Goal: Task Accomplishment & Management: Use online tool/utility

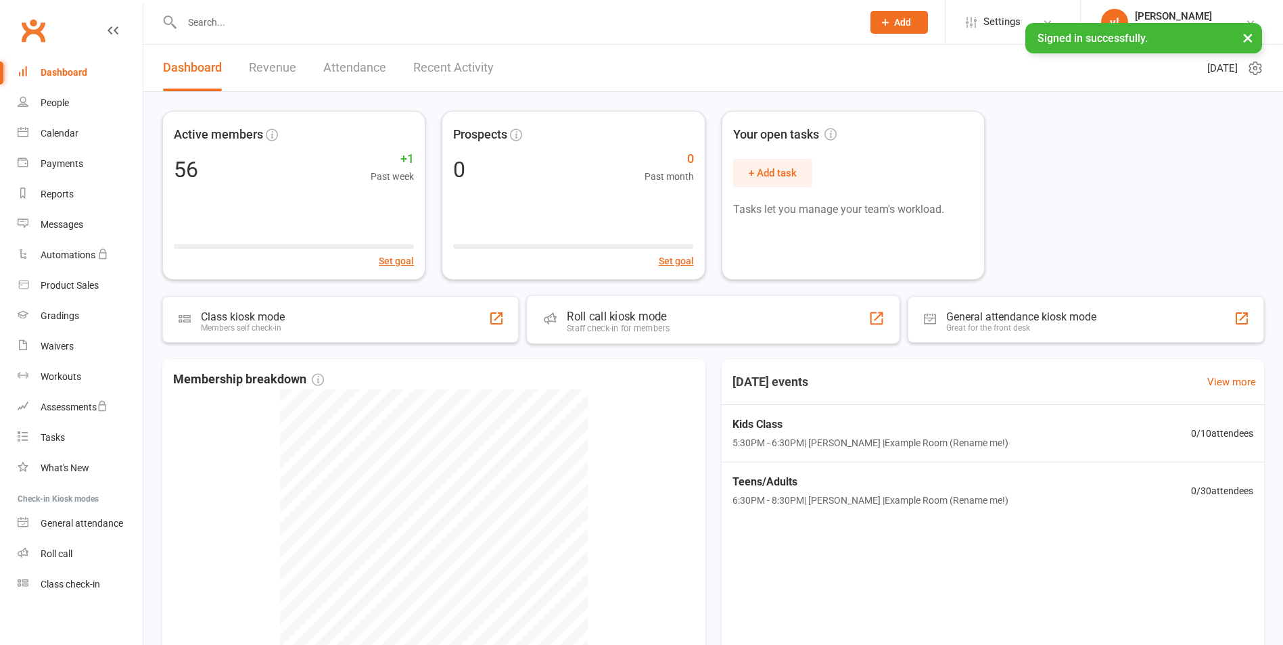
drag, startPoint x: 638, startPoint y: 300, endPoint x: 709, endPoint y: 277, distance: 75.3
click at [638, 300] on div "Roll call kiosk mode Staff check-in for members" at bounding box center [712, 319] width 373 height 49
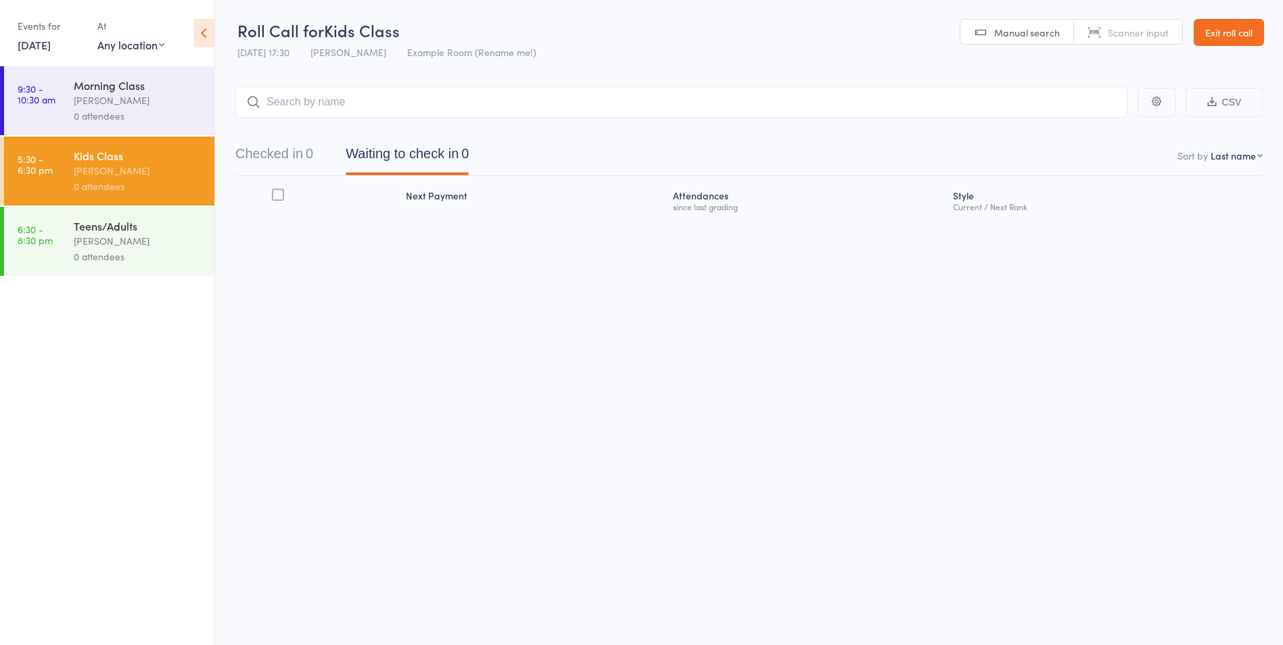
click at [1223, 38] on link "Exit roll call" at bounding box center [1229, 32] width 70 height 27
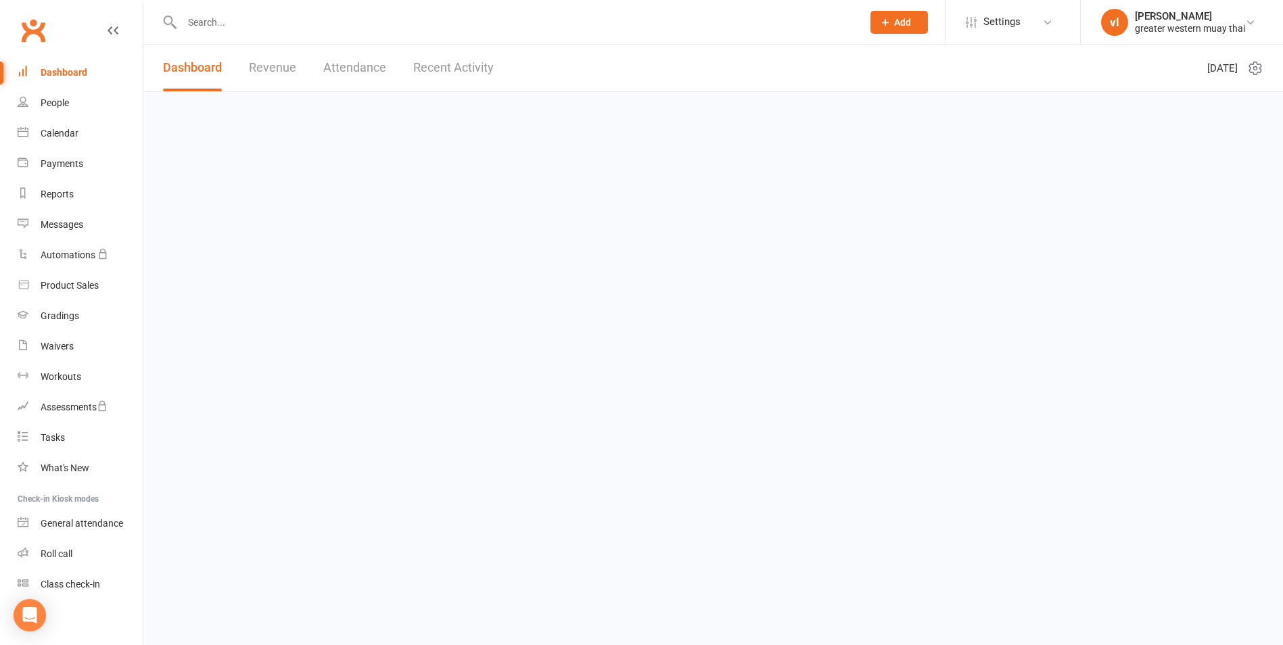
click at [94, 78] on link "Dashboard" at bounding box center [80, 72] width 125 height 30
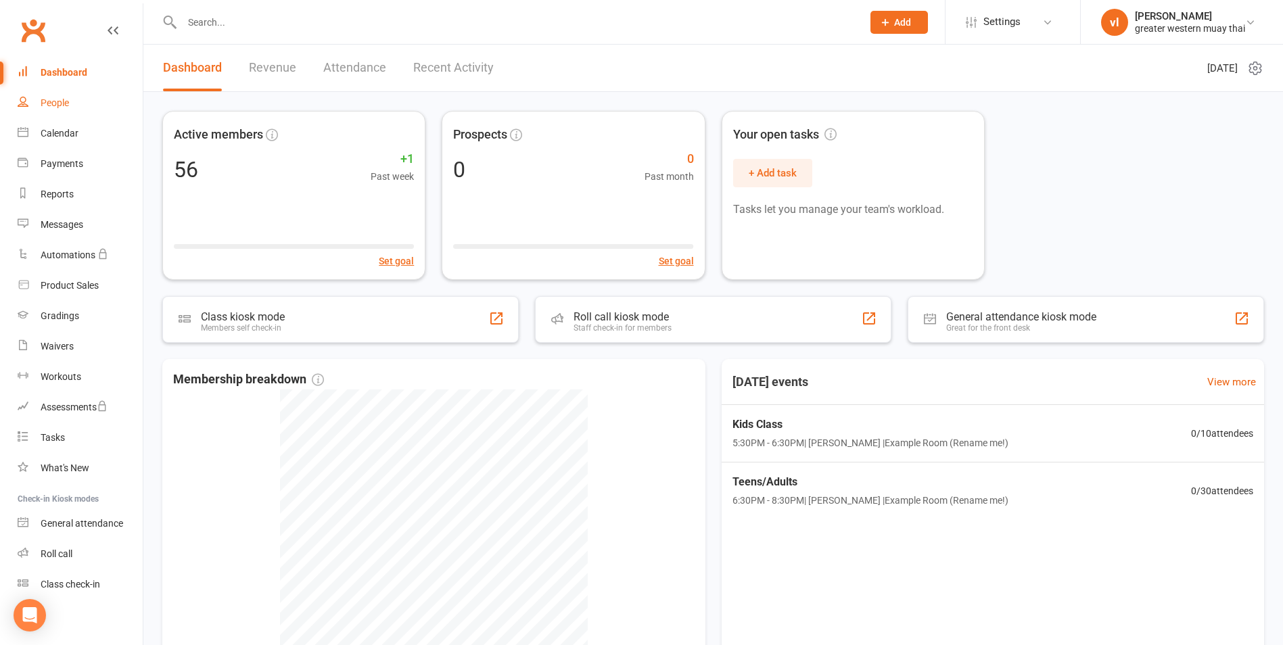
click at [87, 97] on link "People" at bounding box center [80, 103] width 125 height 30
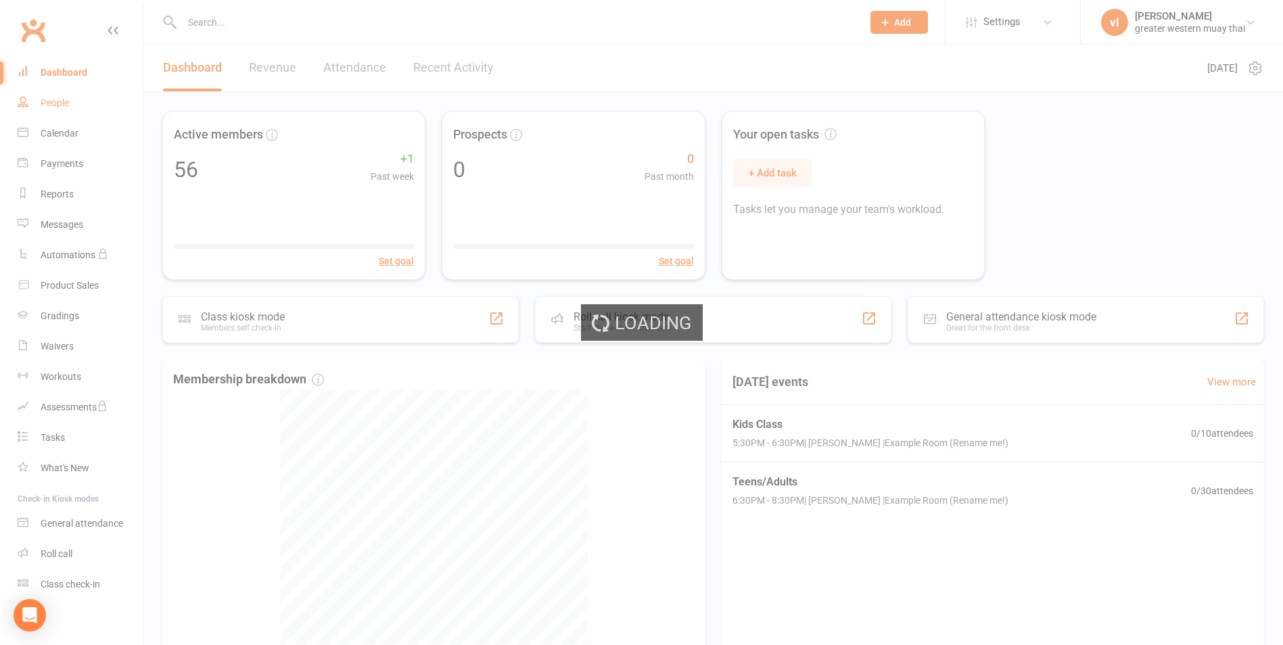
select select "25"
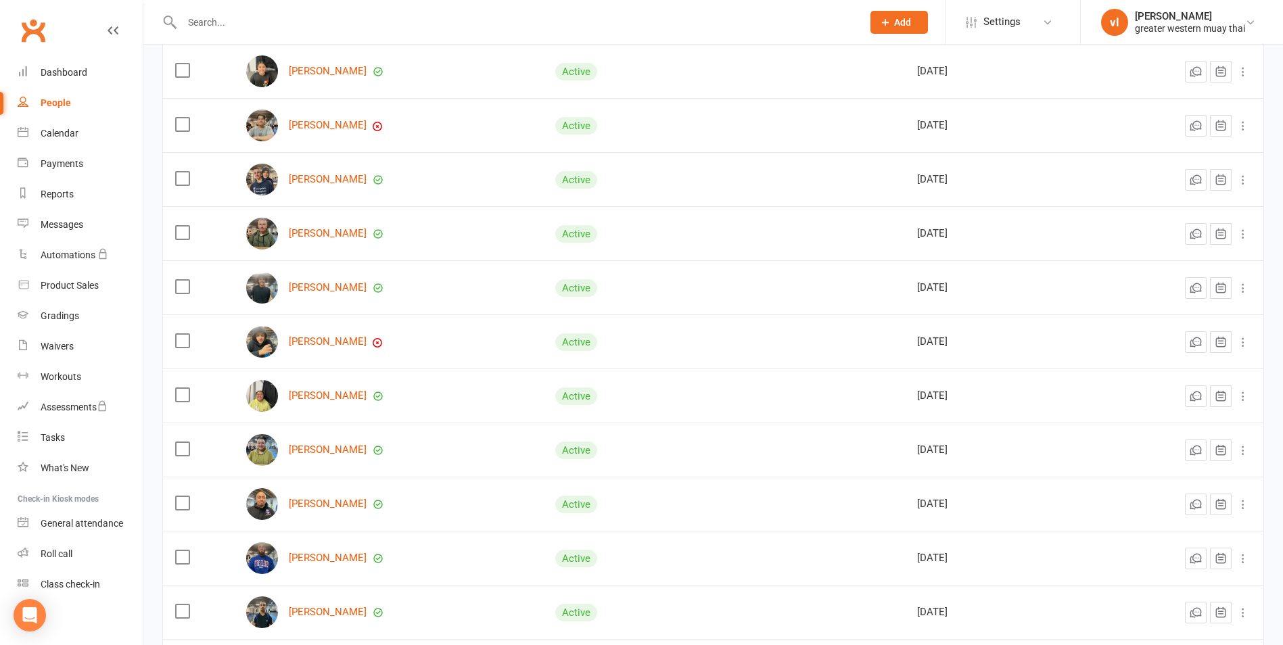
scroll to position [1064, 0]
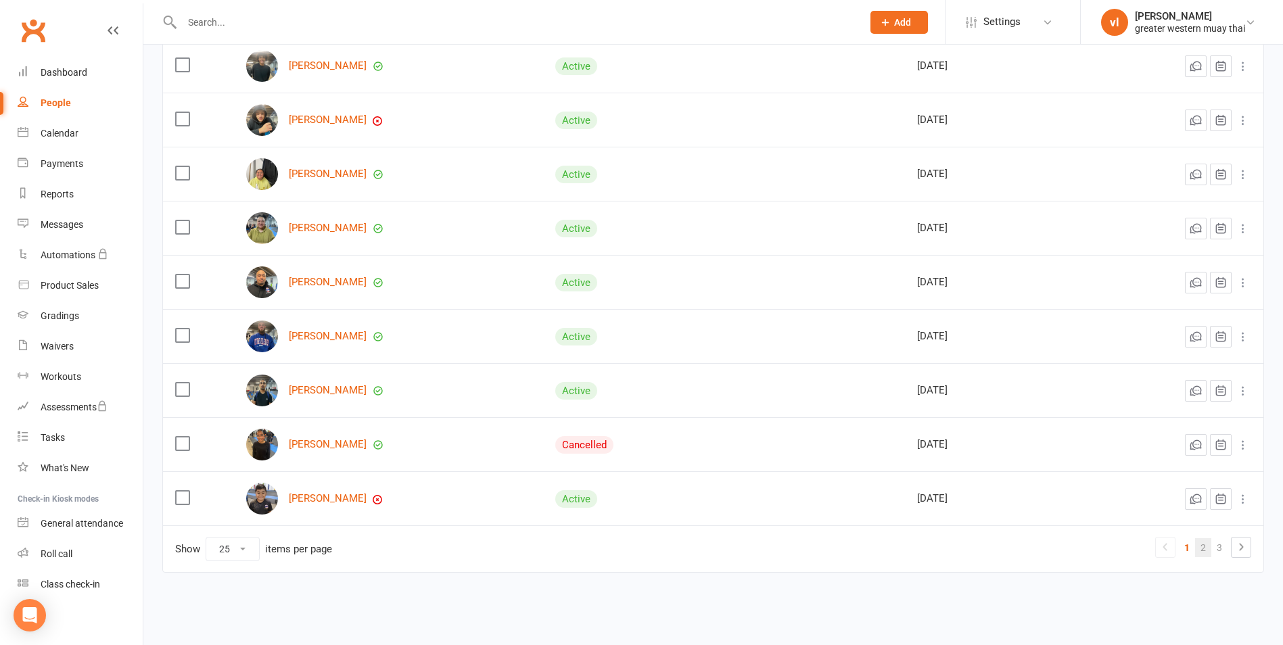
click at [1203, 541] on link "2" at bounding box center [1203, 547] width 16 height 19
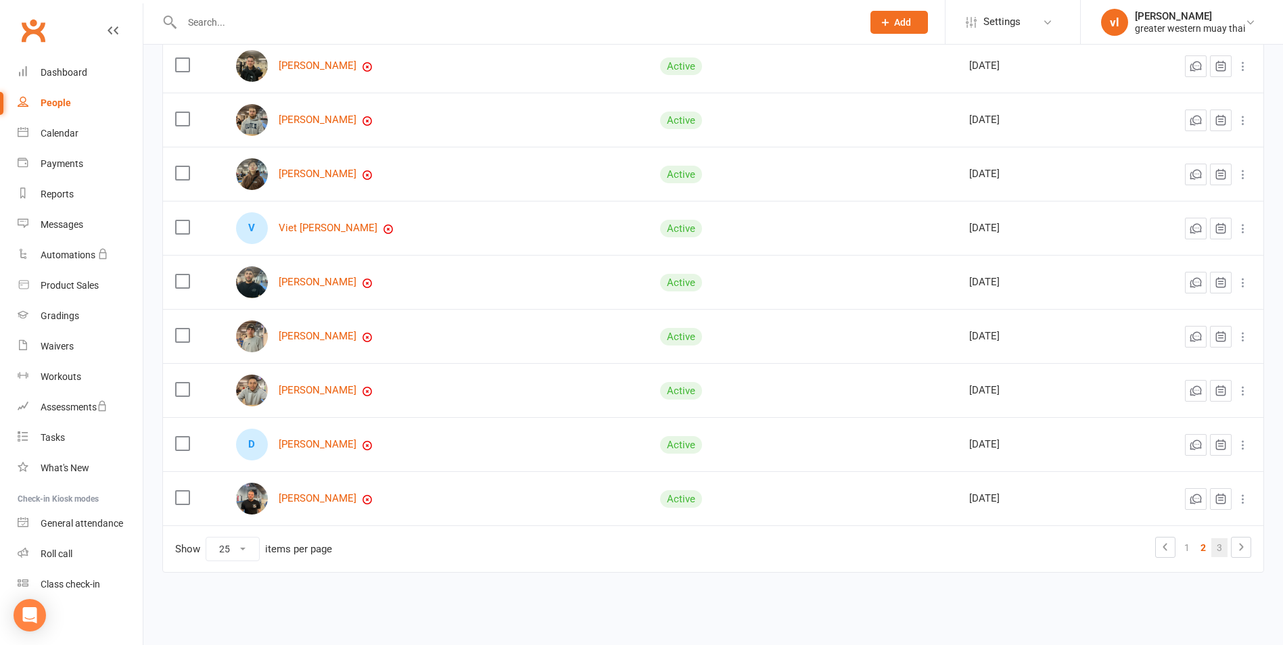
click at [1216, 550] on link "3" at bounding box center [1219, 547] width 16 height 19
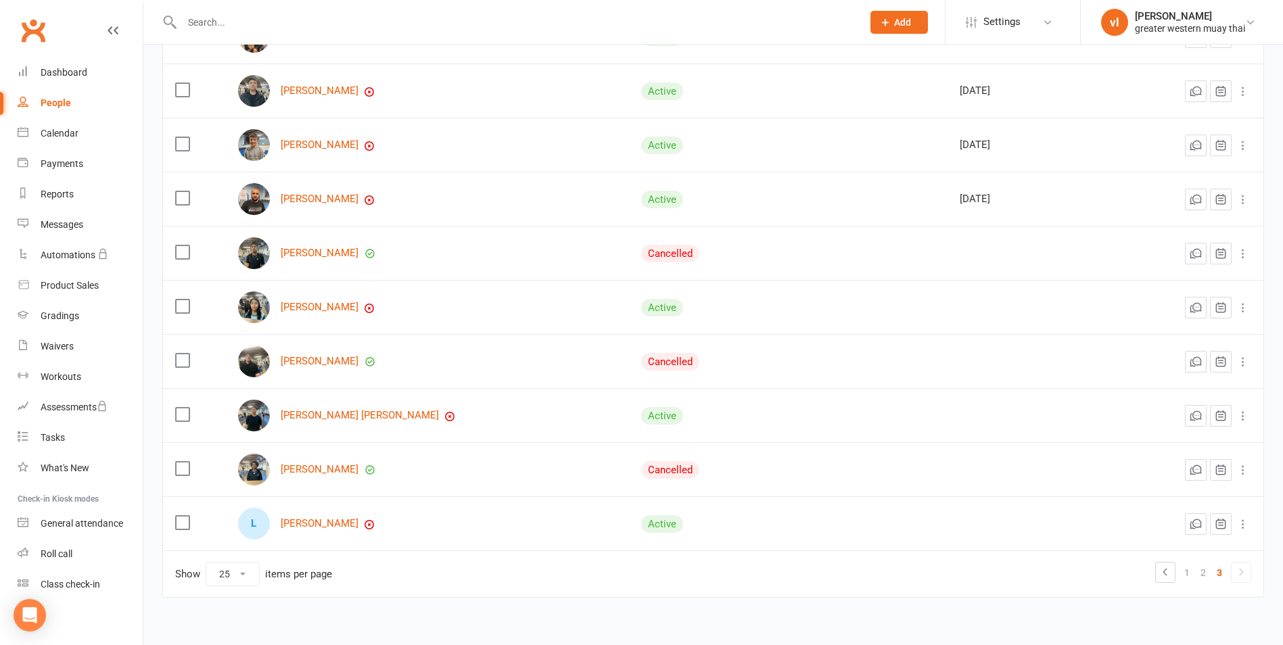
scroll to position [415, 0]
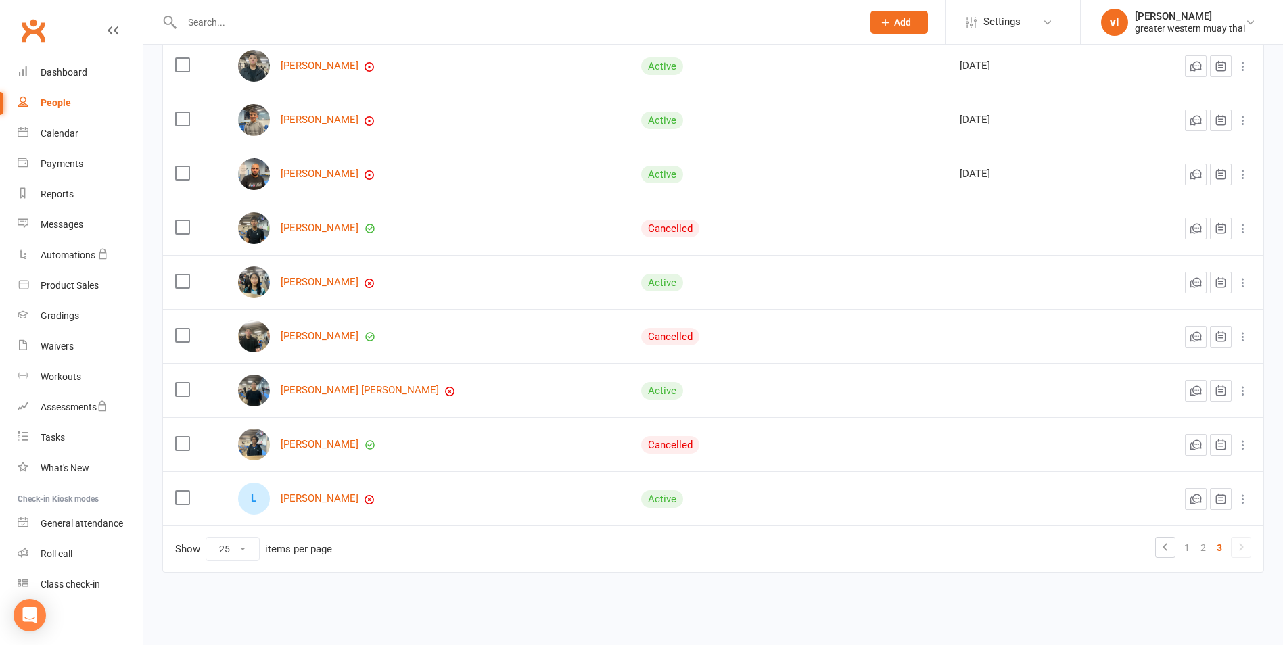
click at [1238, 540] on icon at bounding box center [1241, 547] width 16 height 16
click at [1163, 546] on icon at bounding box center [1165, 547] width 16 height 16
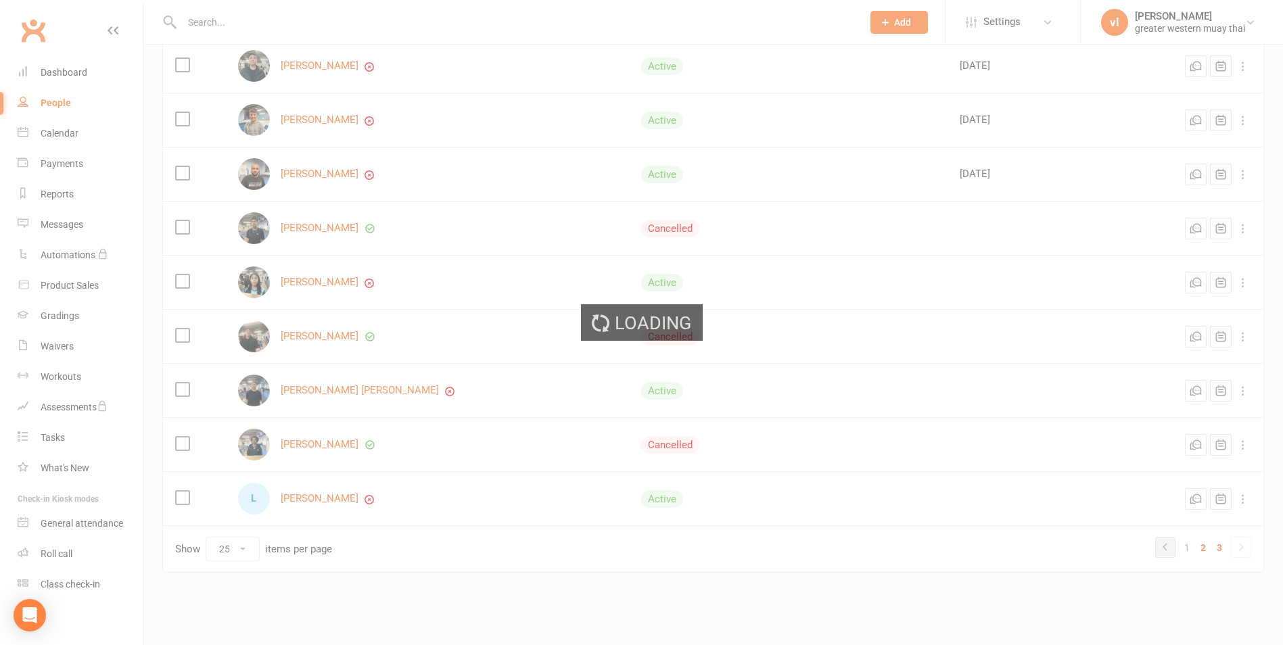
click at [1163, 546] on div "Loading" at bounding box center [641, 322] width 1283 height 645
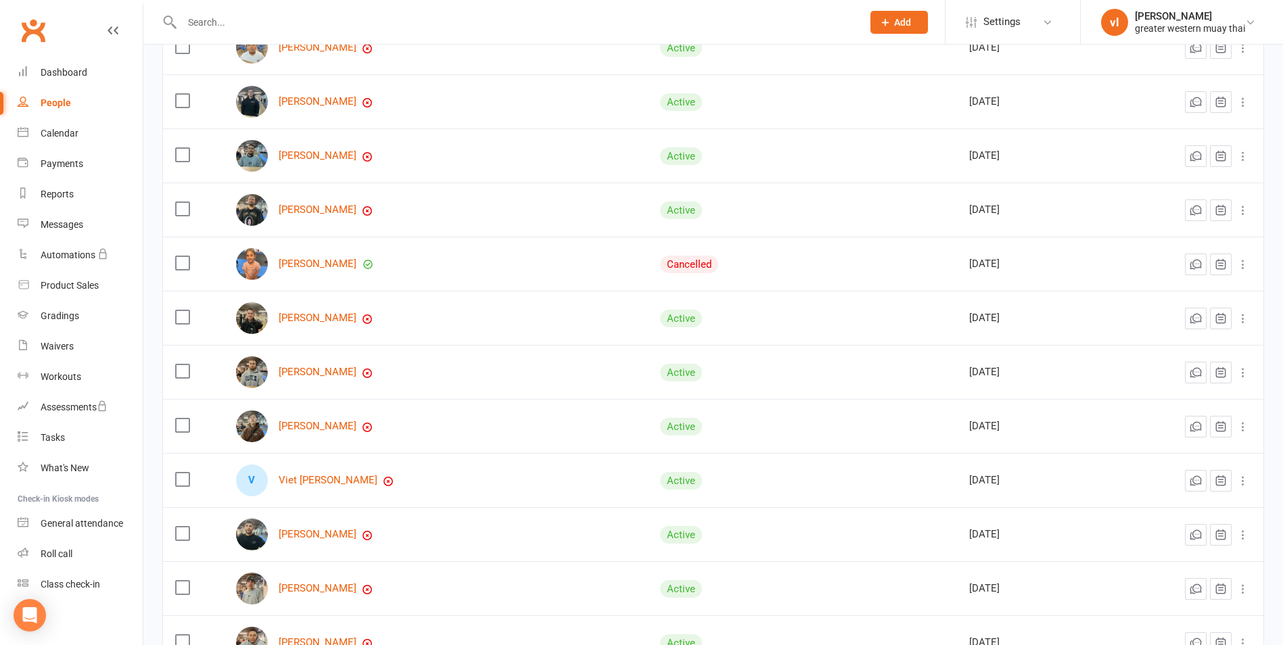
scroll to position [1064, 0]
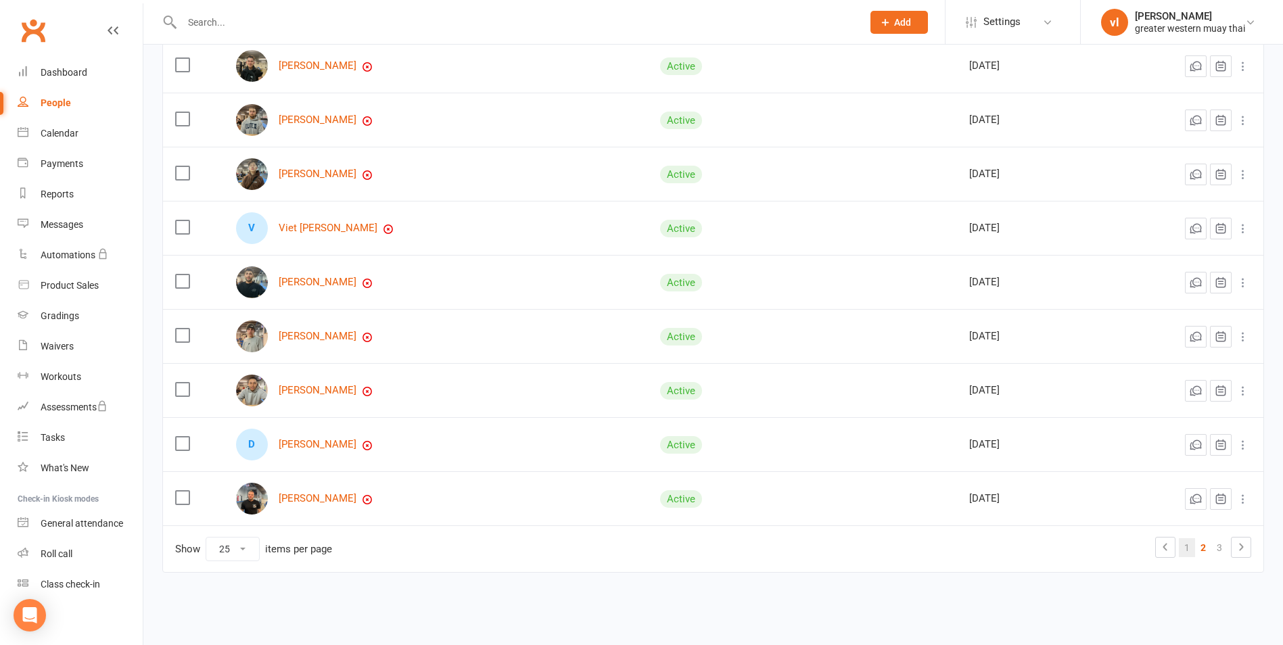
click at [1181, 540] on link "1" at bounding box center [1187, 547] width 16 height 19
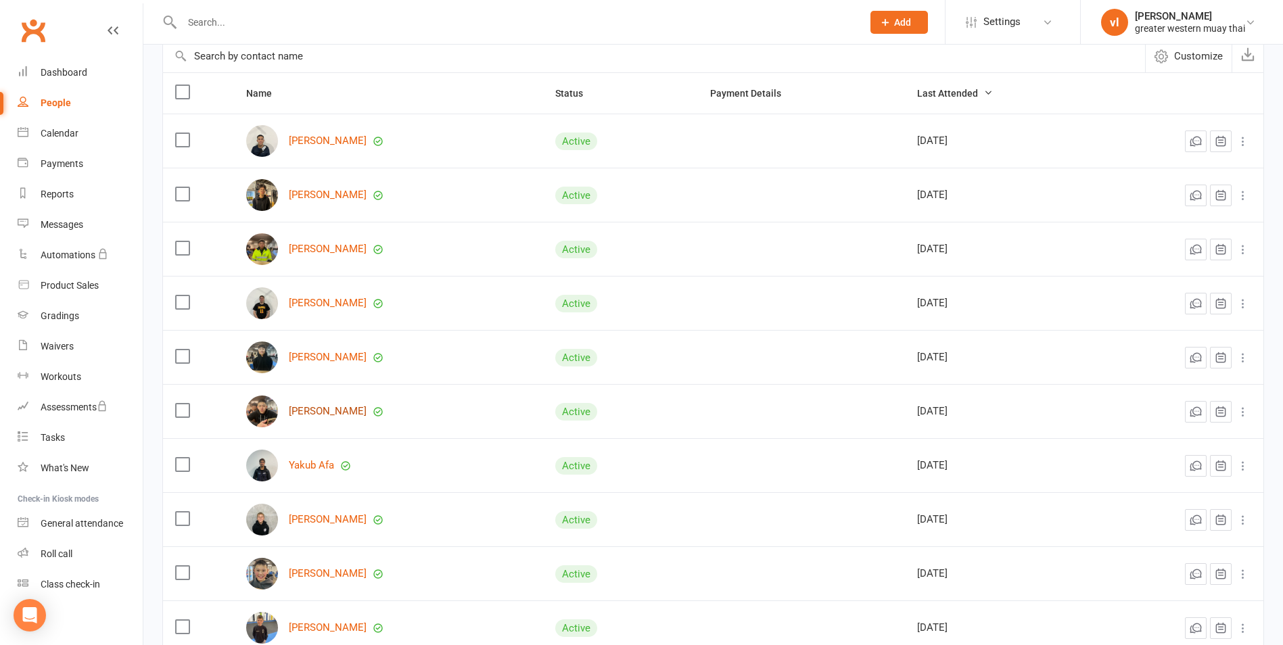
scroll to position [50, 0]
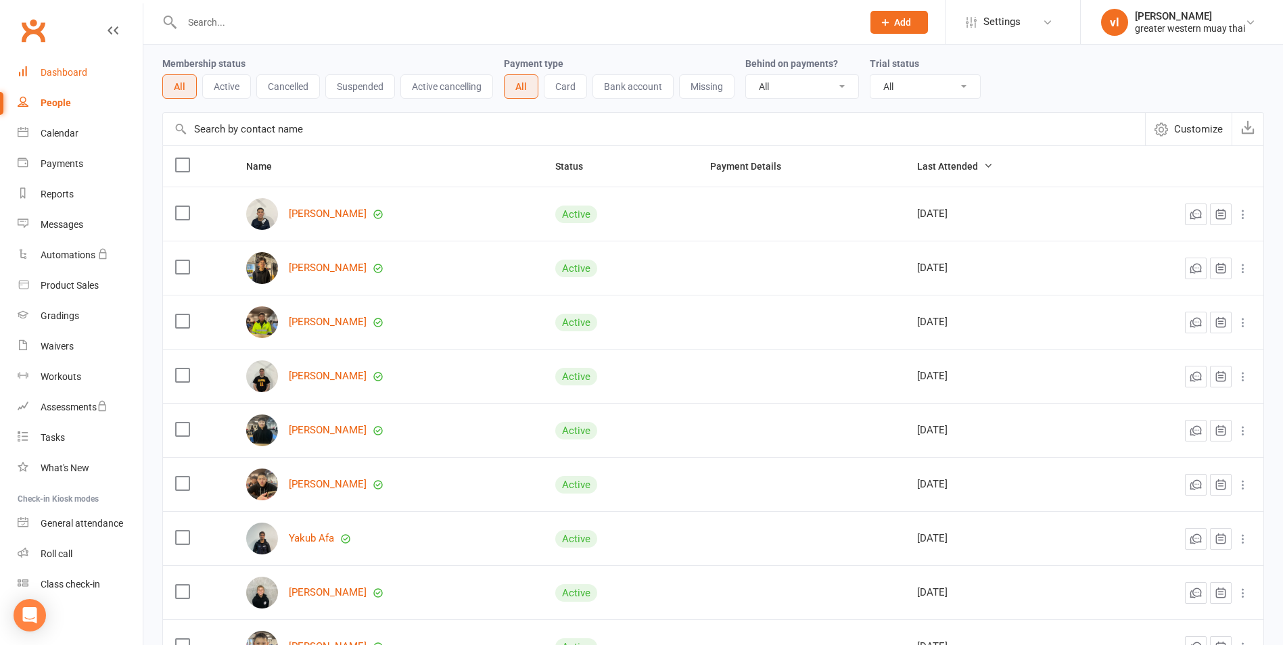
click at [88, 79] on link "Dashboard" at bounding box center [80, 72] width 125 height 30
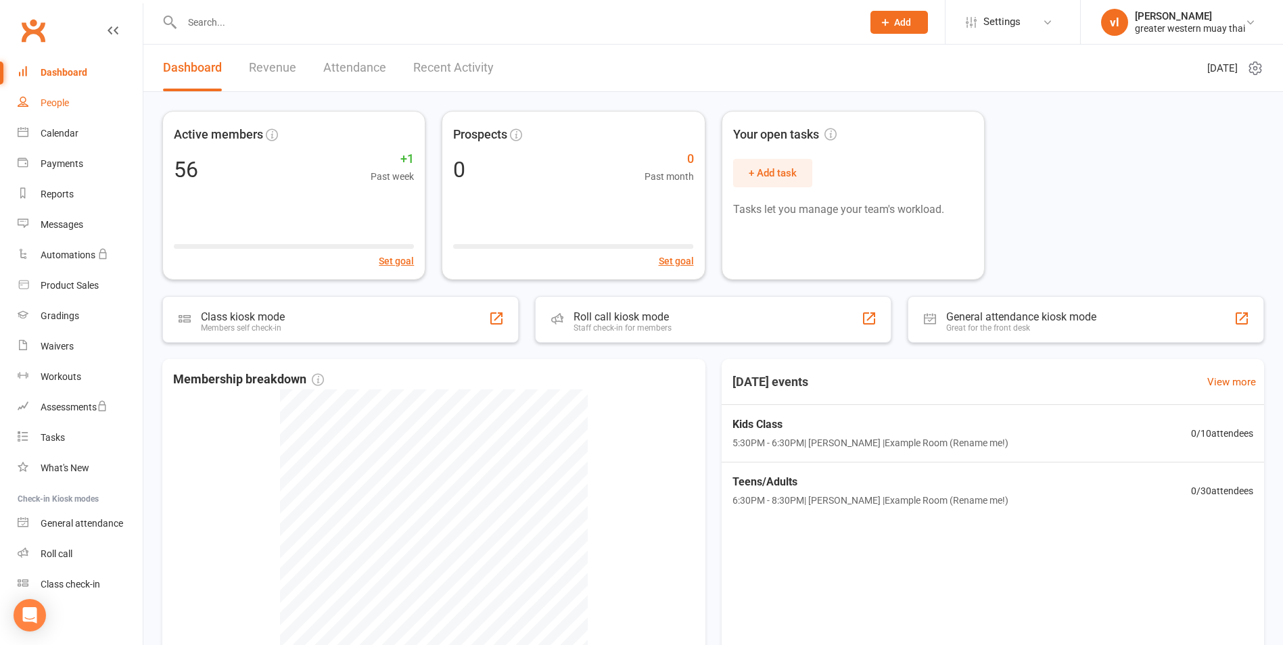
click at [74, 112] on link "People" at bounding box center [80, 103] width 125 height 30
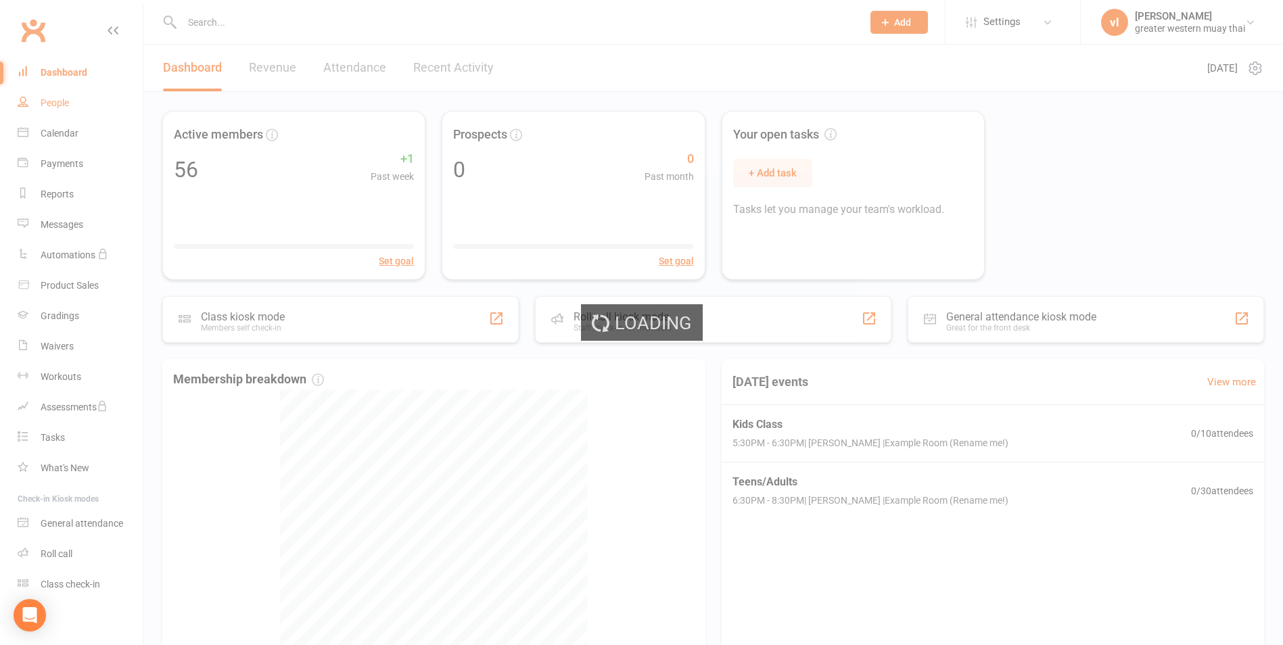
select select "25"
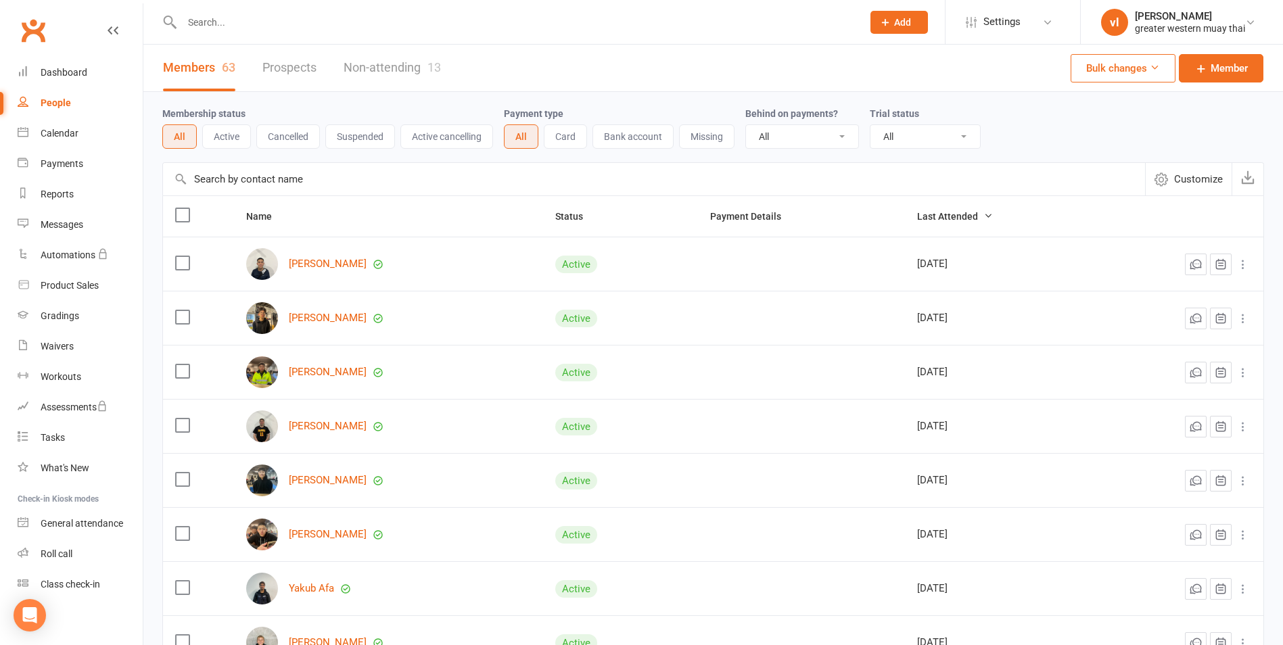
click at [294, 181] on input "text" at bounding box center [654, 179] width 982 height 32
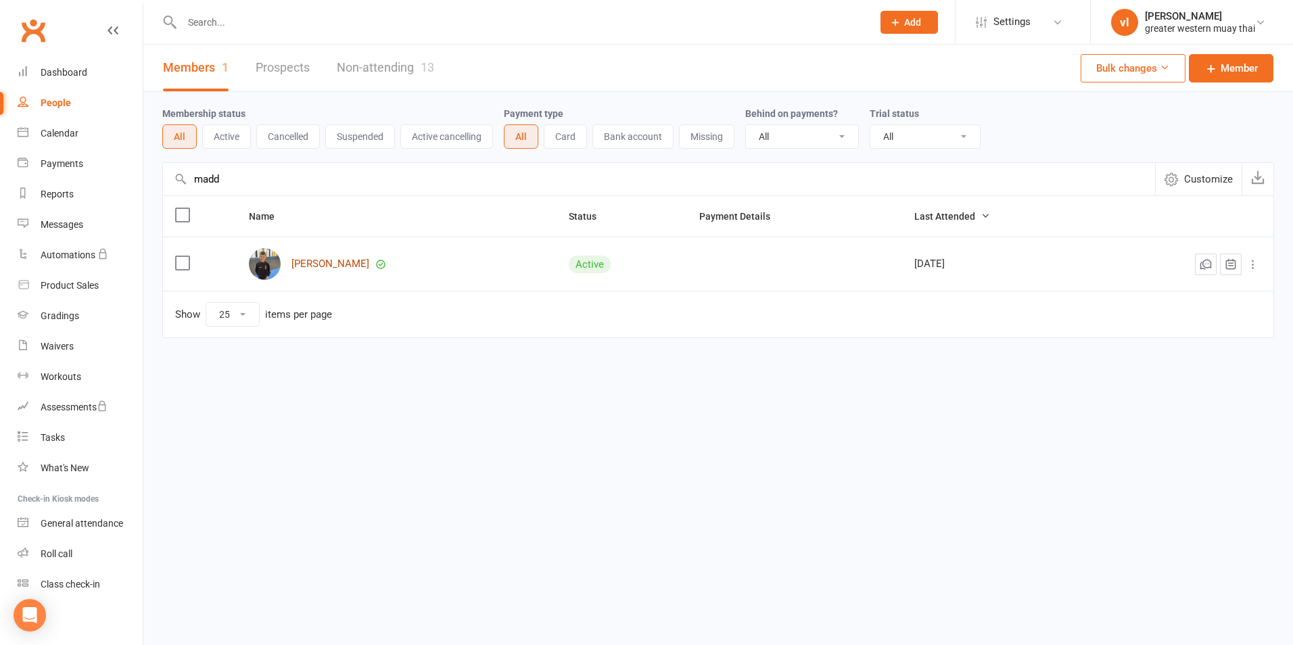
type input "madd"
click at [312, 262] on link "Madden Ellis" at bounding box center [330, 263] width 78 height 11
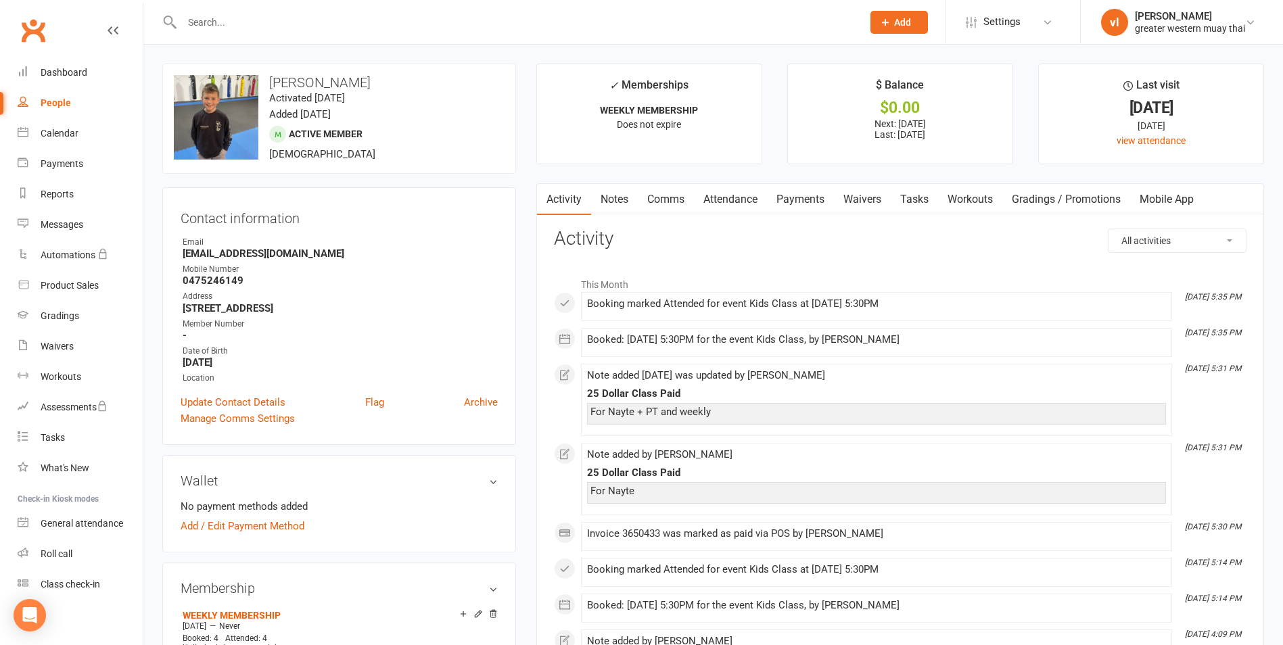
click at [673, 210] on link "Comms" at bounding box center [666, 199] width 56 height 31
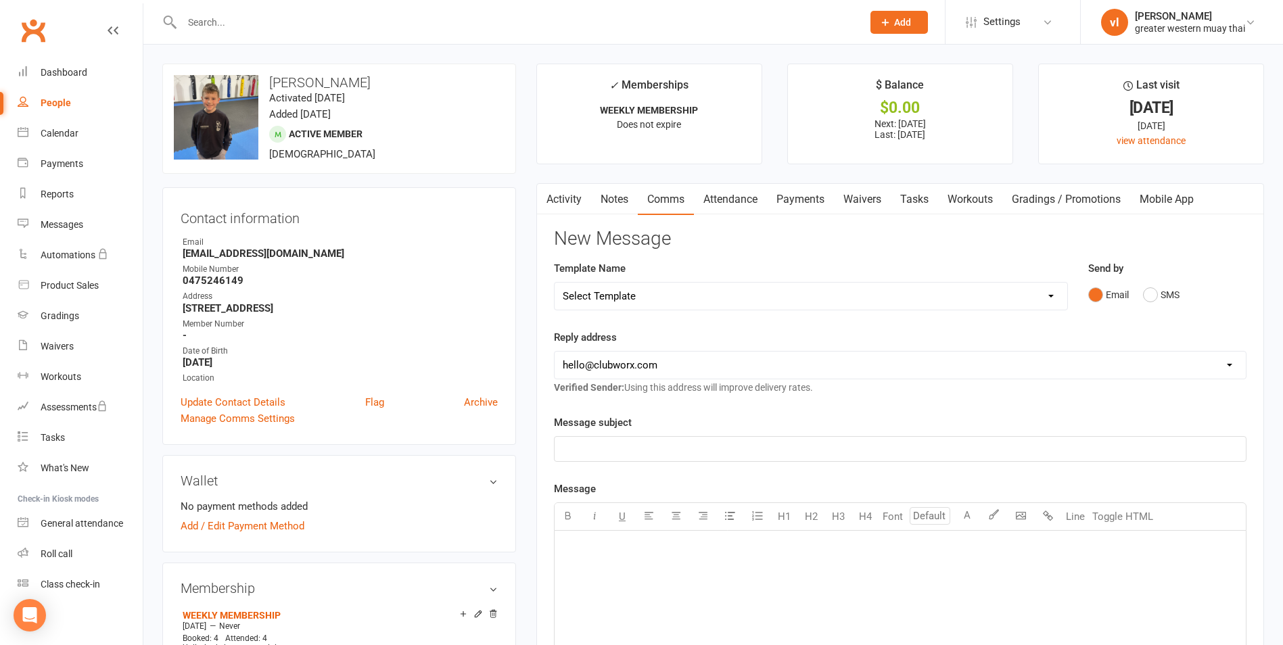
click at [630, 200] on link "Notes" at bounding box center [614, 199] width 47 height 31
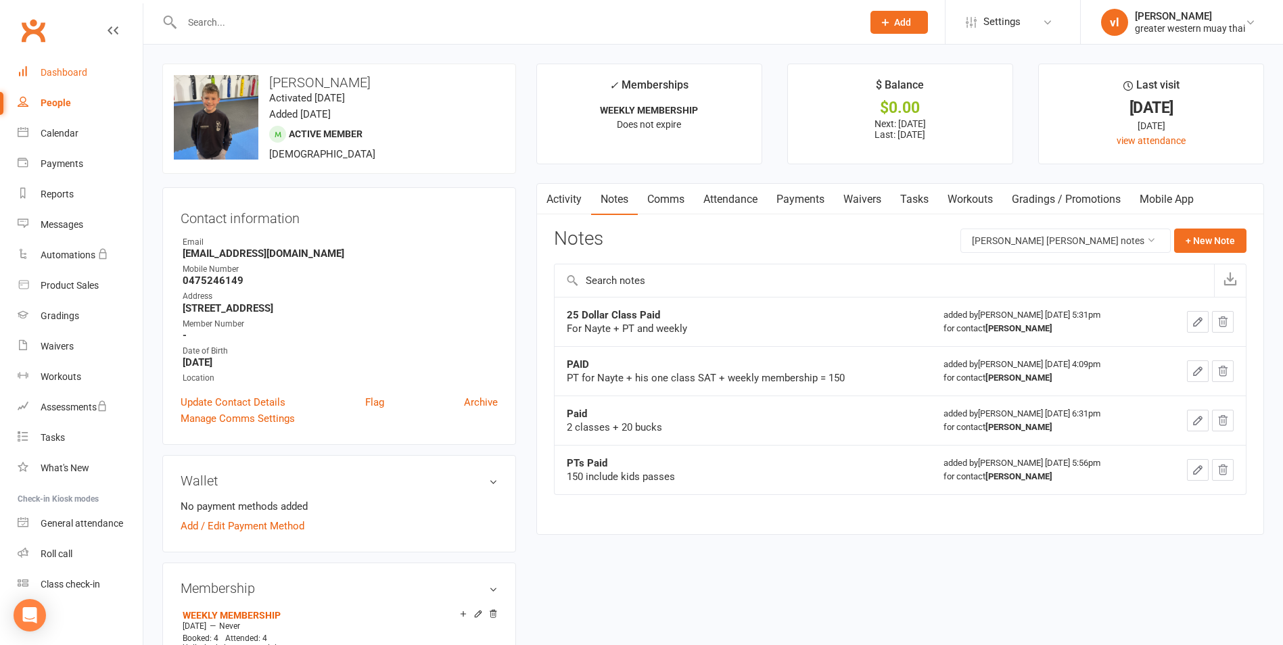
click at [98, 68] on link "Dashboard" at bounding box center [80, 72] width 125 height 30
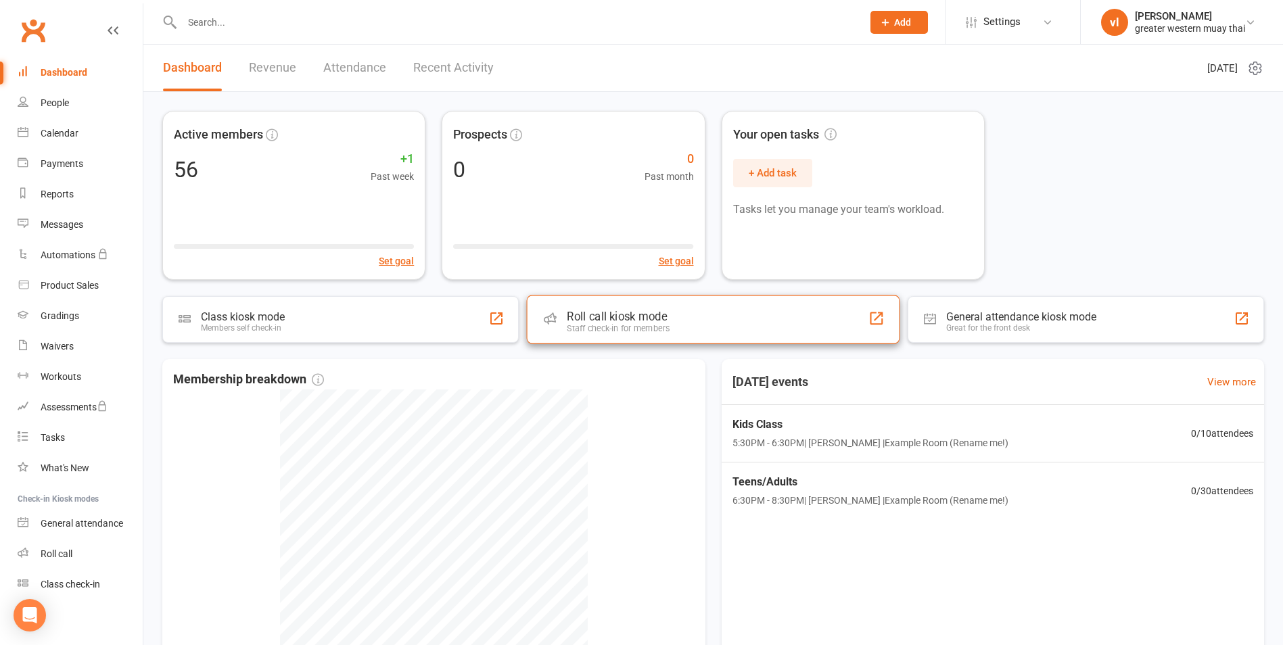
click at [690, 339] on div "Roll call kiosk mode Staff check-in for members" at bounding box center [713, 319] width 373 height 49
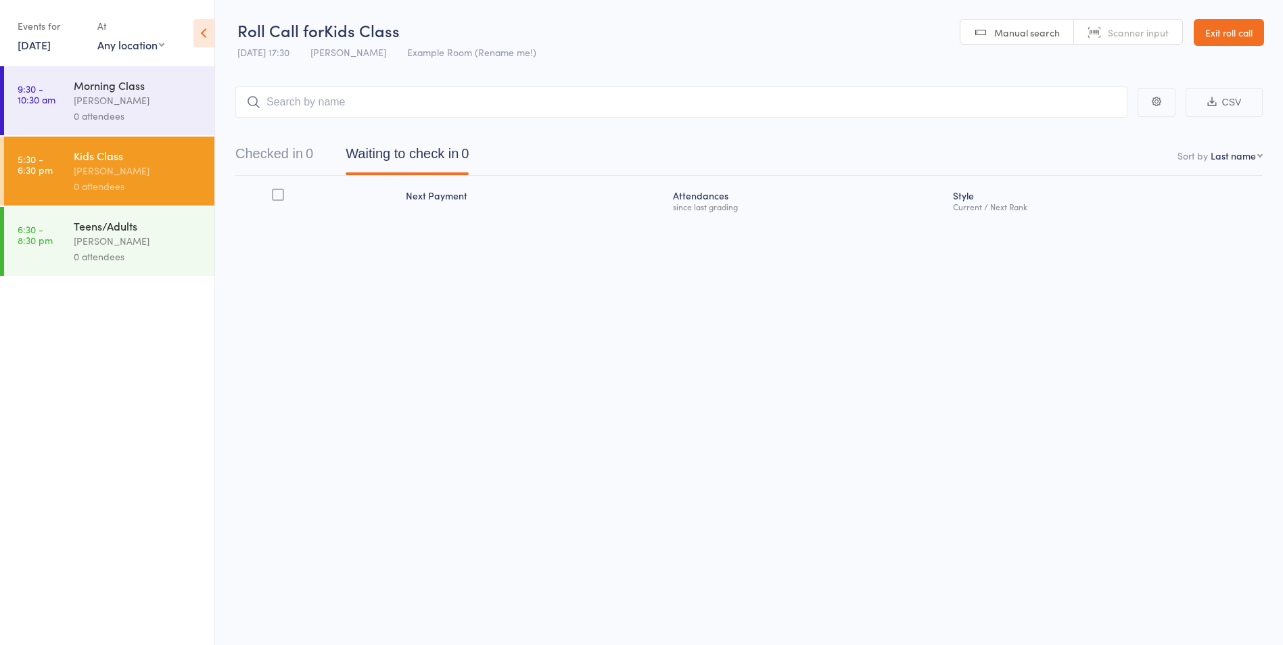
click at [298, 149] on button "Checked in 0" at bounding box center [274, 157] width 78 height 36
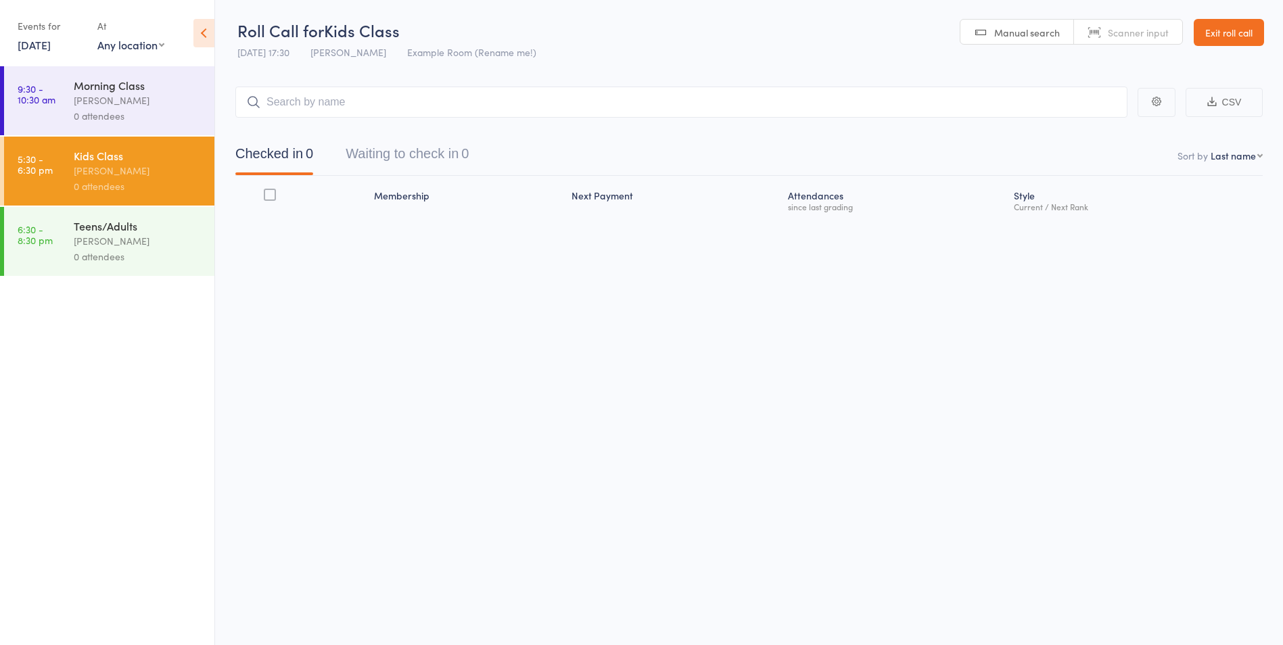
click at [329, 94] on input "search" at bounding box center [681, 102] width 892 height 31
type input "nick"
click at [1082, 118] on div "Nick Patel Drop in" at bounding box center [681, 130] width 891 height 31
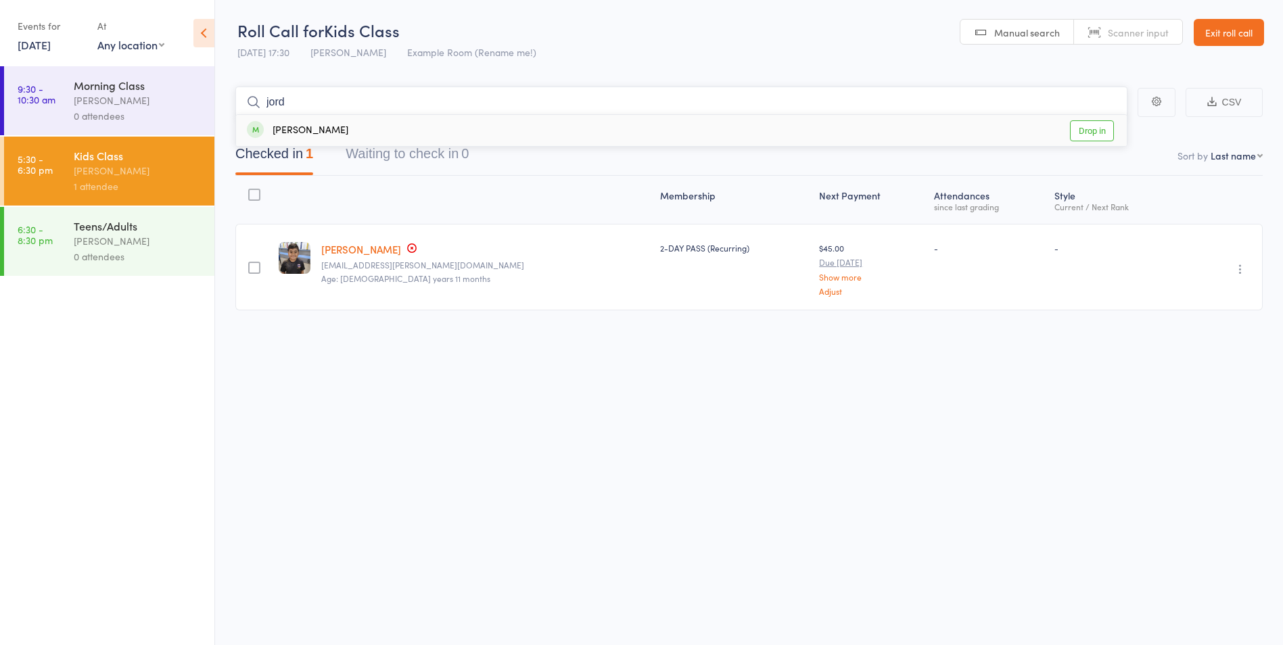
type input "jord"
click at [1107, 122] on link "Drop in" at bounding box center [1092, 130] width 44 height 21
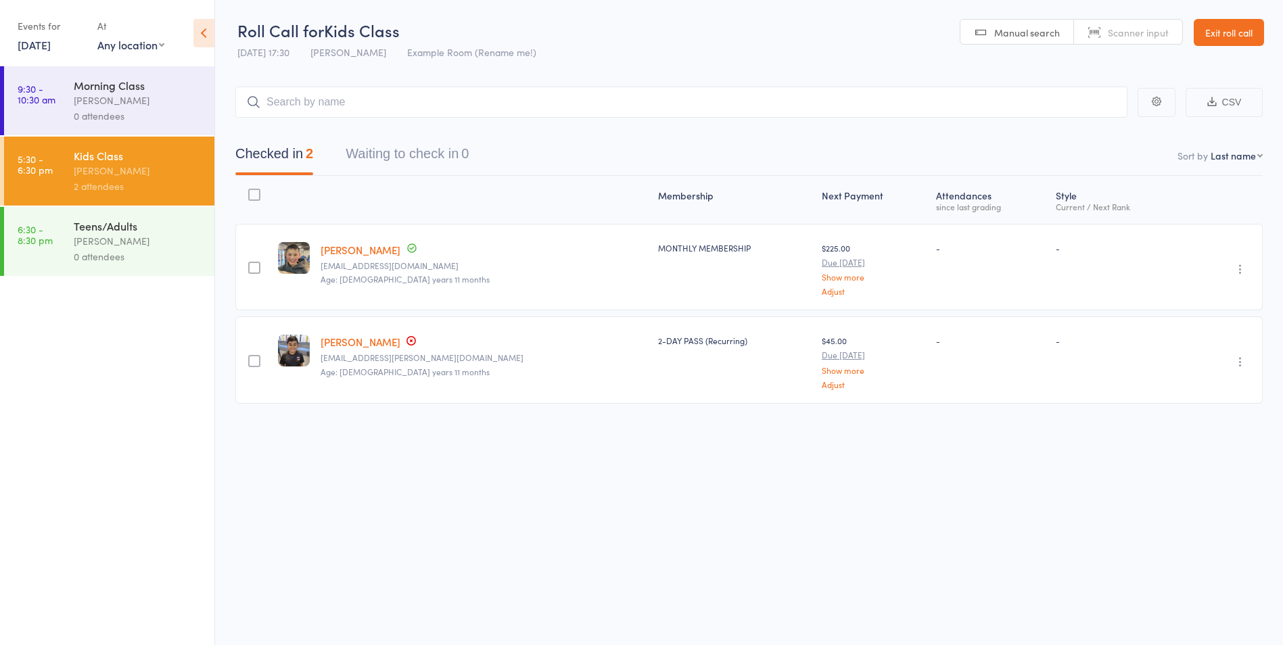
click at [1236, 28] on link "Exit roll call" at bounding box center [1229, 32] width 70 height 27
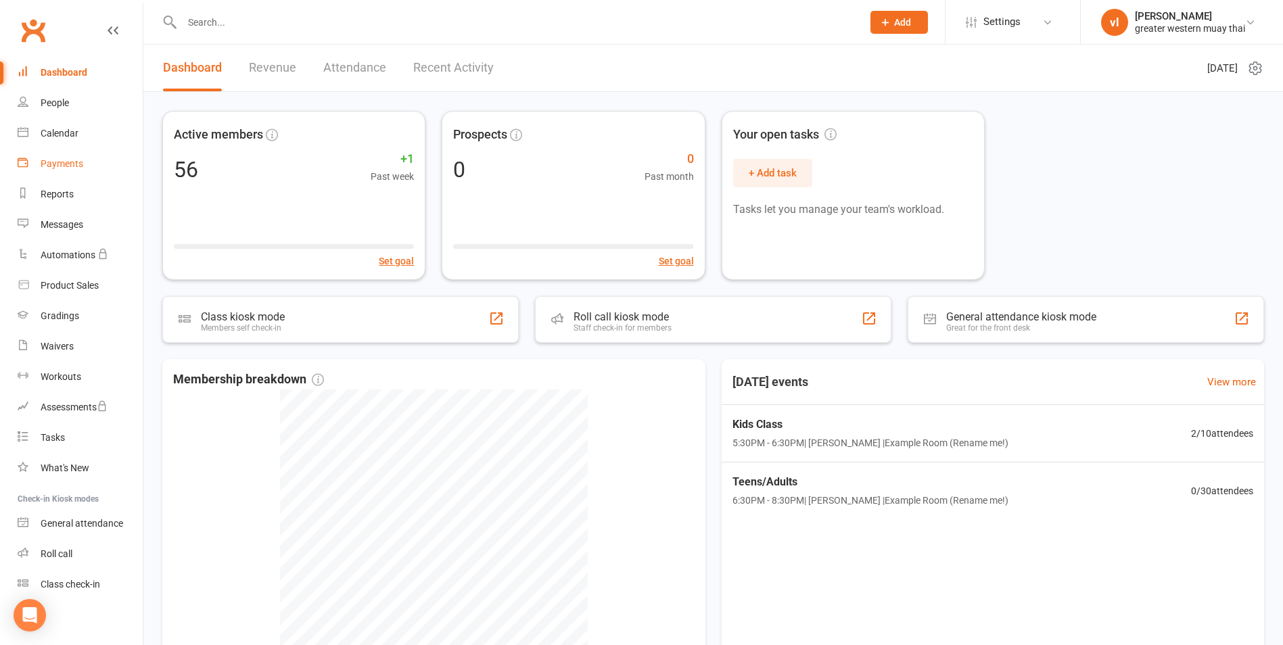
click at [71, 151] on link "Payments" at bounding box center [80, 164] width 125 height 30
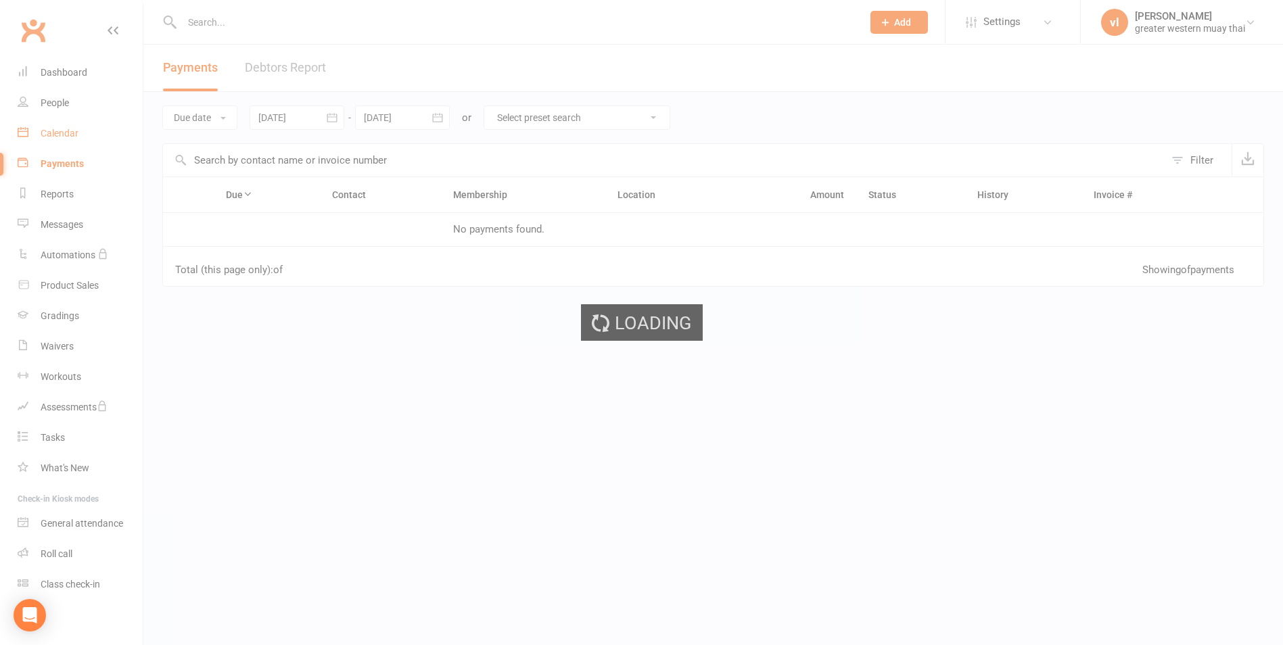
click at [61, 124] on link "Calendar" at bounding box center [80, 133] width 125 height 30
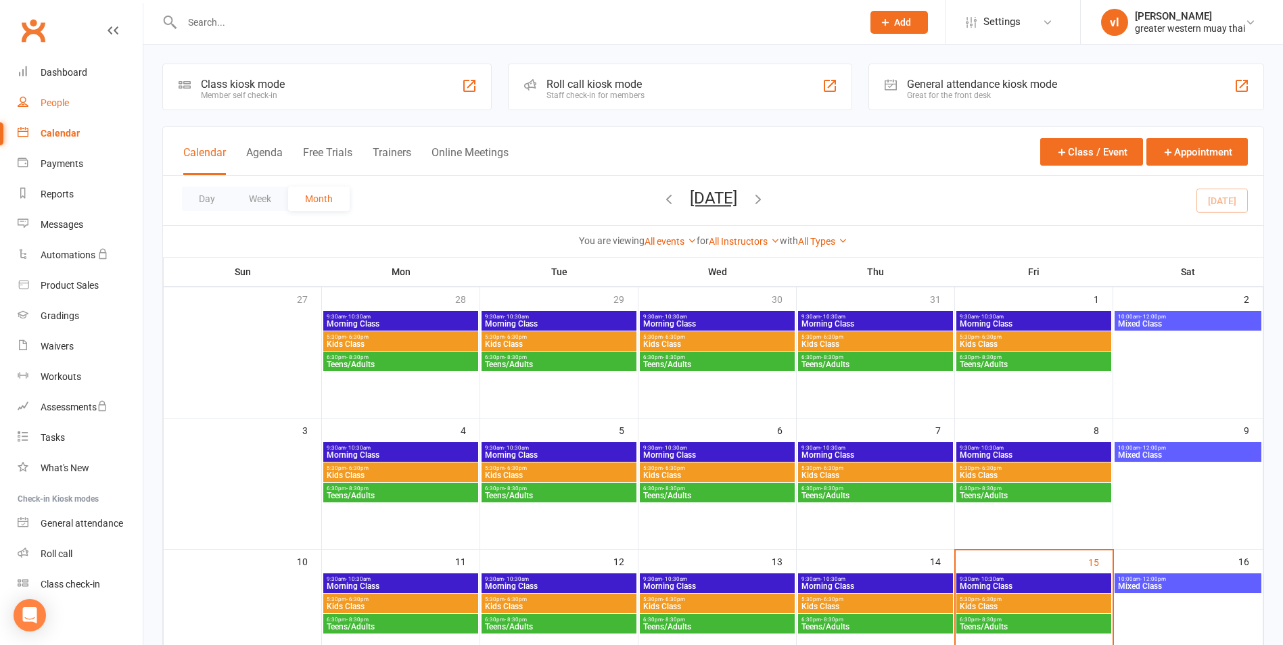
click at [64, 106] on div "People" at bounding box center [55, 102] width 28 height 11
select select "25"
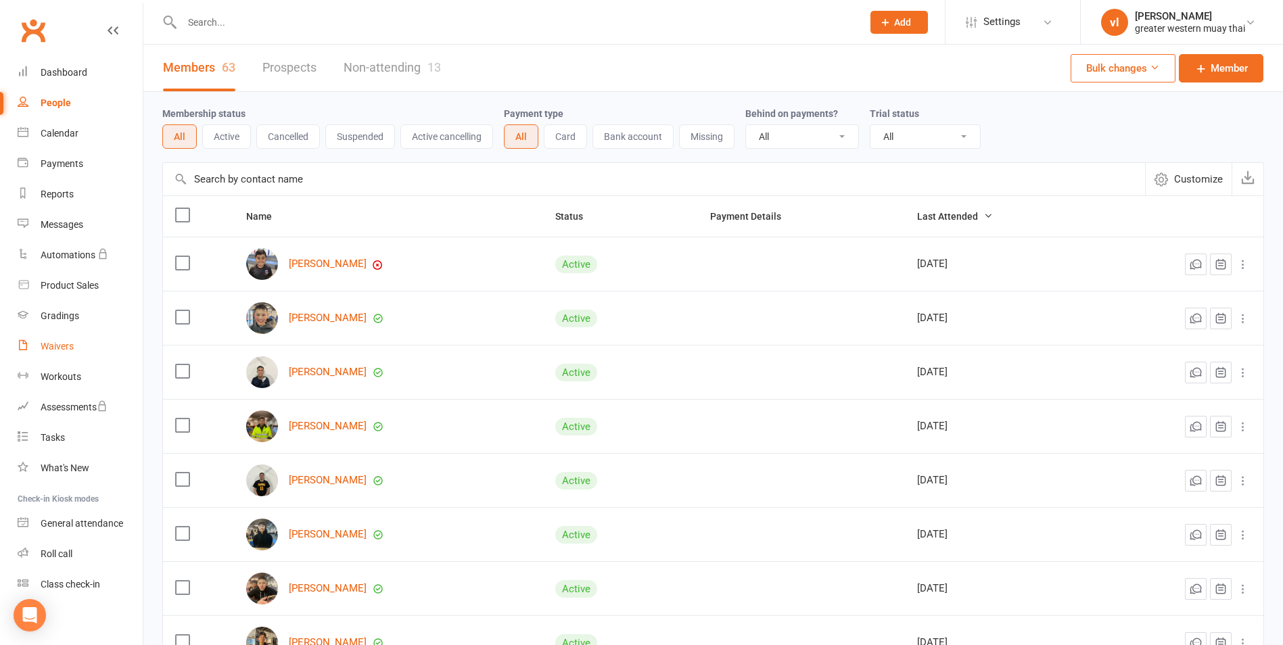
click at [56, 345] on div "Waivers" at bounding box center [57, 346] width 33 height 11
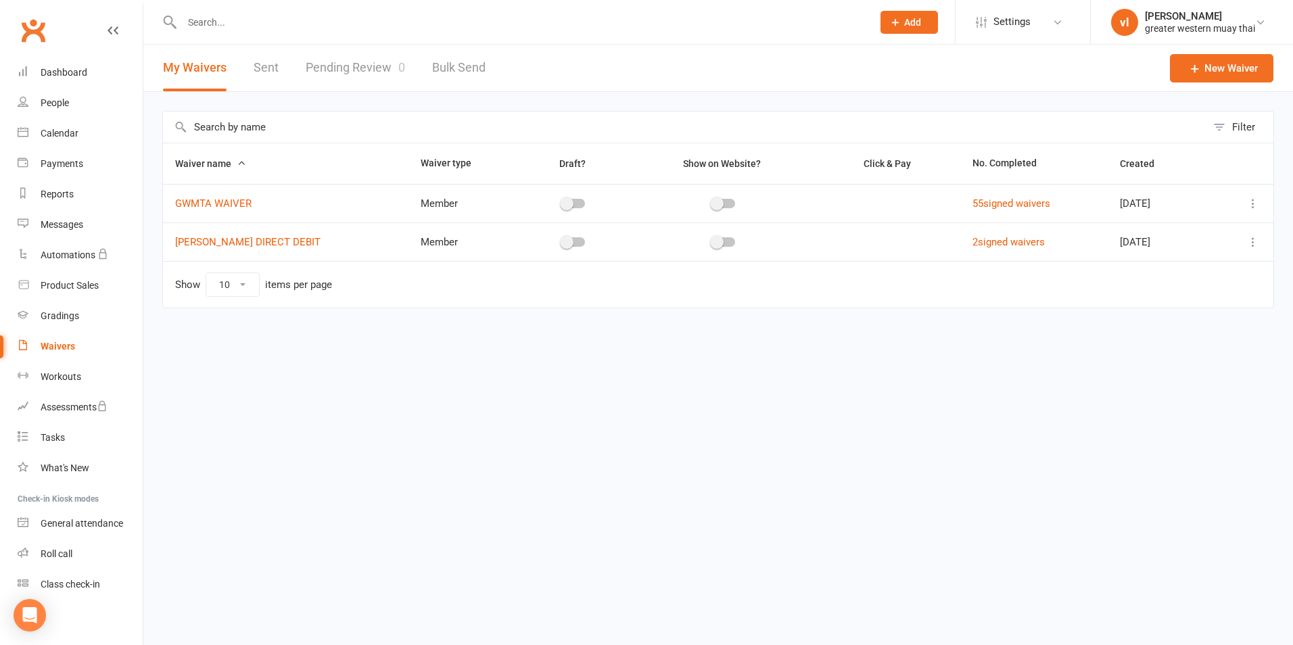
click at [362, 53] on link "Pending Review 0" at bounding box center [355, 68] width 99 height 47
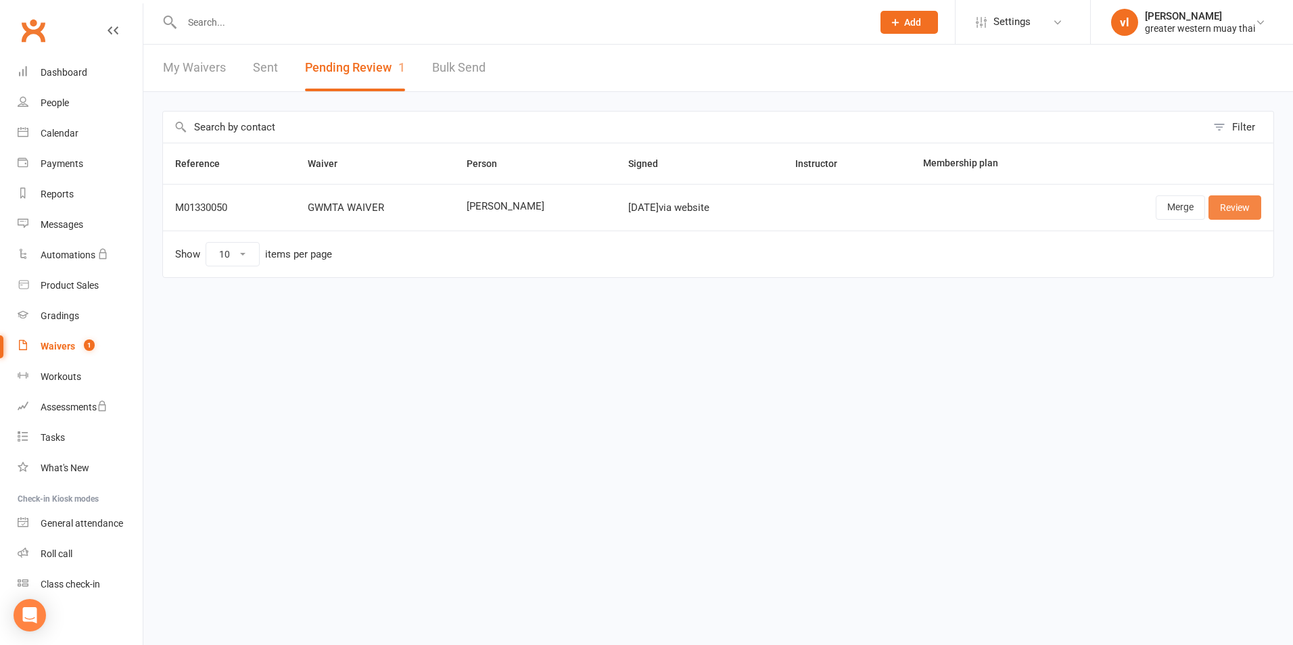
click at [1243, 211] on link "Review" at bounding box center [1235, 207] width 53 height 24
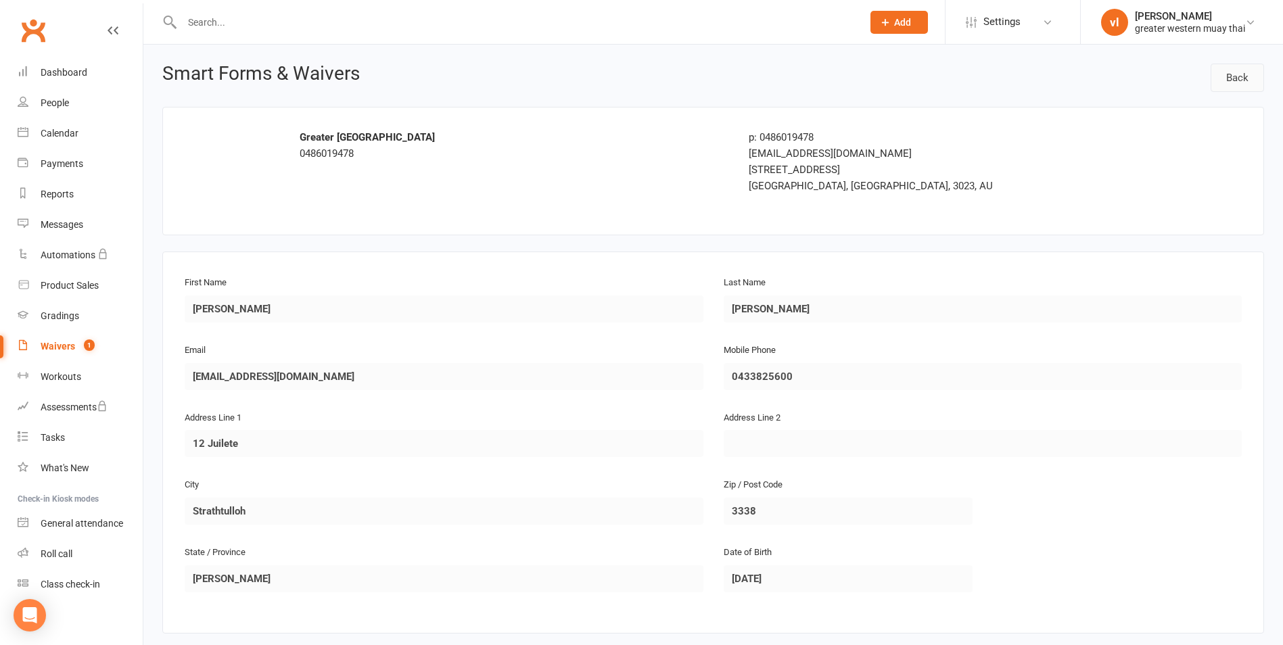
click at [1230, 68] on link "Back" at bounding box center [1237, 78] width 53 height 28
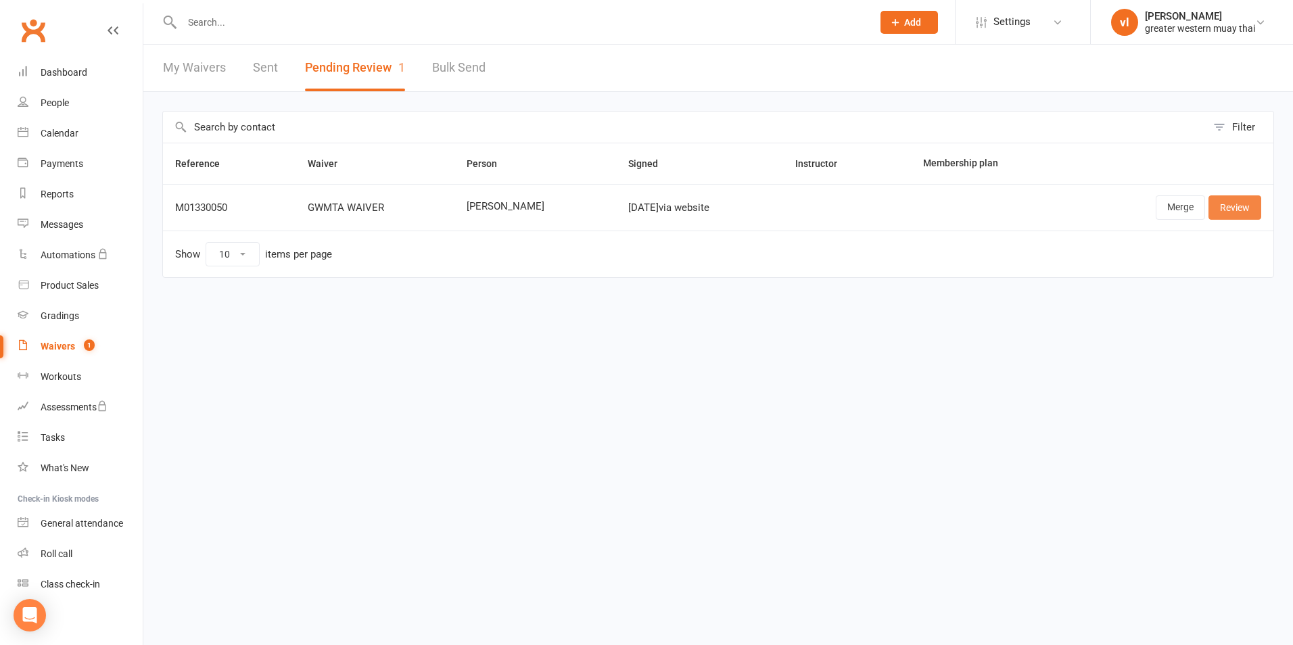
click at [1235, 209] on link "Review" at bounding box center [1235, 207] width 53 height 24
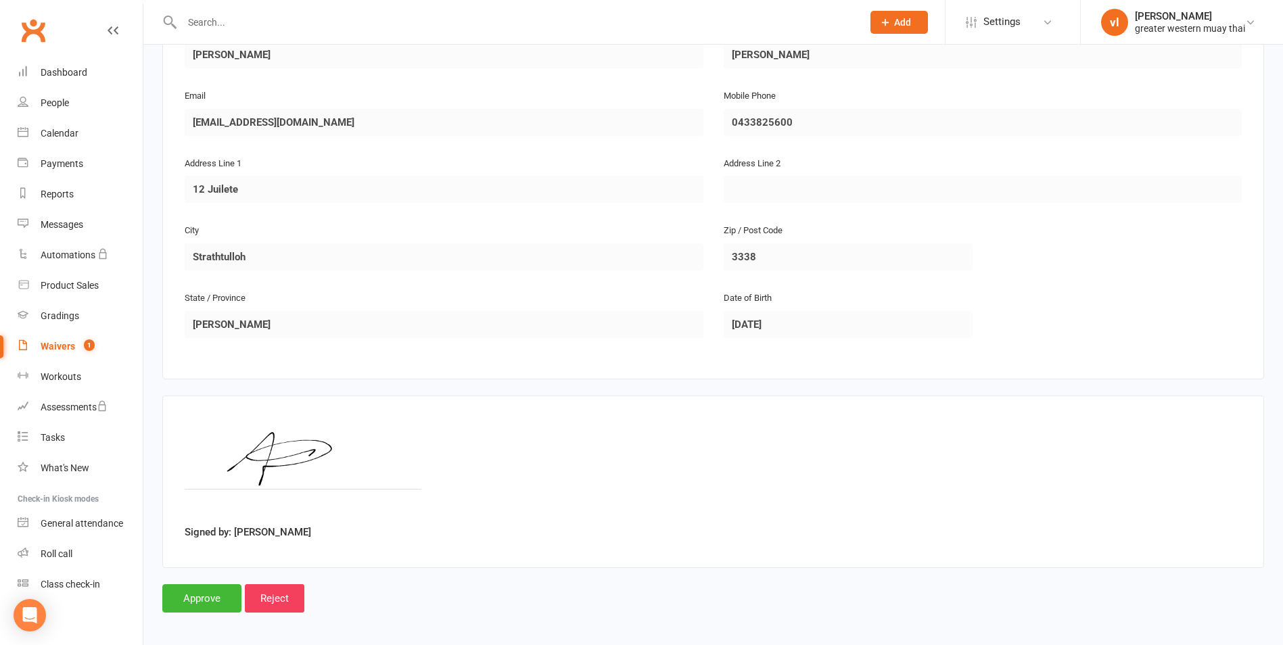
scroll to position [260, 0]
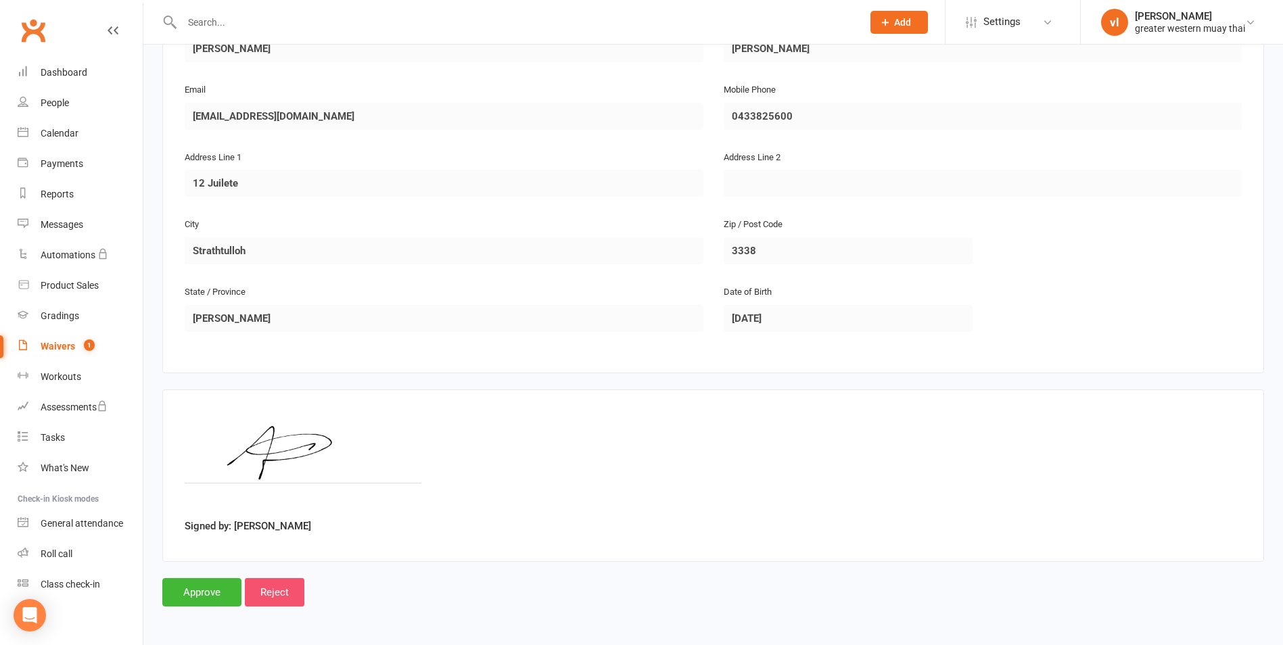
click at [276, 592] on input "Reject" at bounding box center [275, 592] width 60 height 28
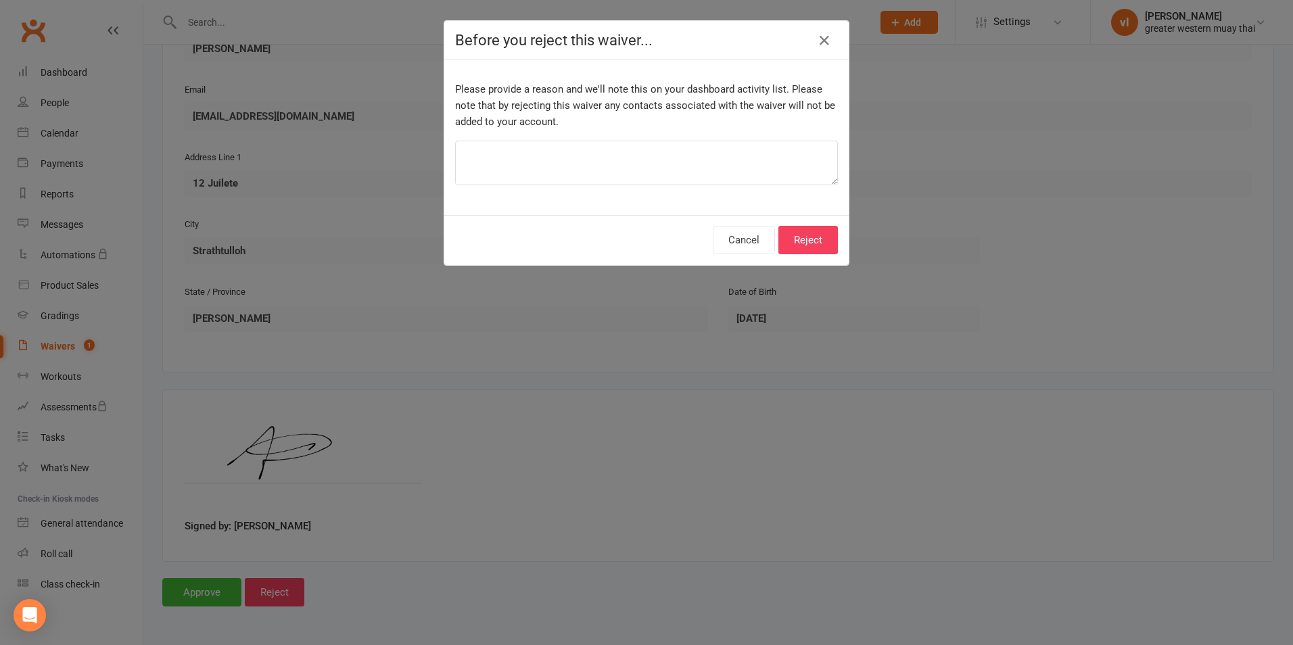
click at [771, 240] on div "Cancel Reject" at bounding box center [646, 240] width 404 height 50
click at [789, 242] on button "Reject" at bounding box center [808, 240] width 60 height 28
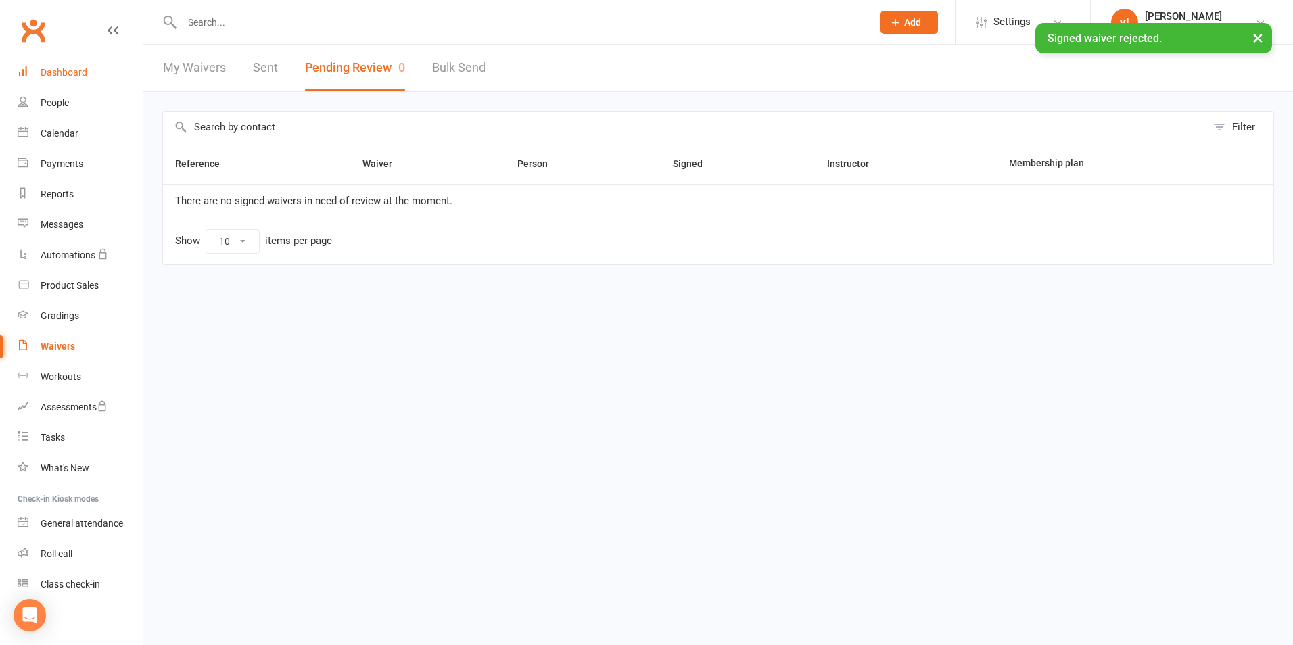
click at [72, 58] on link "Dashboard" at bounding box center [80, 72] width 125 height 30
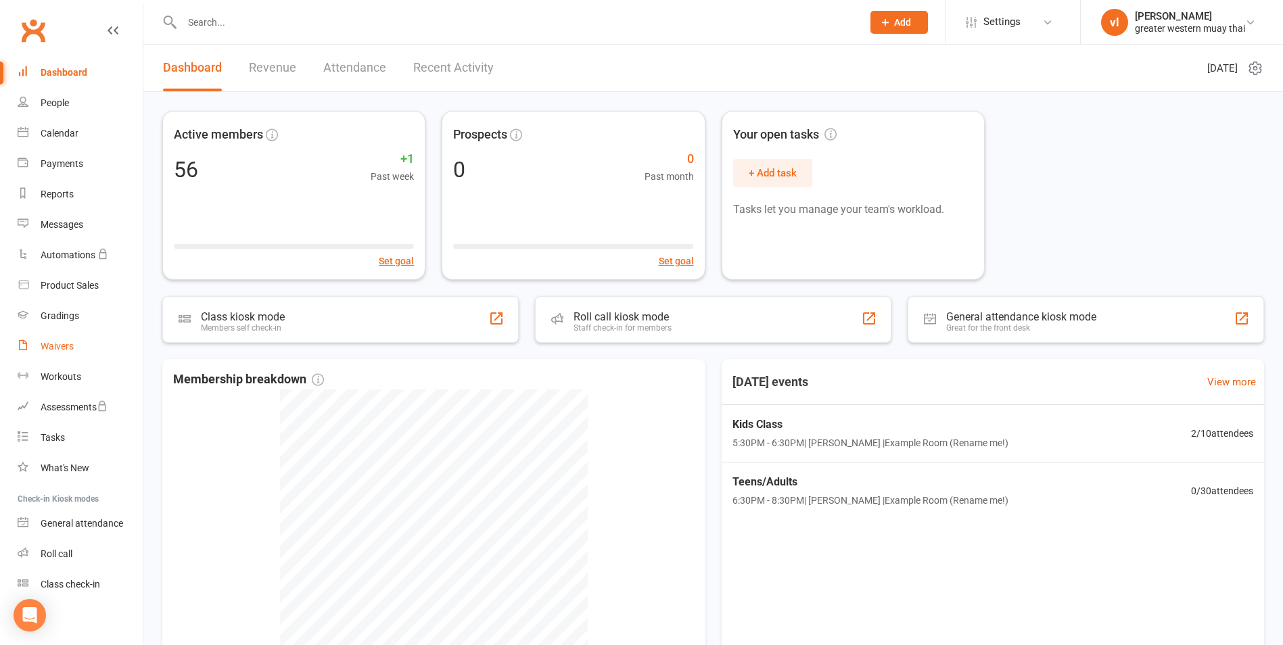
click at [69, 339] on link "Waivers" at bounding box center [80, 346] width 125 height 30
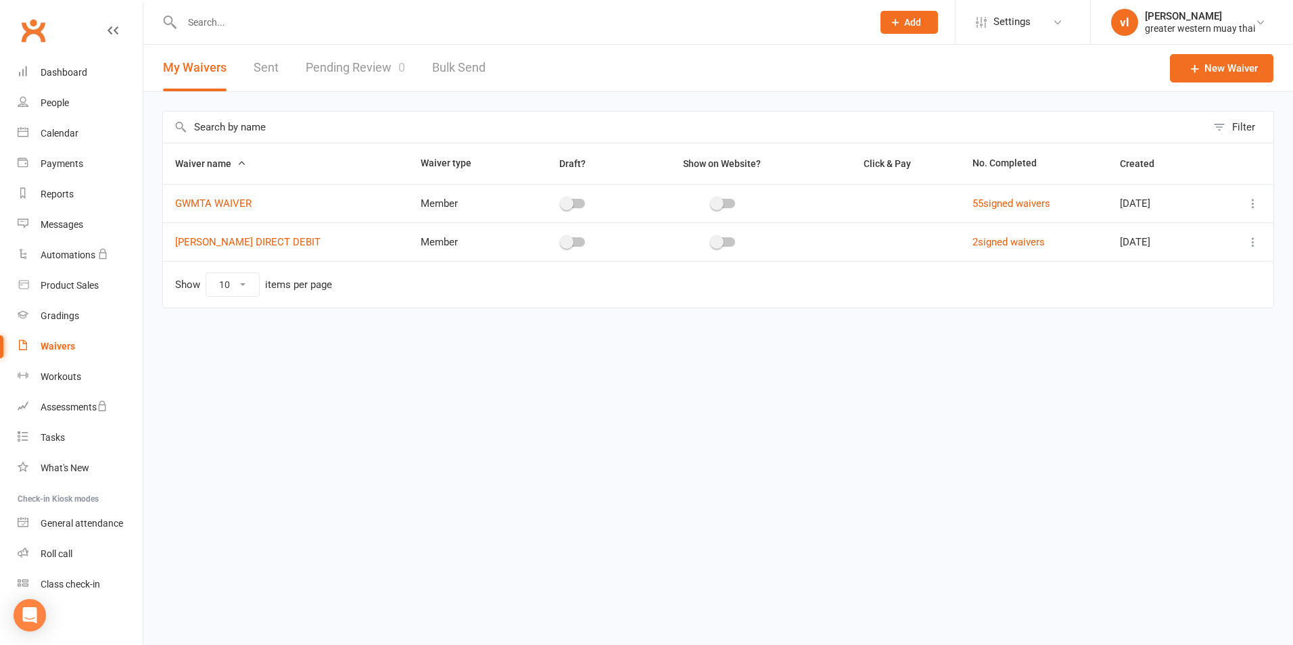
click at [372, 78] on link "Pending Review 0" at bounding box center [355, 68] width 99 height 47
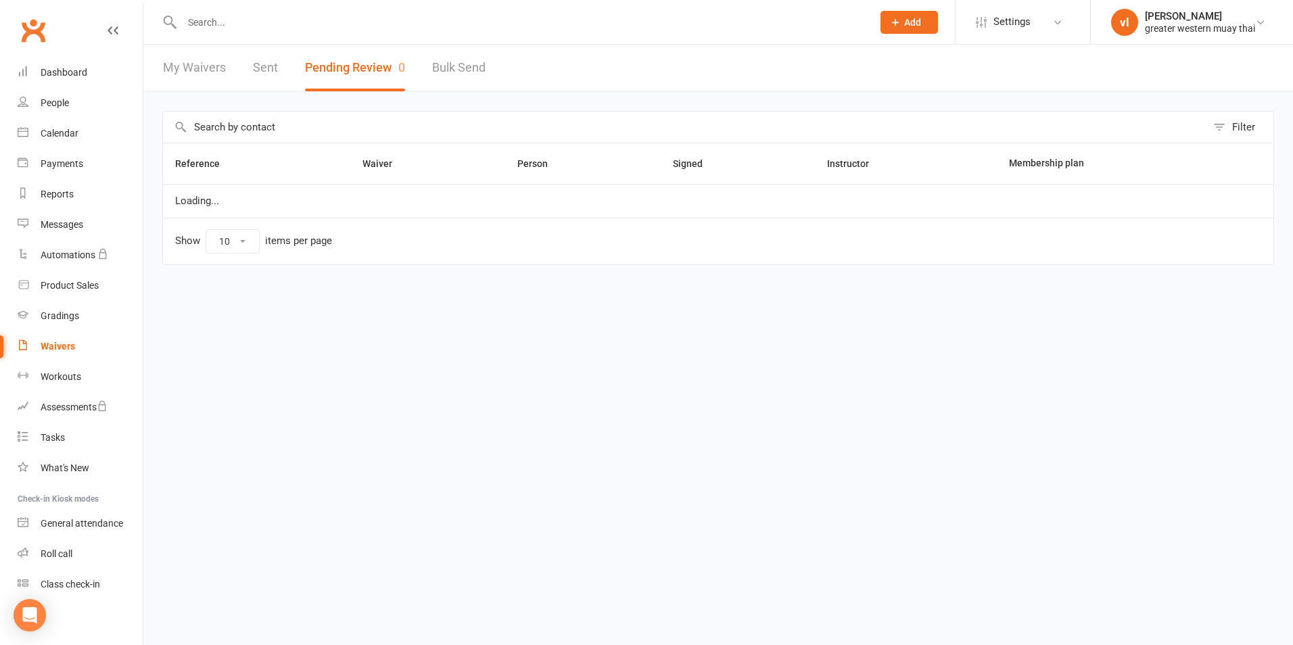
click at [372, 78] on button "Pending Review 0" at bounding box center [355, 68] width 100 height 47
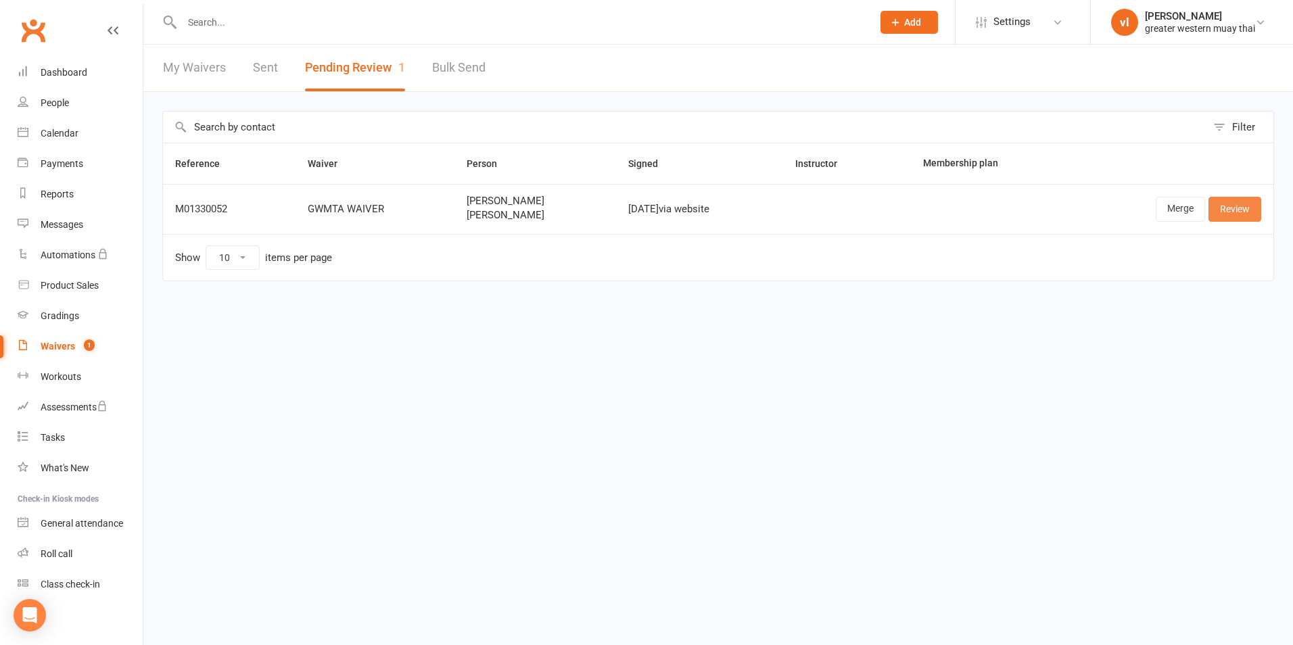
click at [1251, 210] on link "Review" at bounding box center [1235, 209] width 53 height 24
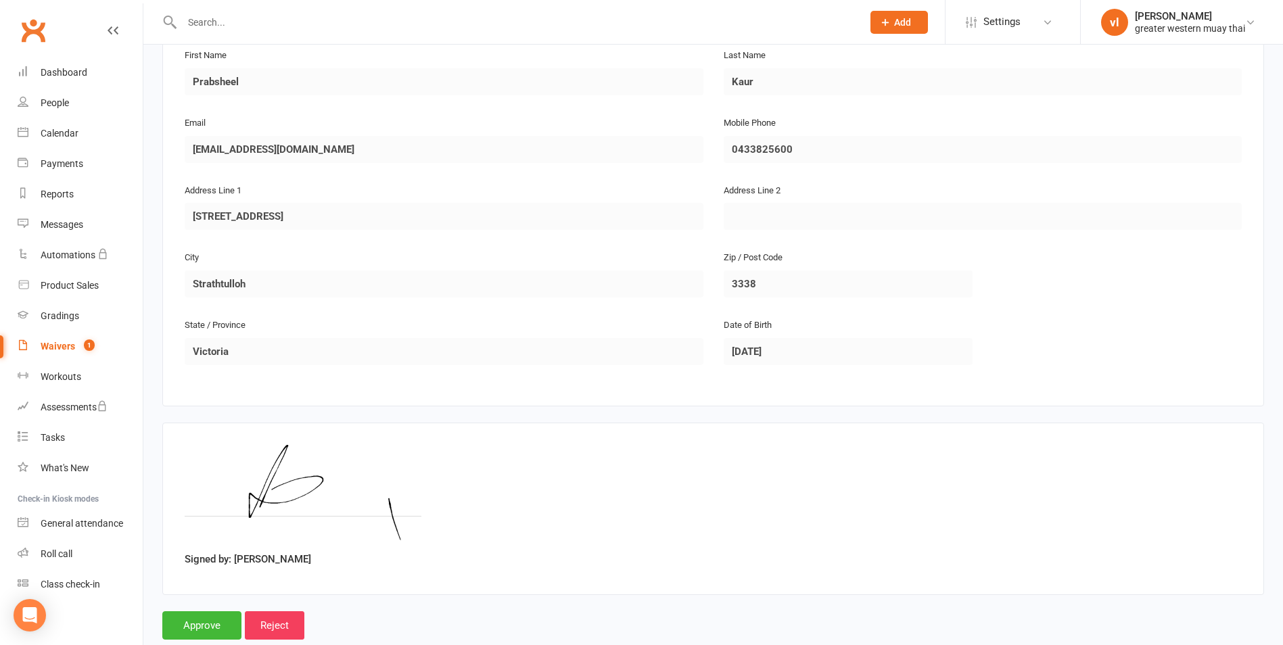
scroll to position [774, 0]
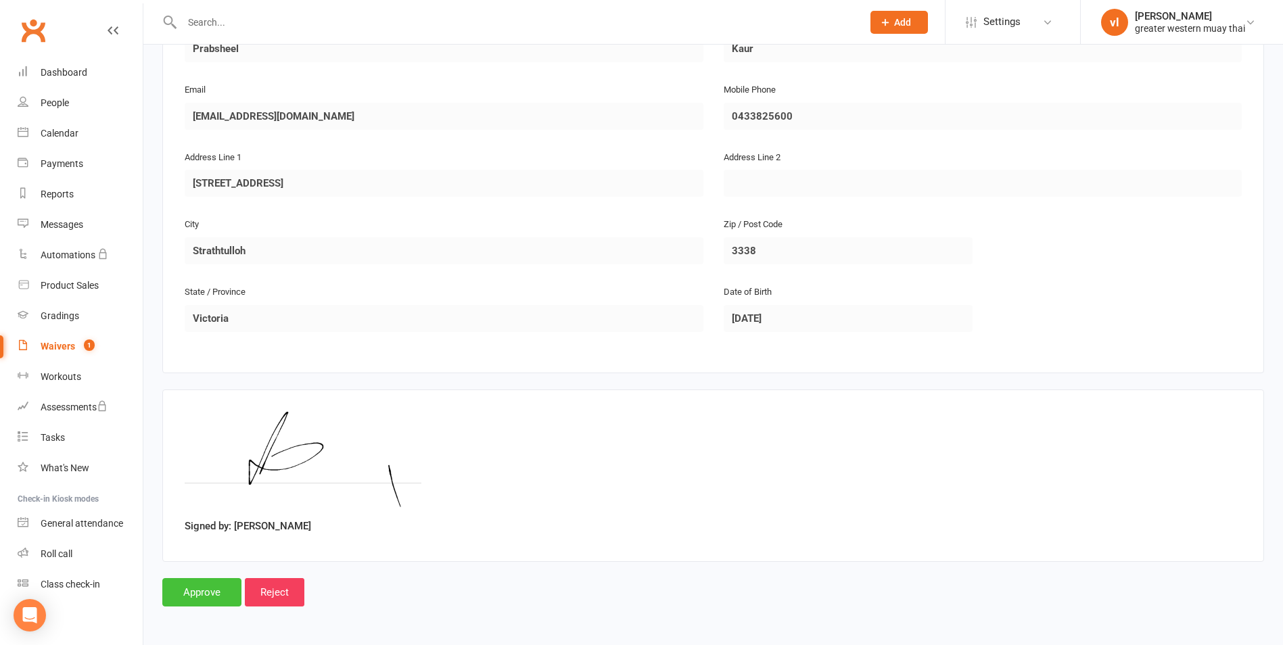
click at [207, 589] on input "Approve" at bounding box center [201, 592] width 79 height 28
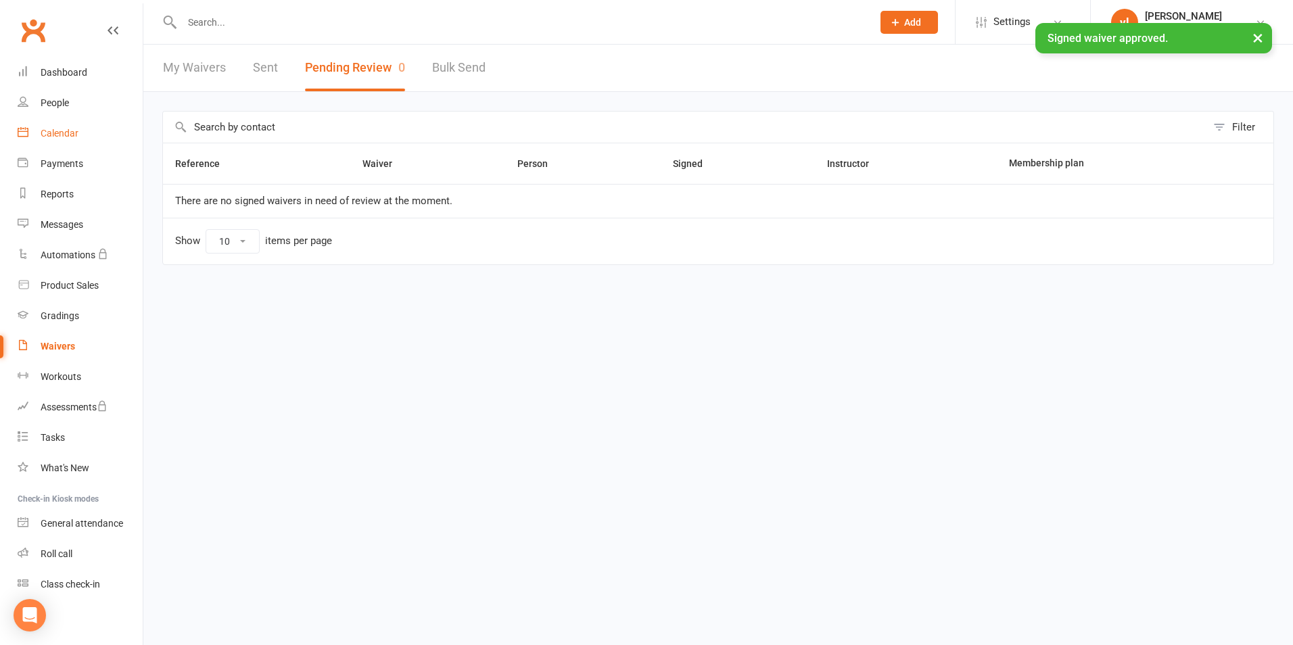
drag, startPoint x: 113, startPoint y: 122, endPoint x: 125, endPoint y: 114, distance: 14.6
click at [113, 122] on link "Calendar" at bounding box center [80, 133] width 125 height 30
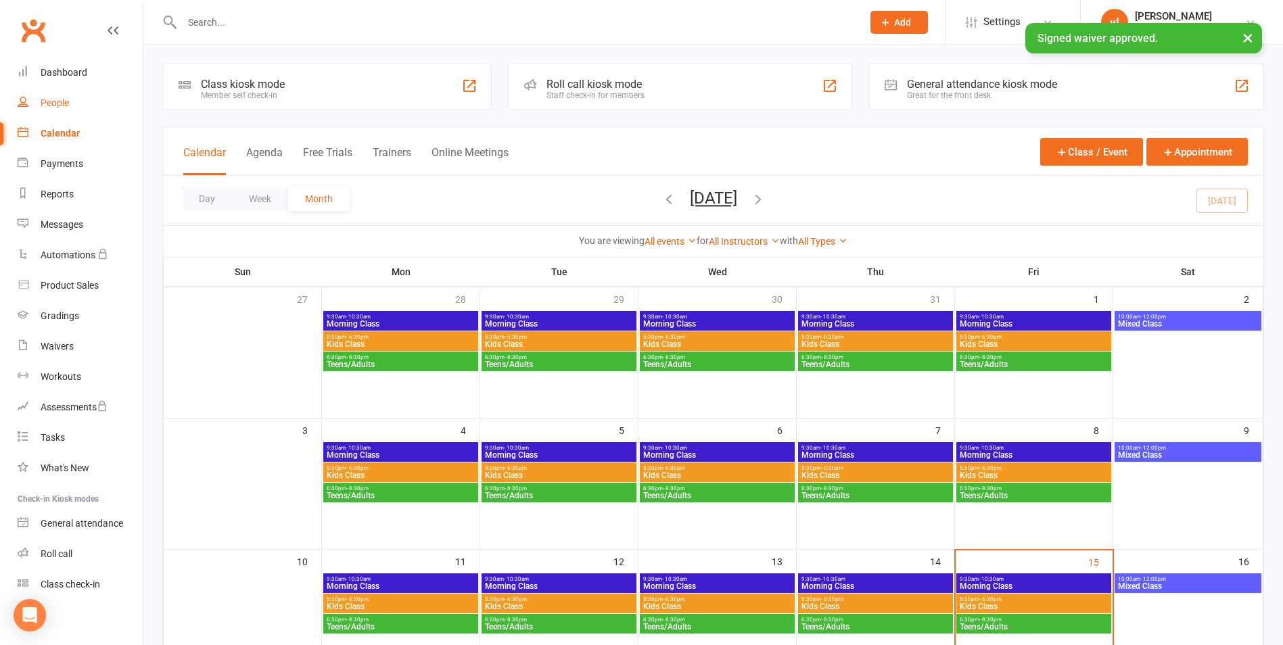
click at [39, 99] on link "People" at bounding box center [80, 103] width 125 height 30
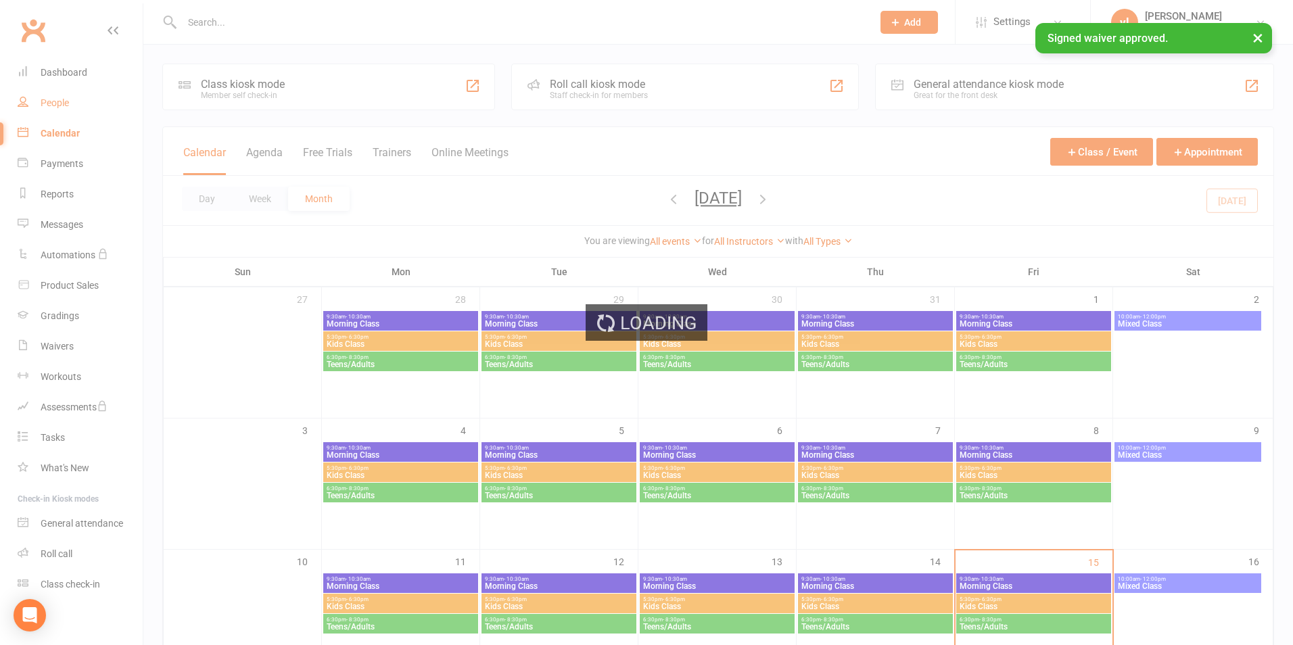
select select "25"
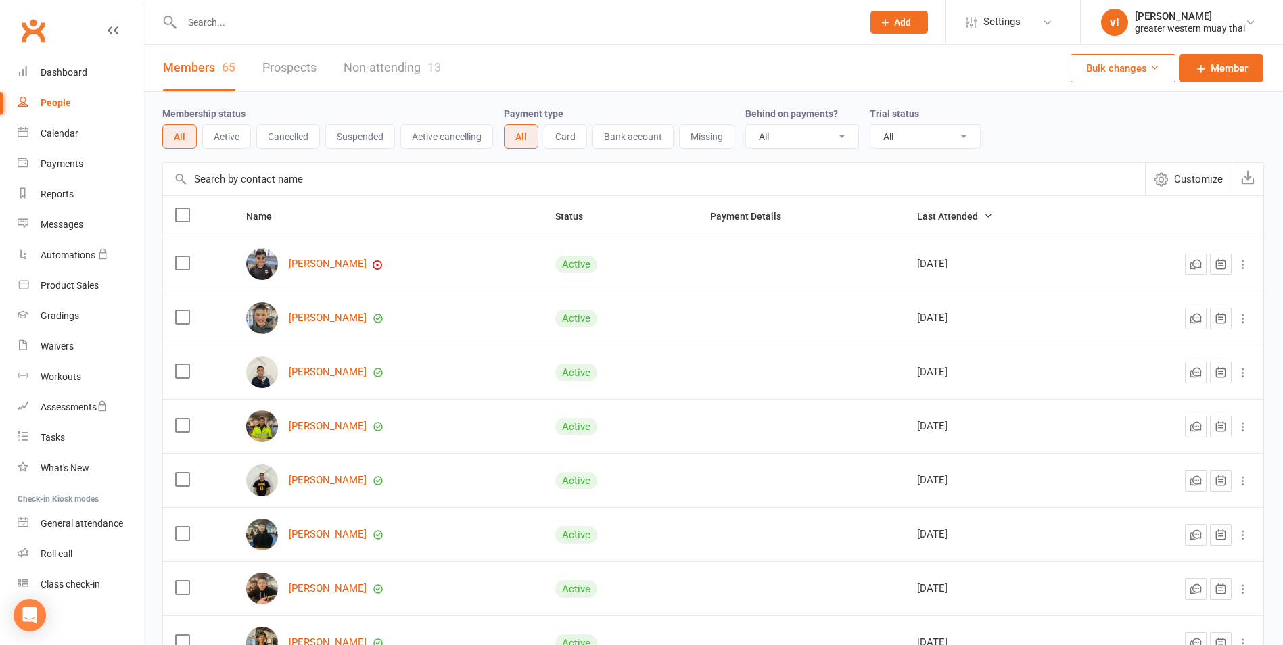
click at [367, 173] on input "text" at bounding box center [654, 179] width 982 height 32
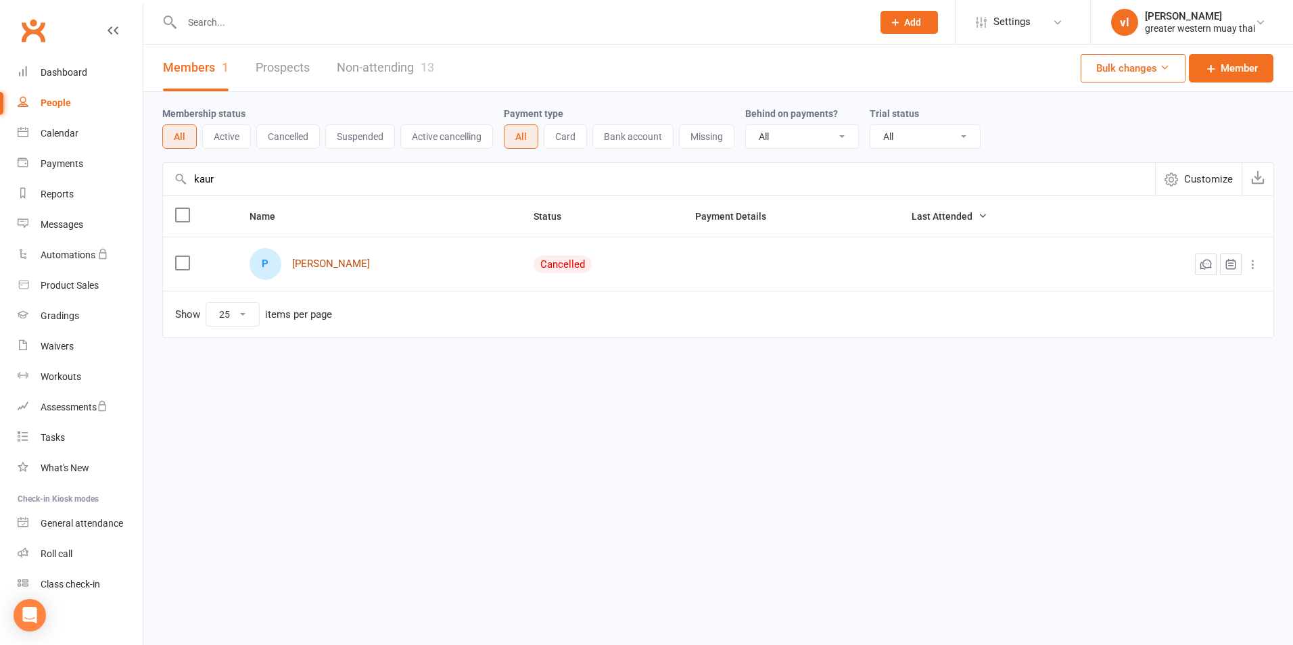
type input "kaur"
click at [360, 264] on link "Prabsheel Kaur" at bounding box center [331, 263] width 78 height 11
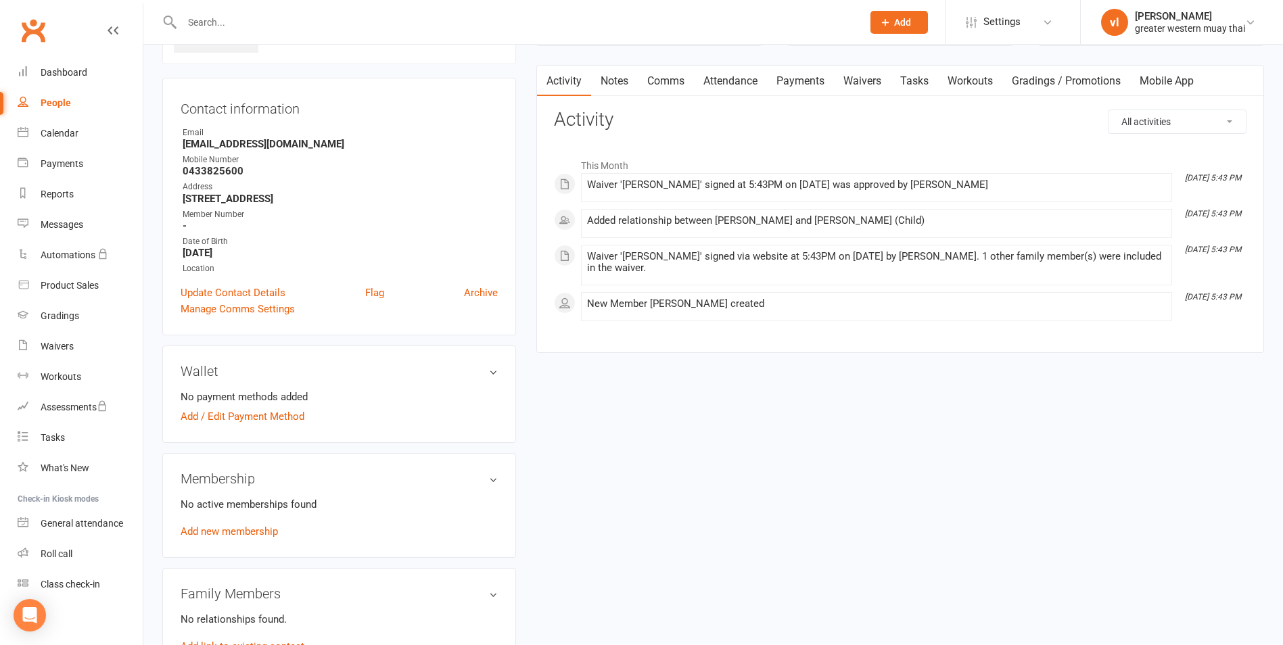
scroll to position [135, 0]
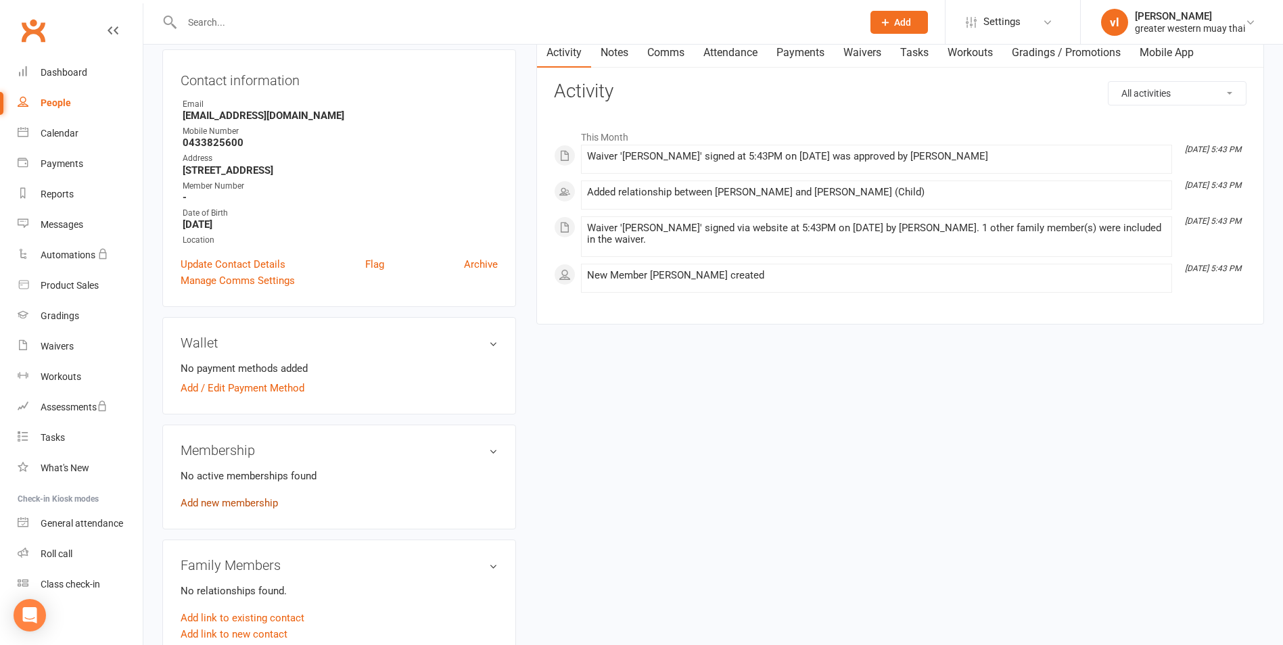
click at [268, 500] on link "Add new membership" at bounding box center [229, 503] width 97 height 12
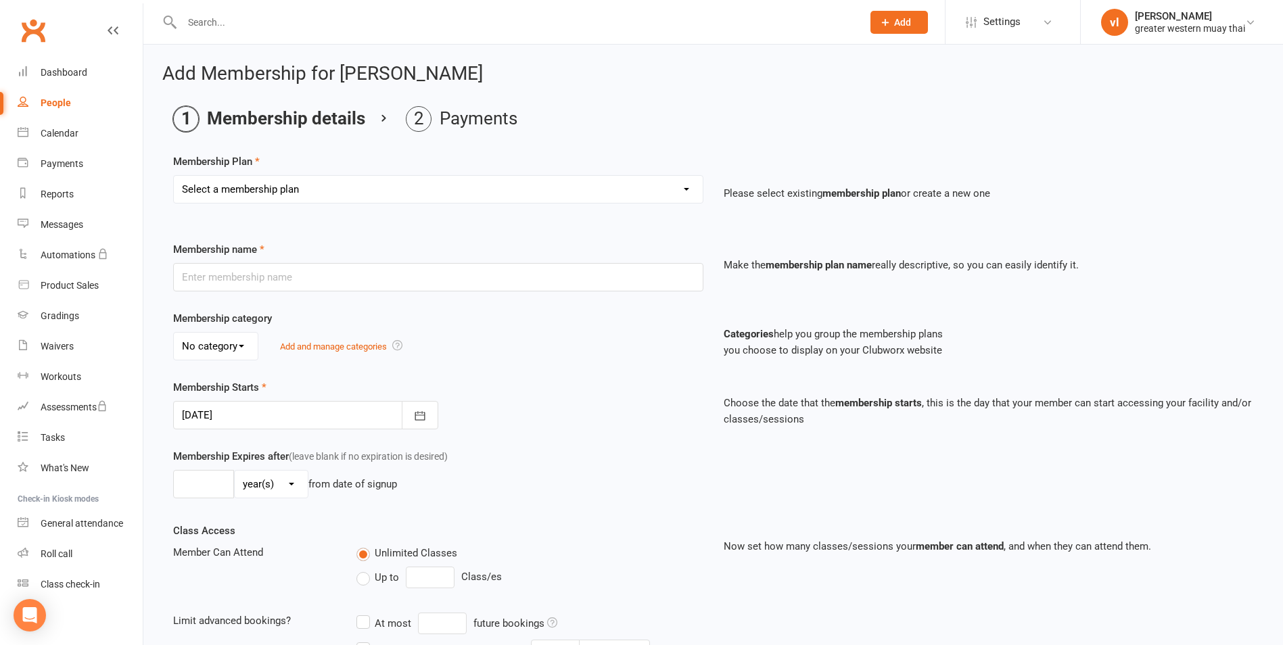
click at [277, 191] on select "Select a membership plan Create new Membership Plan PT SESSION DAY PASS WEEKLY …" at bounding box center [438, 189] width 529 height 27
select select "2"
click at [174, 176] on select "Select a membership plan Create new Membership Plan PT SESSION DAY PASS WEEKLY …" at bounding box center [438, 189] width 529 height 27
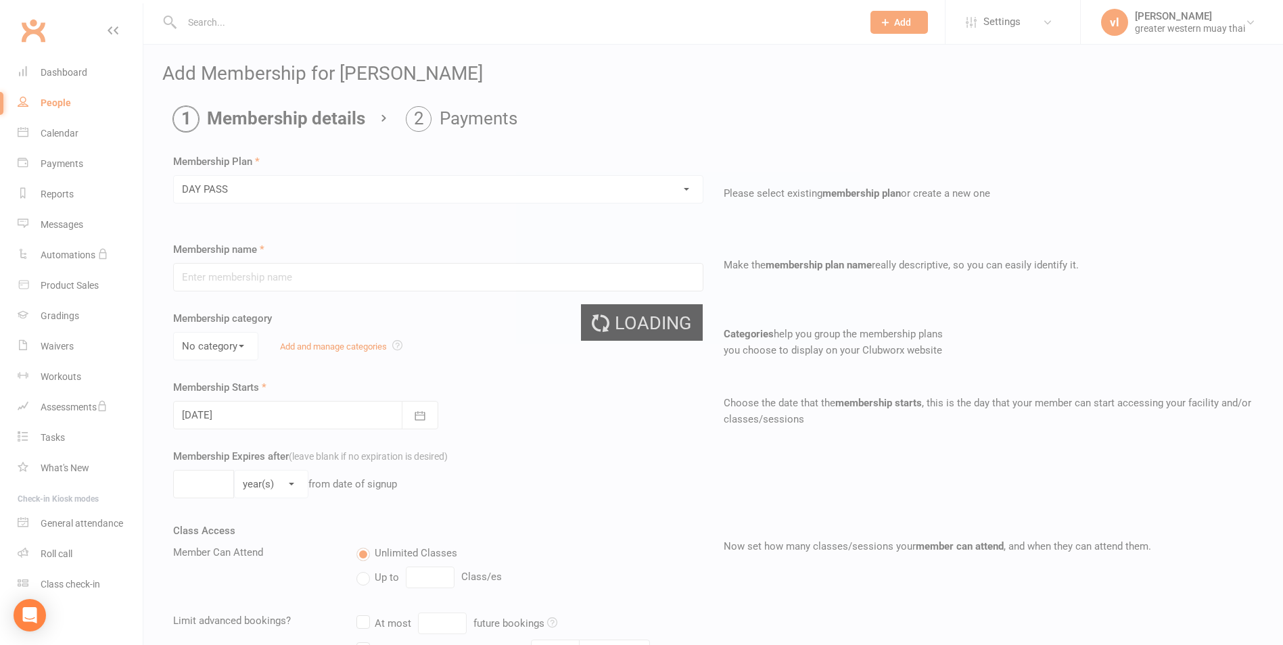
type input "DAY PASS"
select select "0"
type input "1"
select select "0"
type input "1"
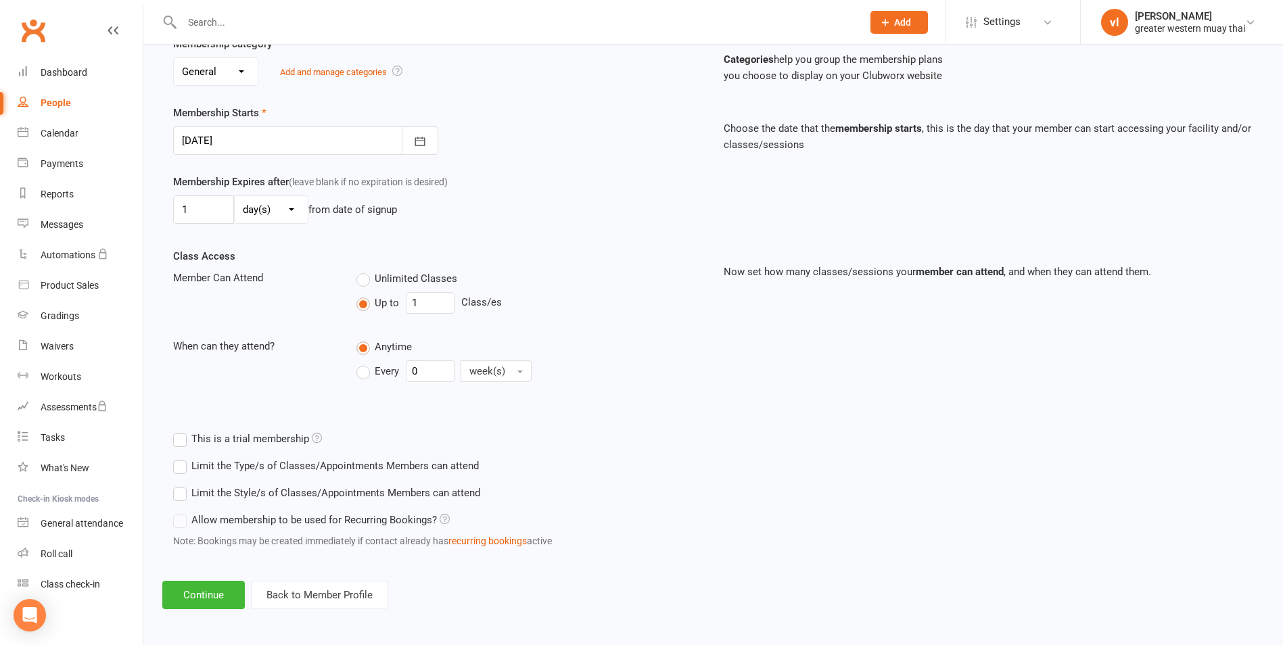
scroll to position [278, 0]
click at [220, 600] on button "Continue" at bounding box center [203, 592] width 83 height 28
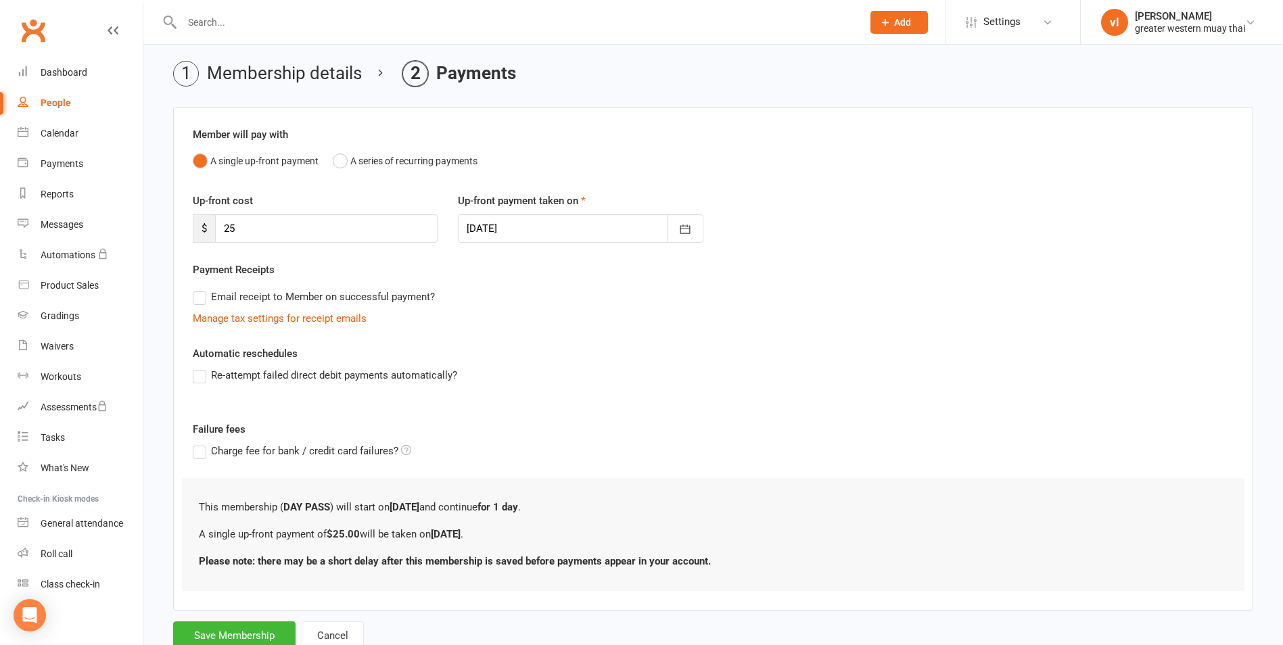
scroll to position [91, 0]
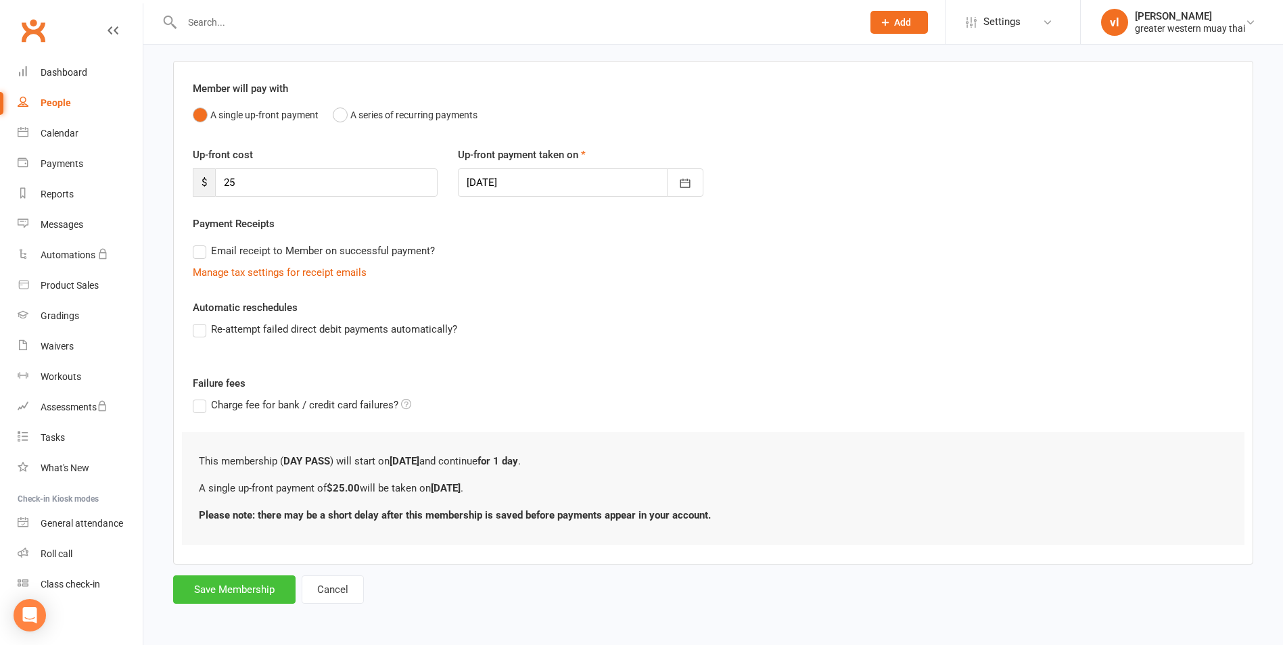
click at [253, 588] on button "Save Membership" at bounding box center [234, 590] width 122 height 28
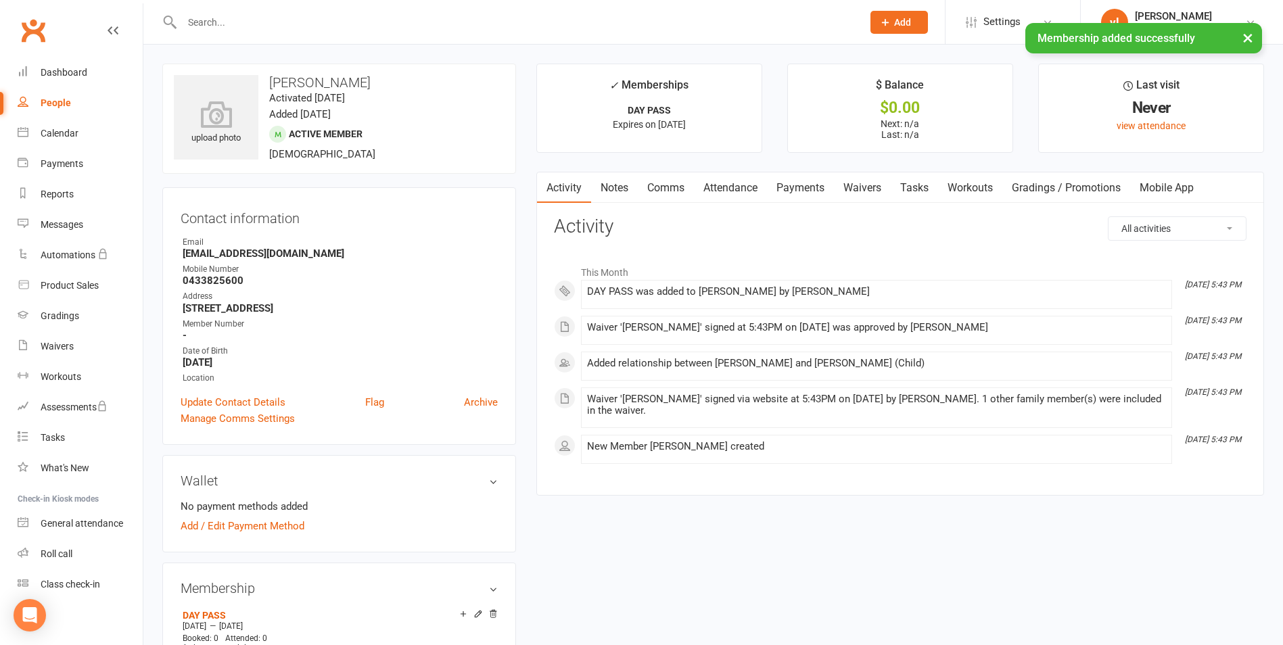
click at [791, 182] on link "Payments" at bounding box center [800, 187] width 67 height 31
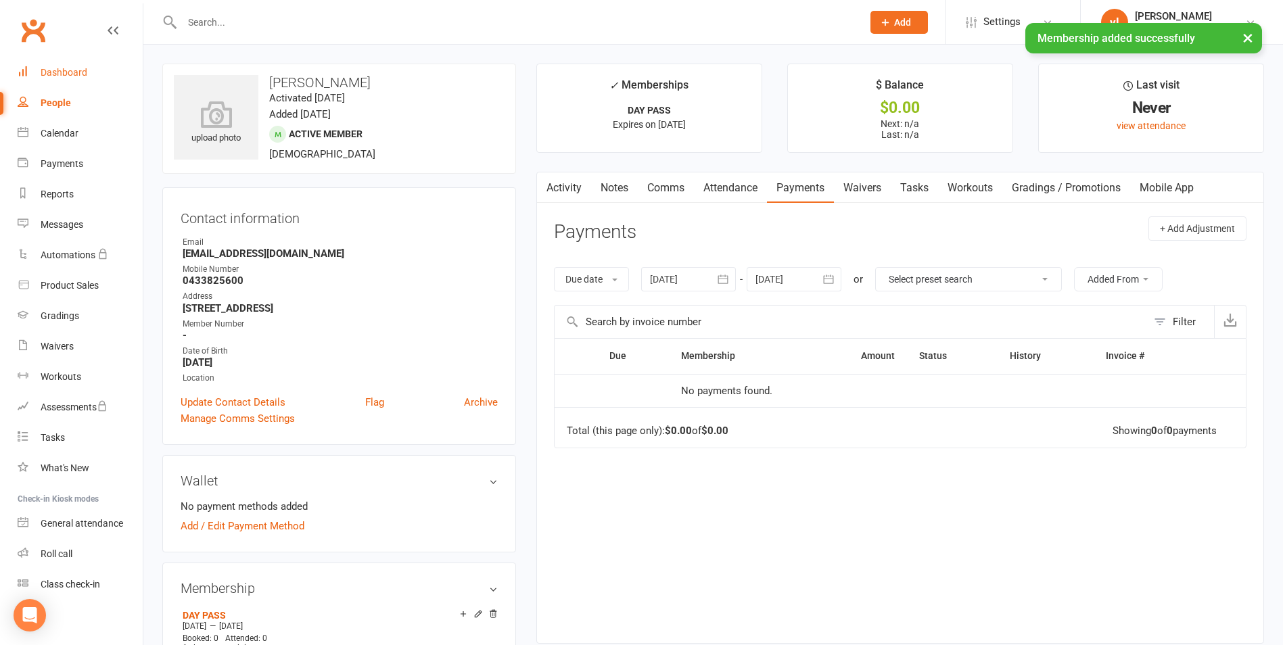
click at [80, 72] on div "Dashboard" at bounding box center [64, 72] width 47 height 11
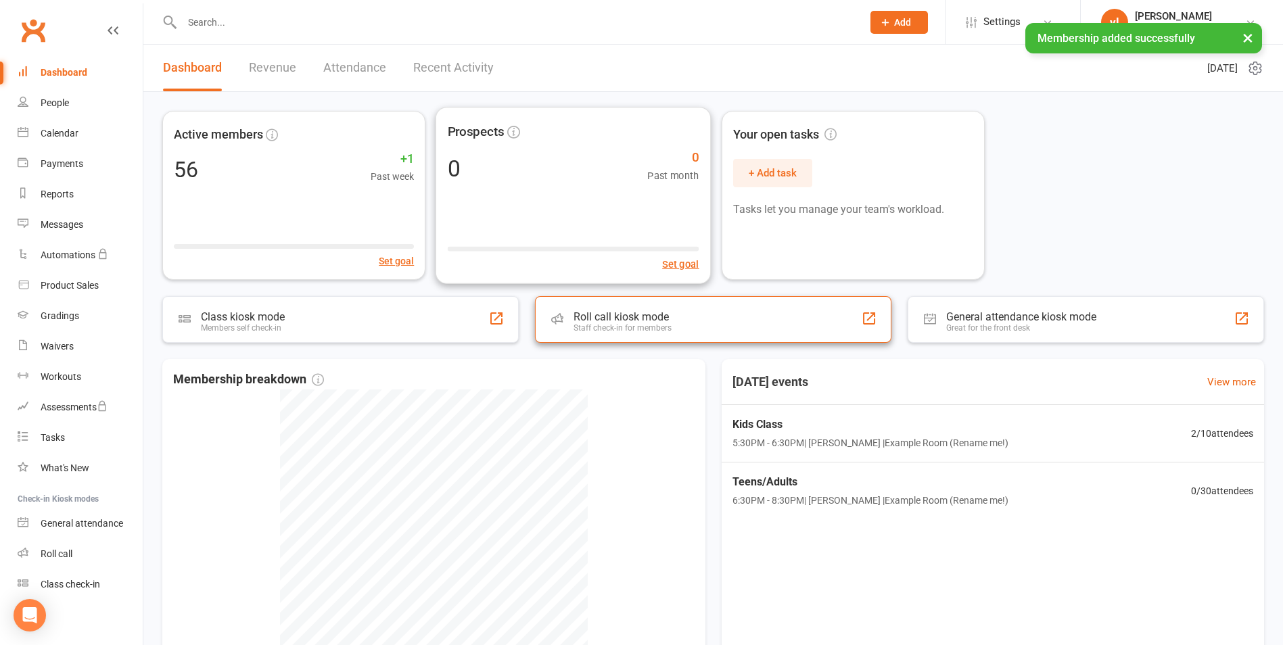
click at [612, 302] on div "Roll call kiosk mode Staff check-in for members" at bounding box center [713, 319] width 356 height 47
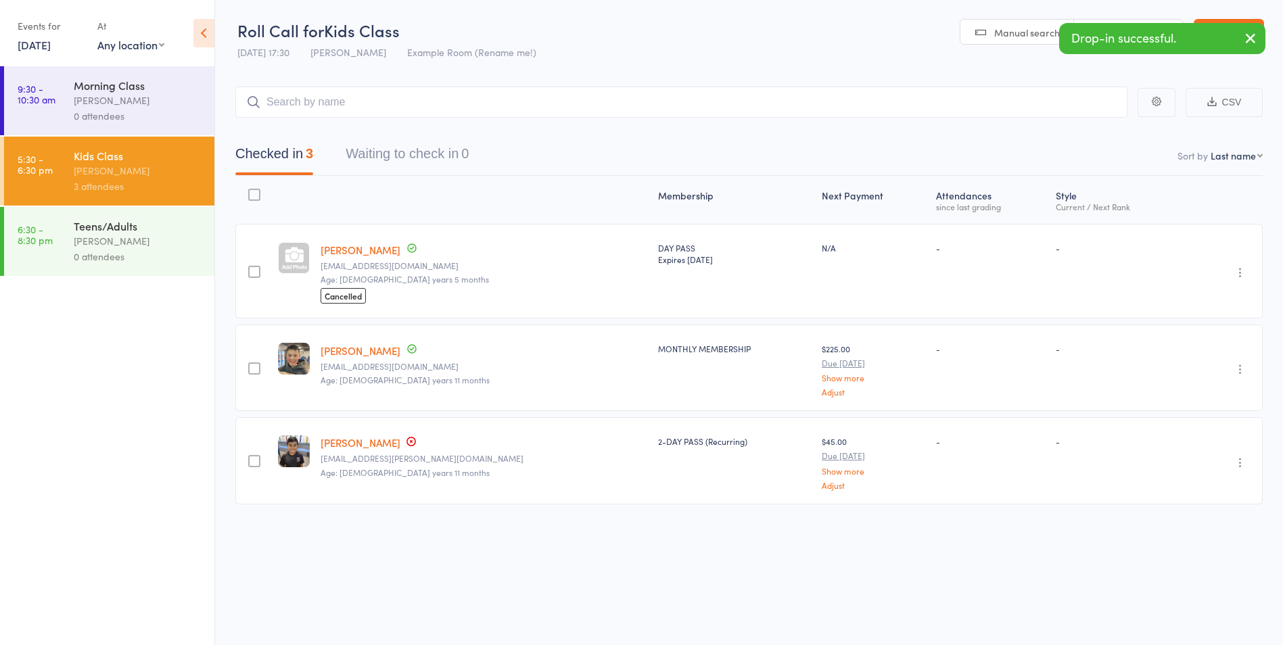
click at [380, 251] on link "[PERSON_NAME]" at bounding box center [361, 250] width 80 height 14
click at [1238, 26] on link "Exit roll call" at bounding box center [1229, 32] width 70 height 27
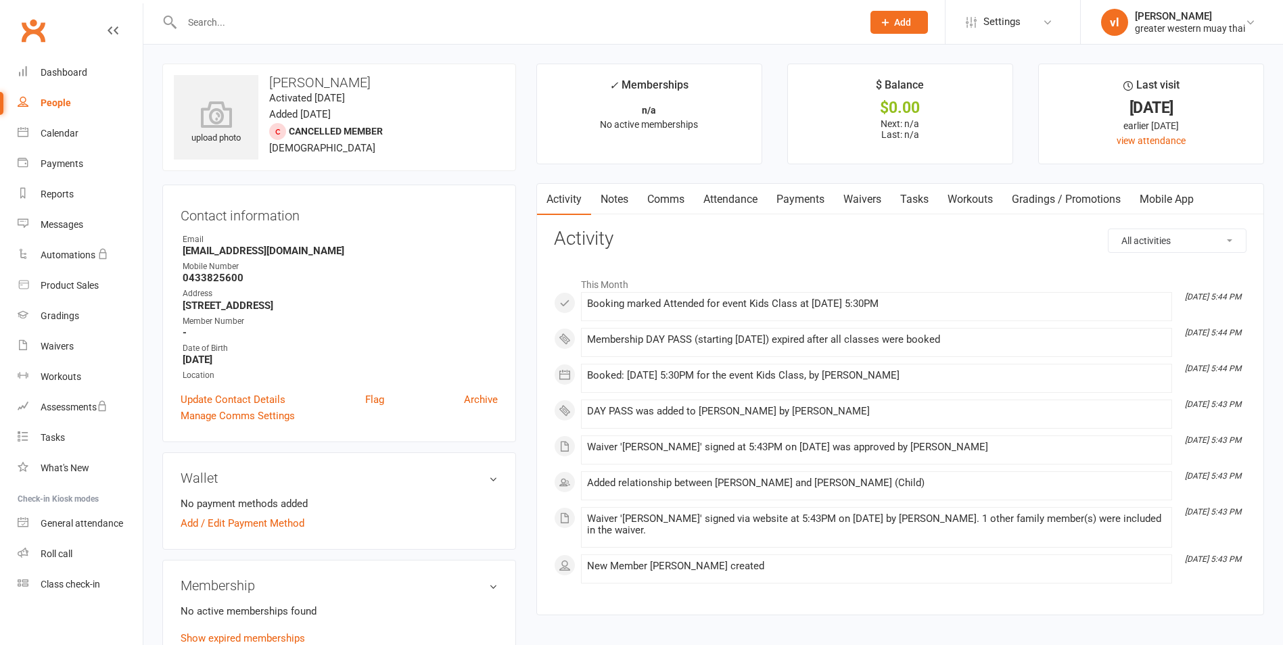
click at [817, 201] on link "Payments" at bounding box center [800, 199] width 67 height 31
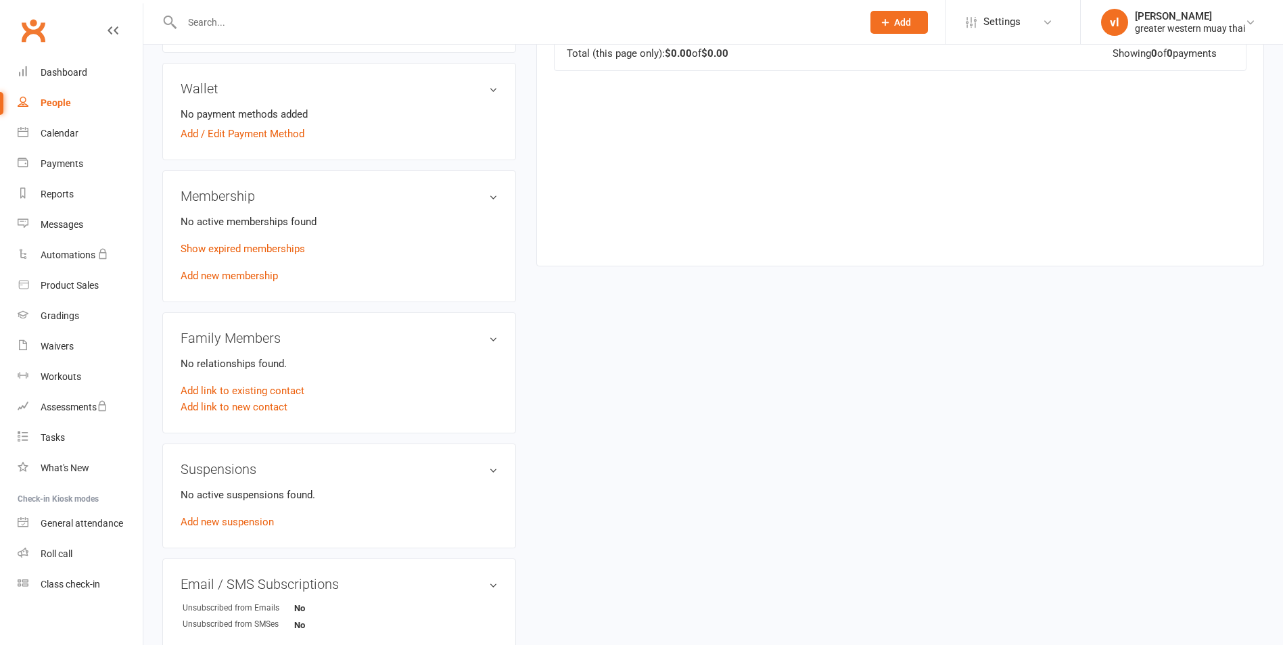
scroll to position [338, 0]
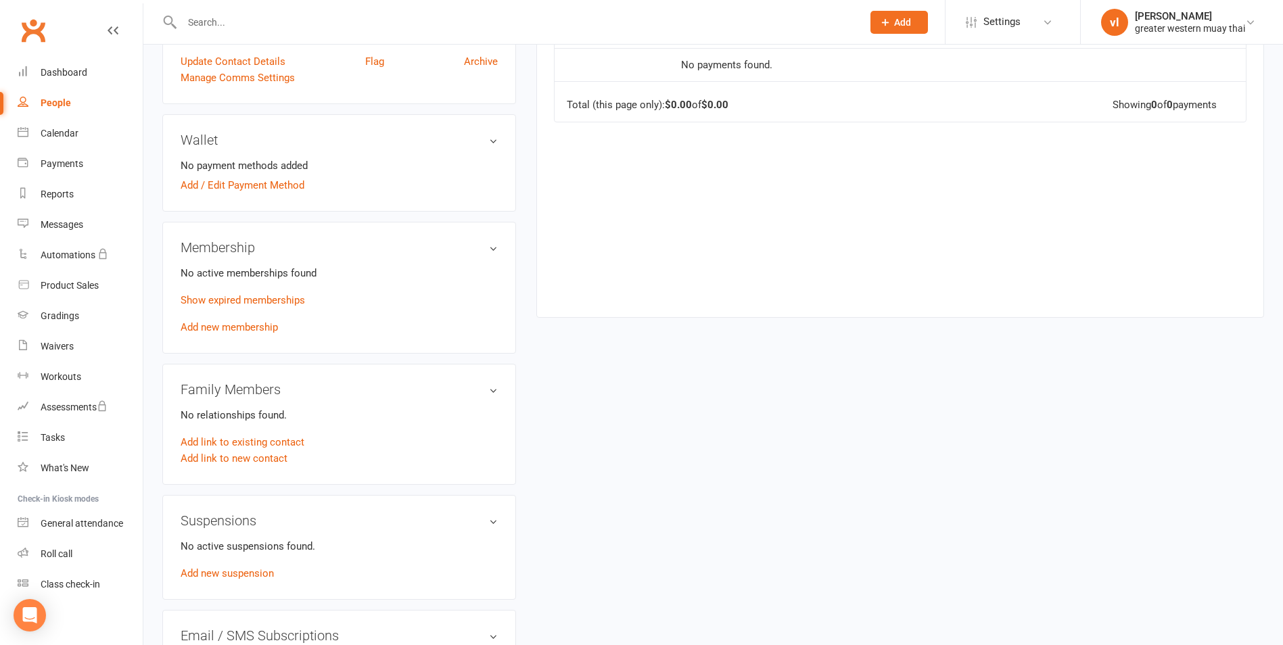
click at [60, 105] on div "People" at bounding box center [56, 102] width 30 height 11
select select "25"
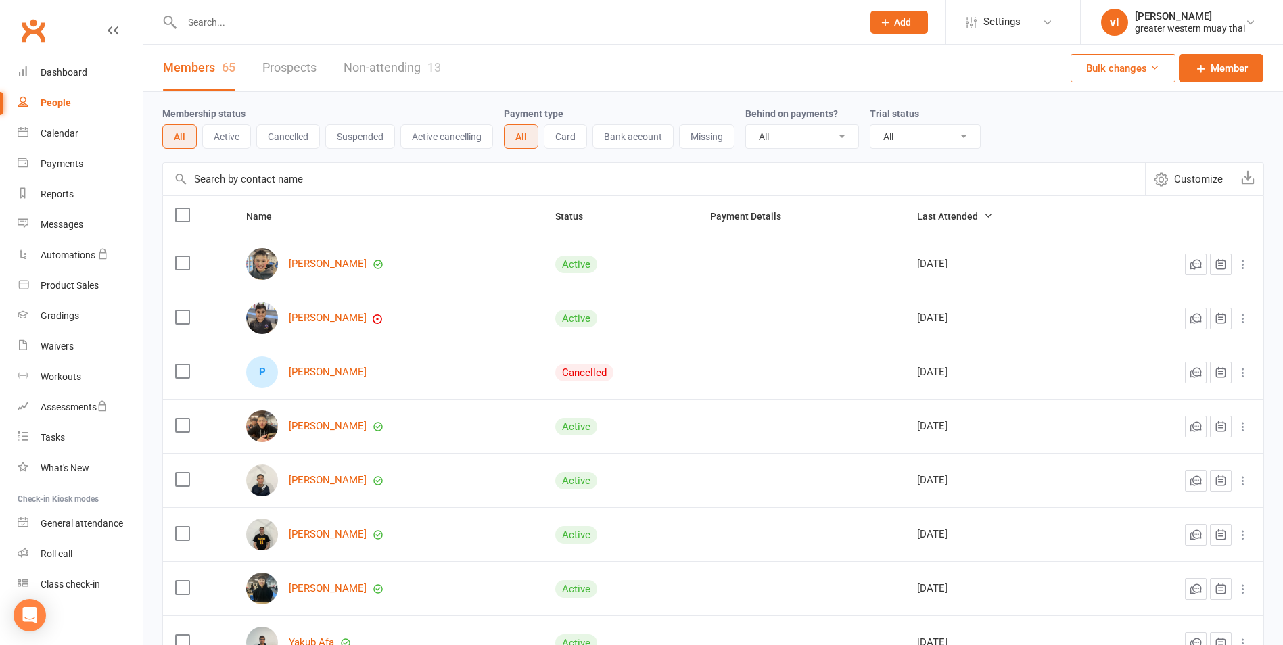
click at [397, 182] on input "text" at bounding box center [654, 179] width 982 height 32
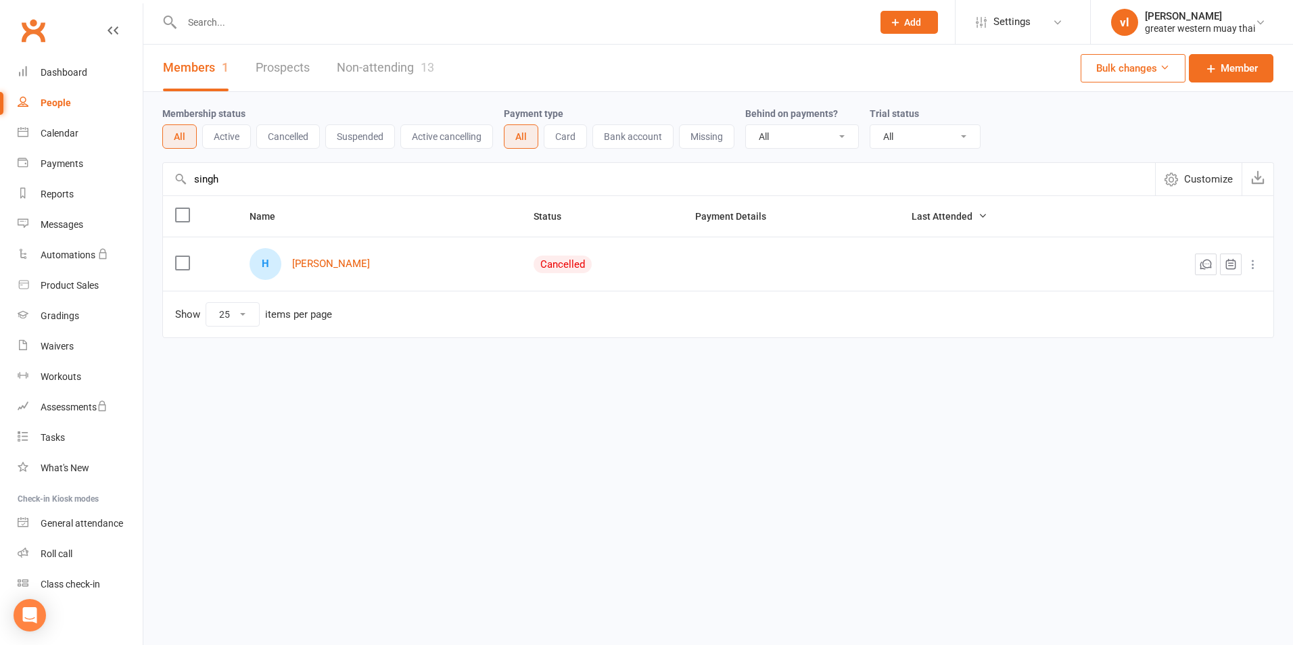
type input "singh"
click at [1246, 265] on icon at bounding box center [1253, 265] width 14 height 14
click at [319, 260] on link "Harshbir Singh" at bounding box center [331, 263] width 78 height 11
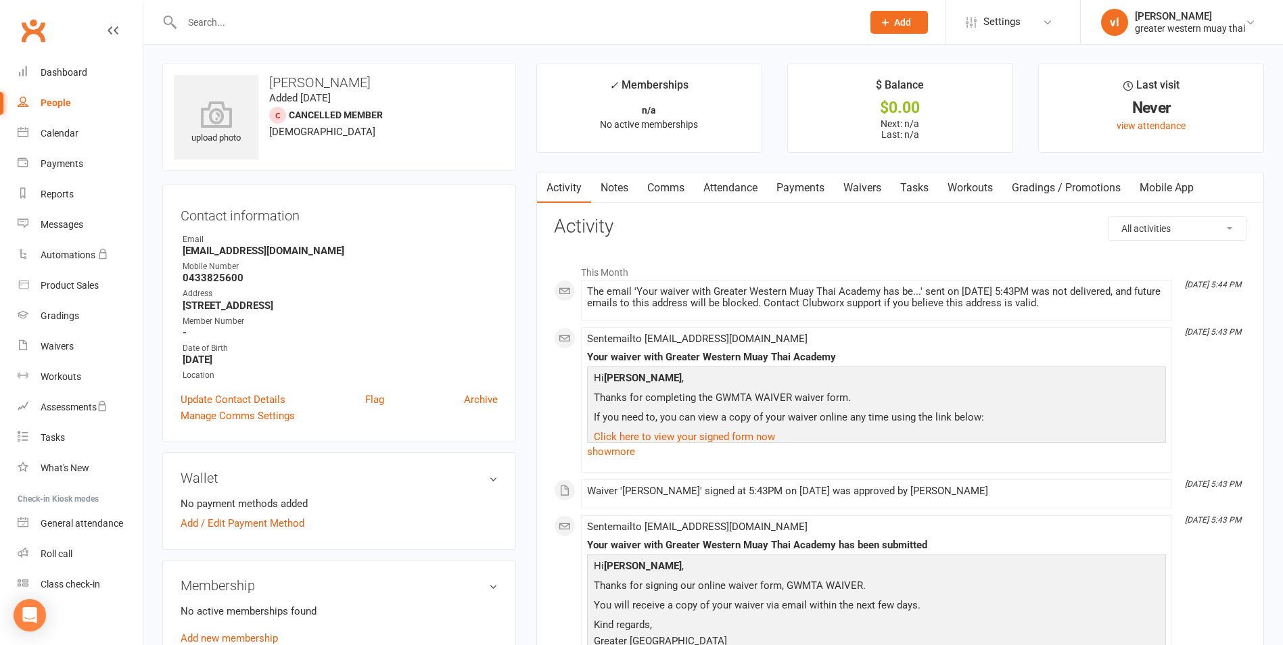
click at [725, 192] on link "Attendance" at bounding box center [730, 187] width 73 height 31
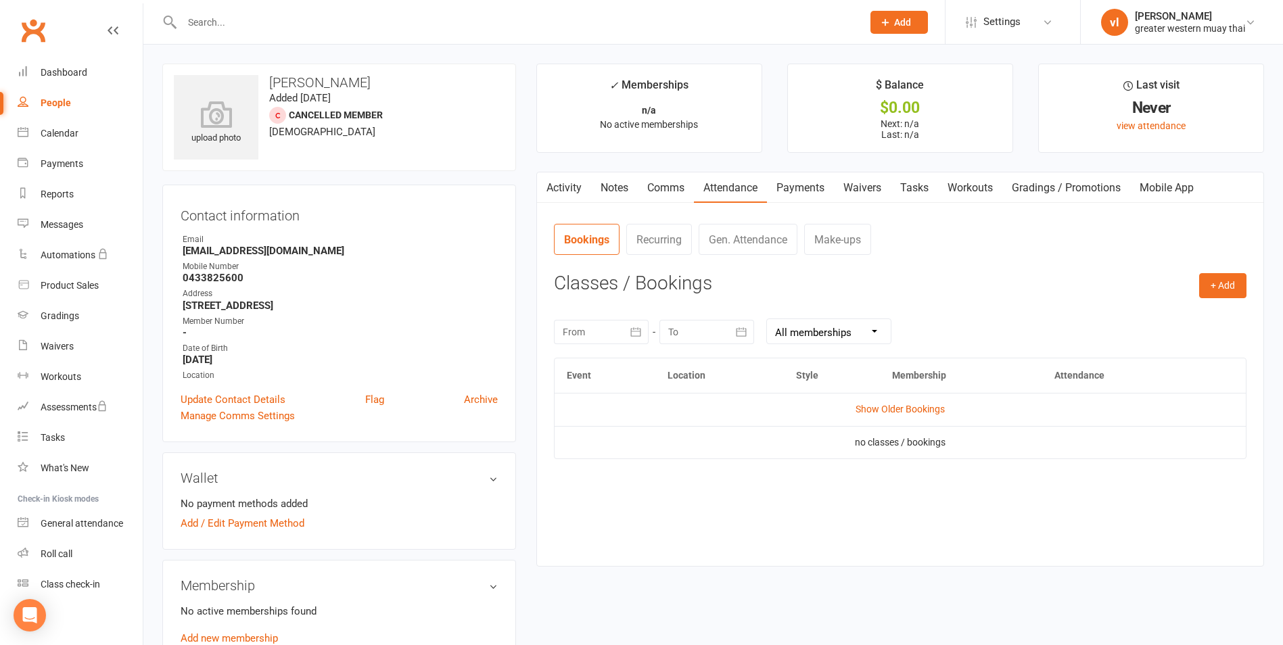
click at [79, 99] on link "People" at bounding box center [80, 103] width 125 height 30
select select "25"
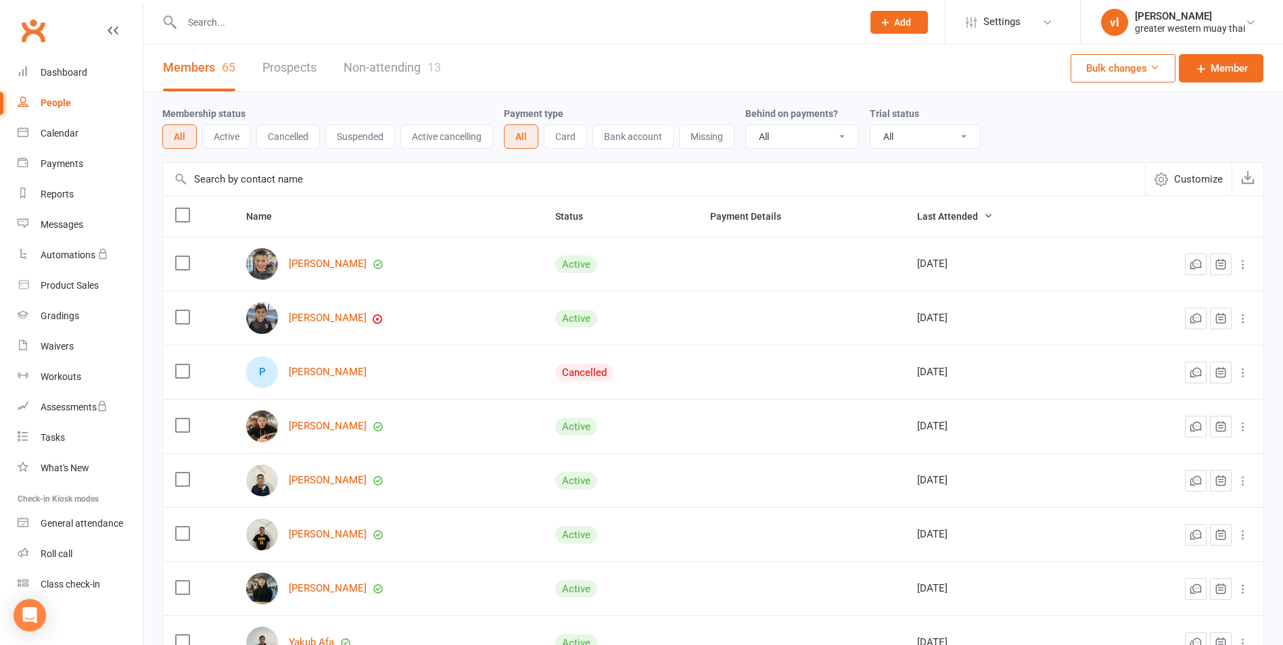
click at [436, 177] on input "text" at bounding box center [654, 179] width 982 height 32
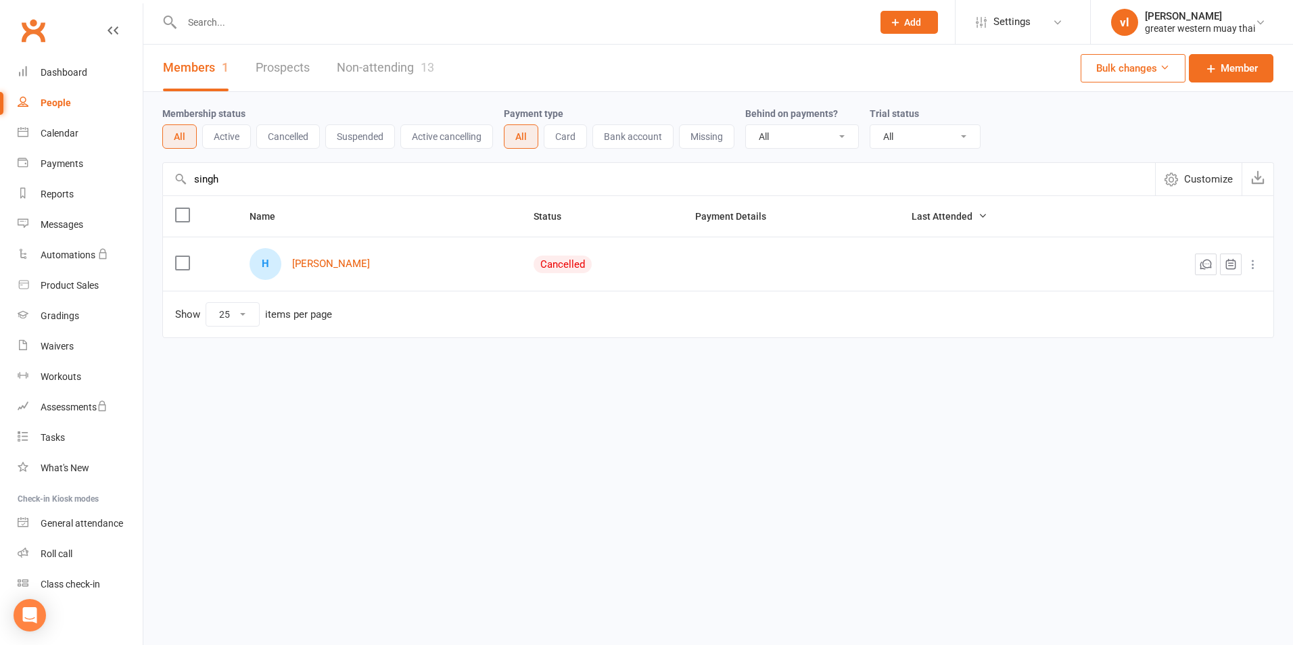
type input "singh"
click at [1250, 259] on icon at bounding box center [1253, 265] width 14 height 14
click at [1201, 292] on link "Convert to NAC" at bounding box center [1194, 291] width 134 height 27
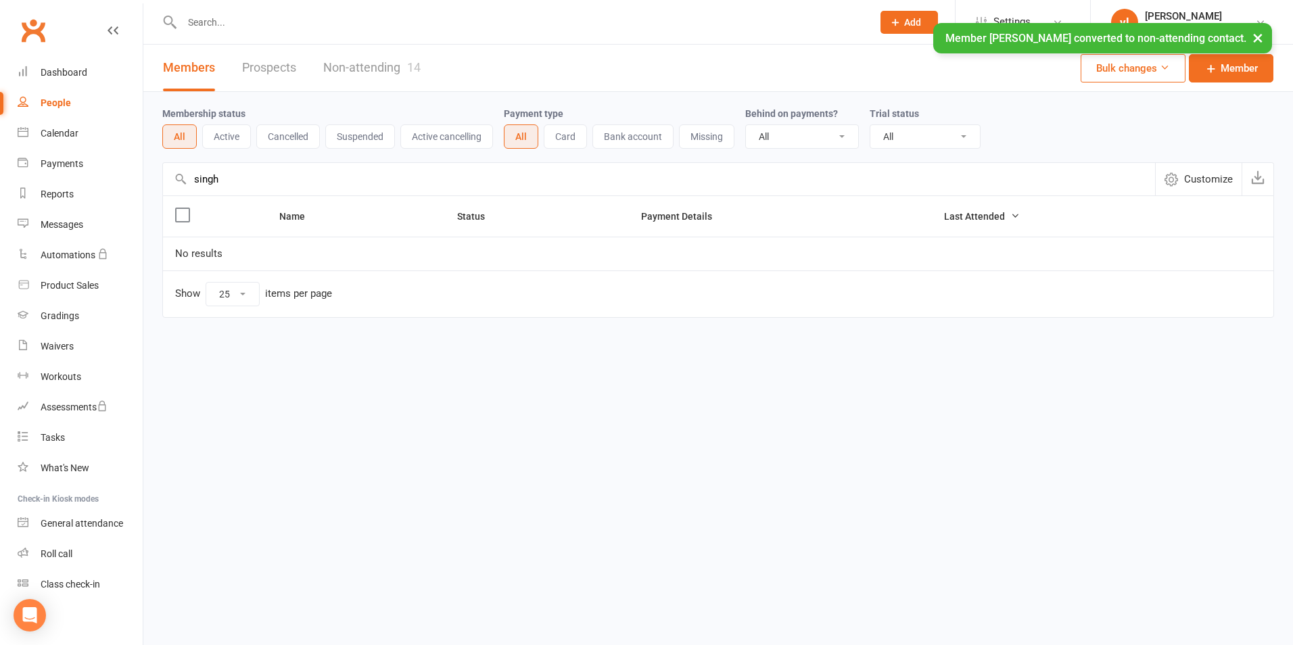
click at [178, 70] on link "Members" at bounding box center [189, 68] width 52 height 47
click at [74, 101] on link "People" at bounding box center [80, 103] width 125 height 30
click at [62, 113] on link "People" at bounding box center [80, 103] width 125 height 30
click at [70, 144] on link "Calendar" at bounding box center [80, 133] width 125 height 30
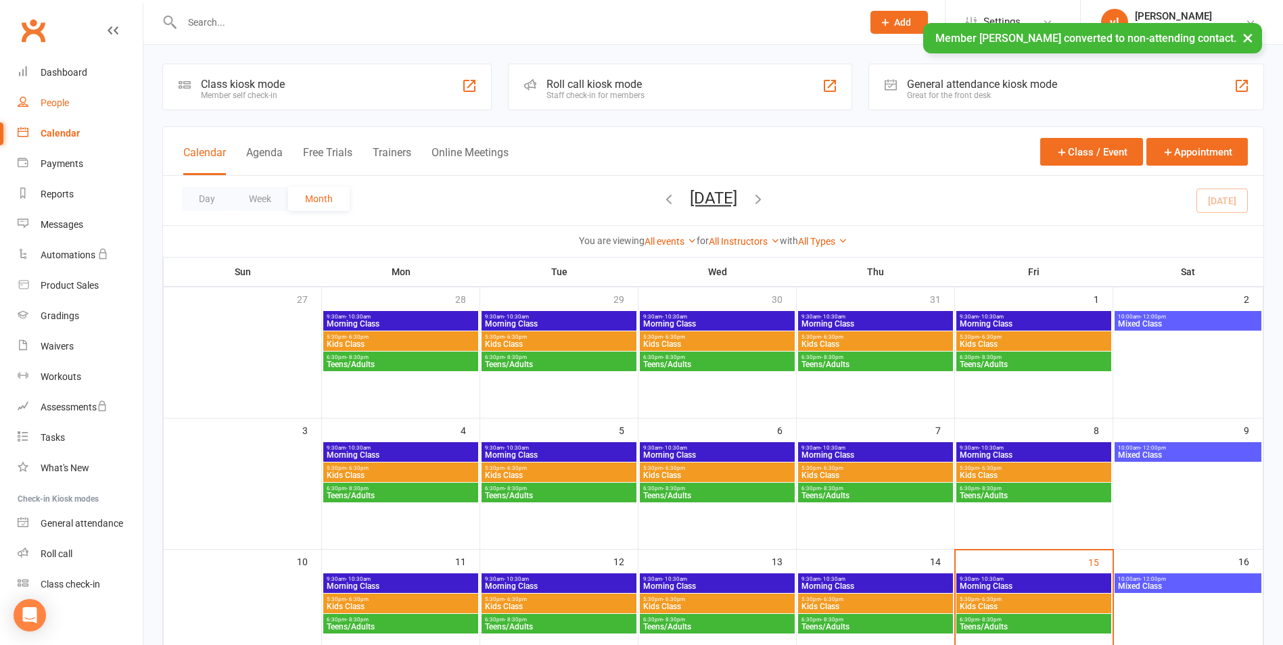
click at [47, 106] on div "People" at bounding box center [55, 102] width 28 height 11
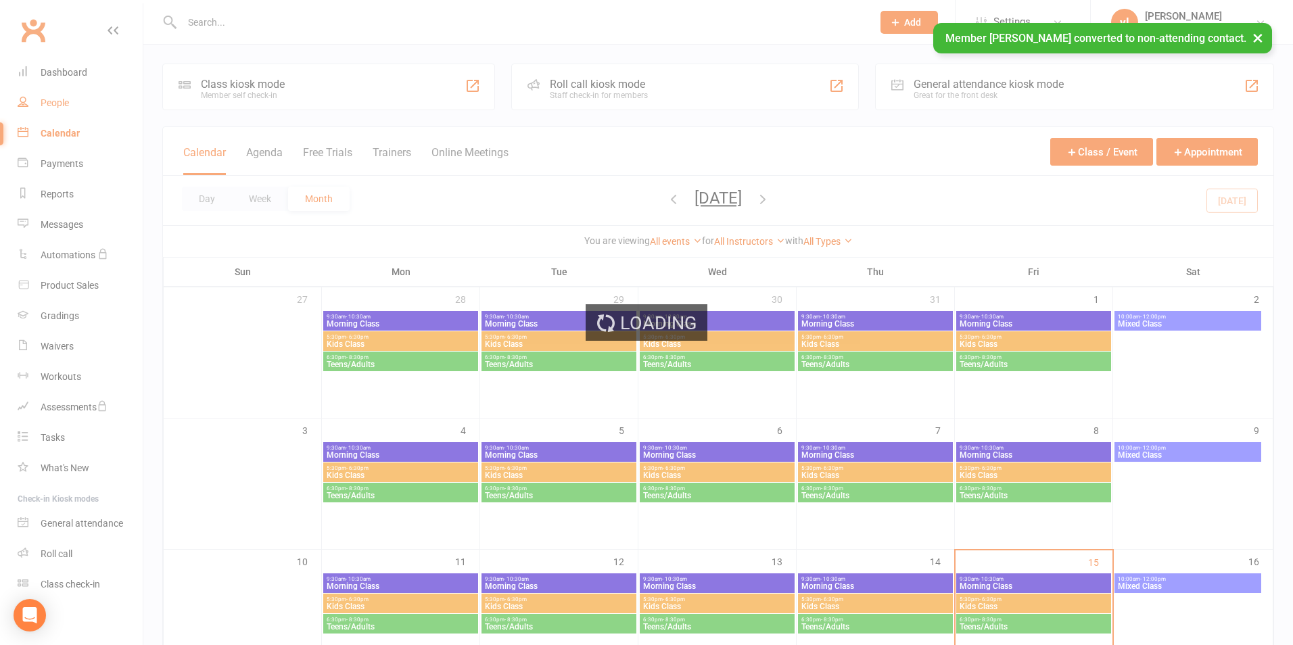
select select "25"
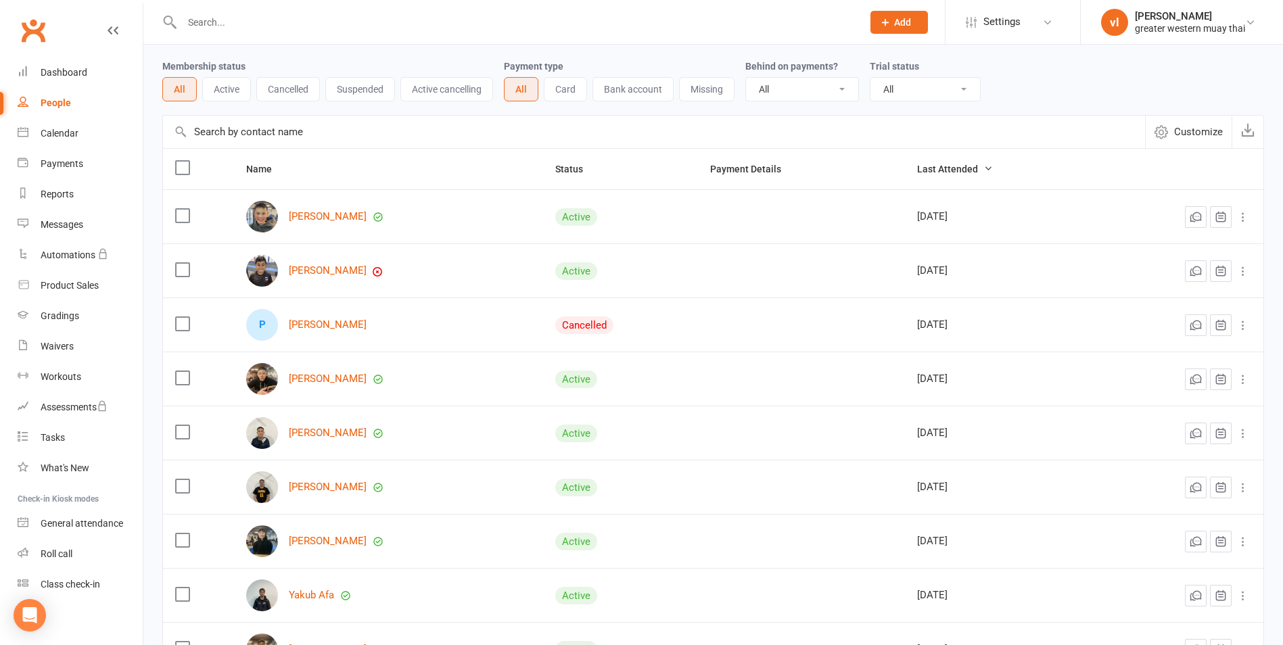
scroll to position [68, 0]
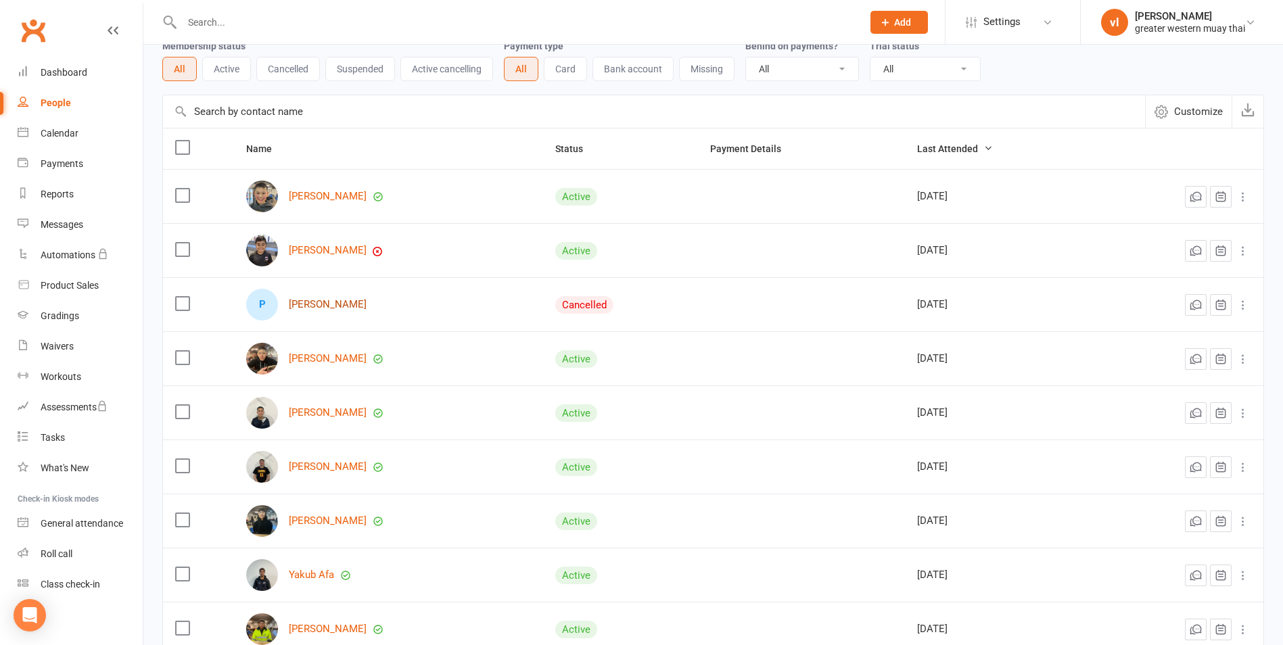
click at [338, 301] on link "Prabsheel Kaur" at bounding box center [328, 304] width 78 height 11
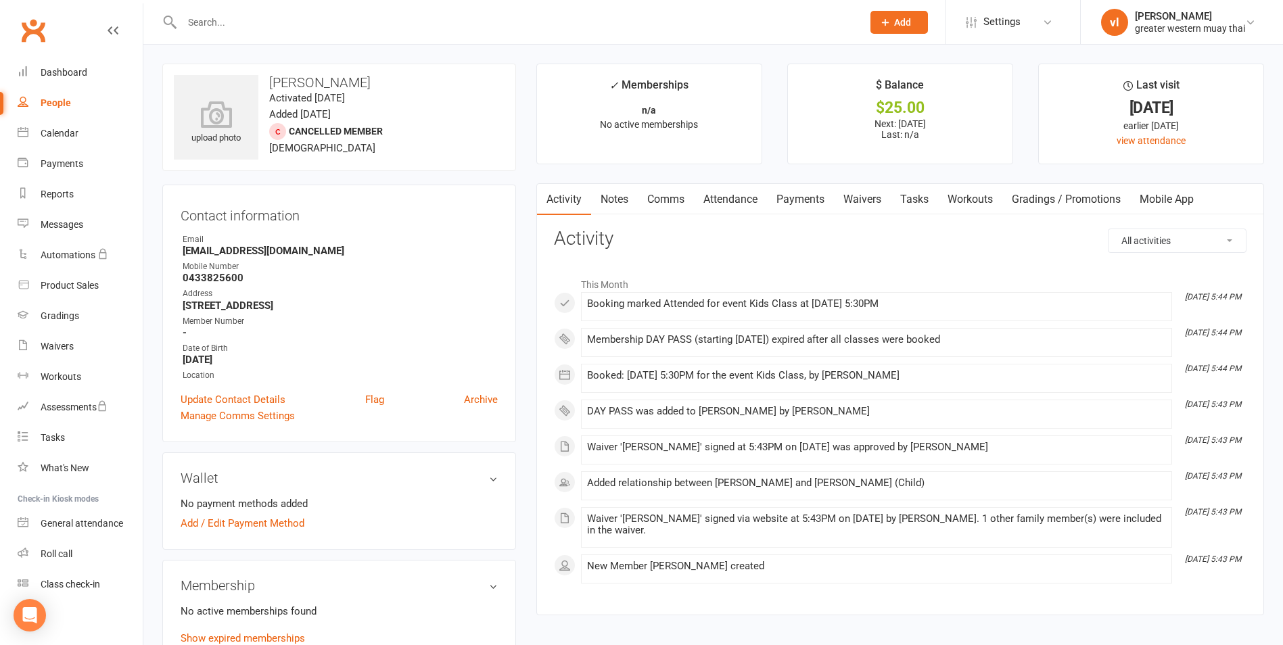
click at [803, 199] on link "Payments" at bounding box center [800, 199] width 67 height 31
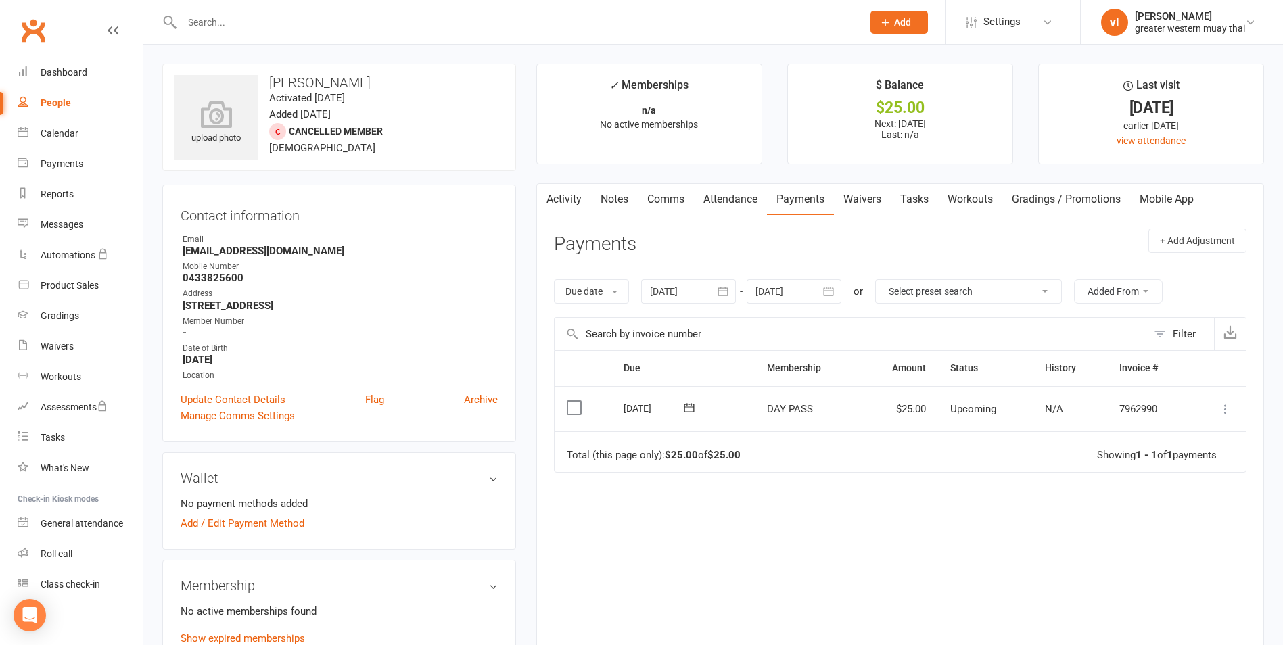
scroll to position [68, 0]
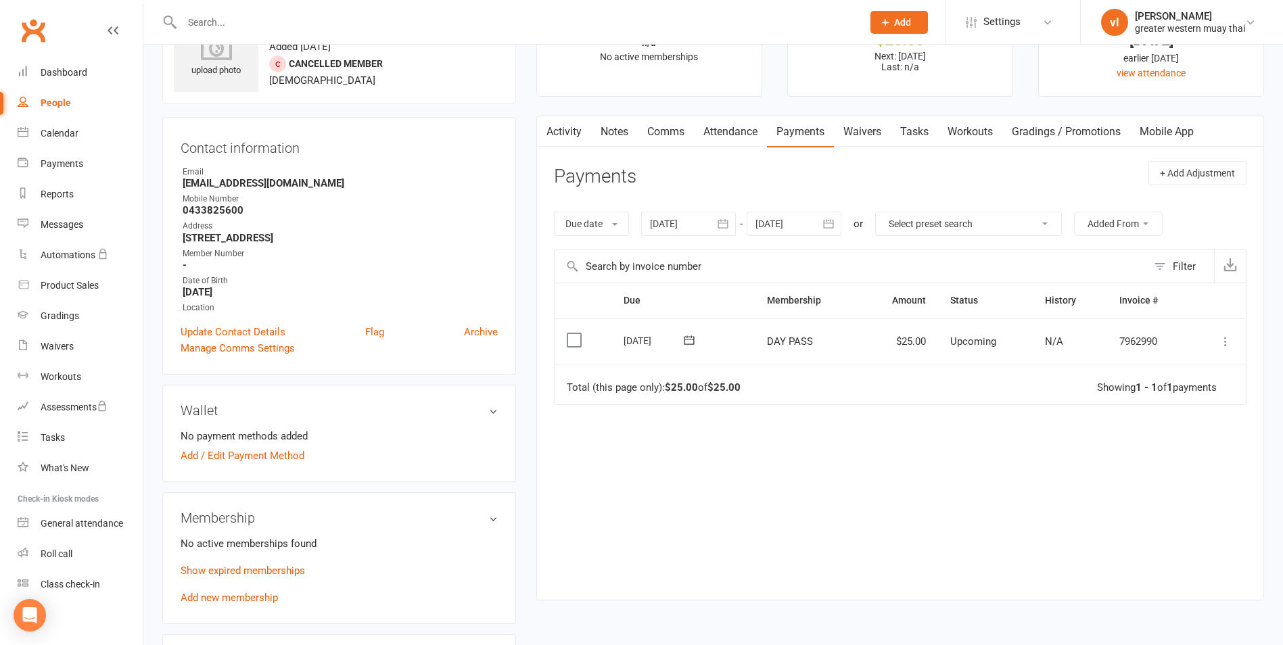
click at [1218, 335] on button at bounding box center [1225, 341] width 16 height 16
click at [1193, 391] on link "Mark as Paid (POS)" at bounding box center [1166, 394] width 134 height 27
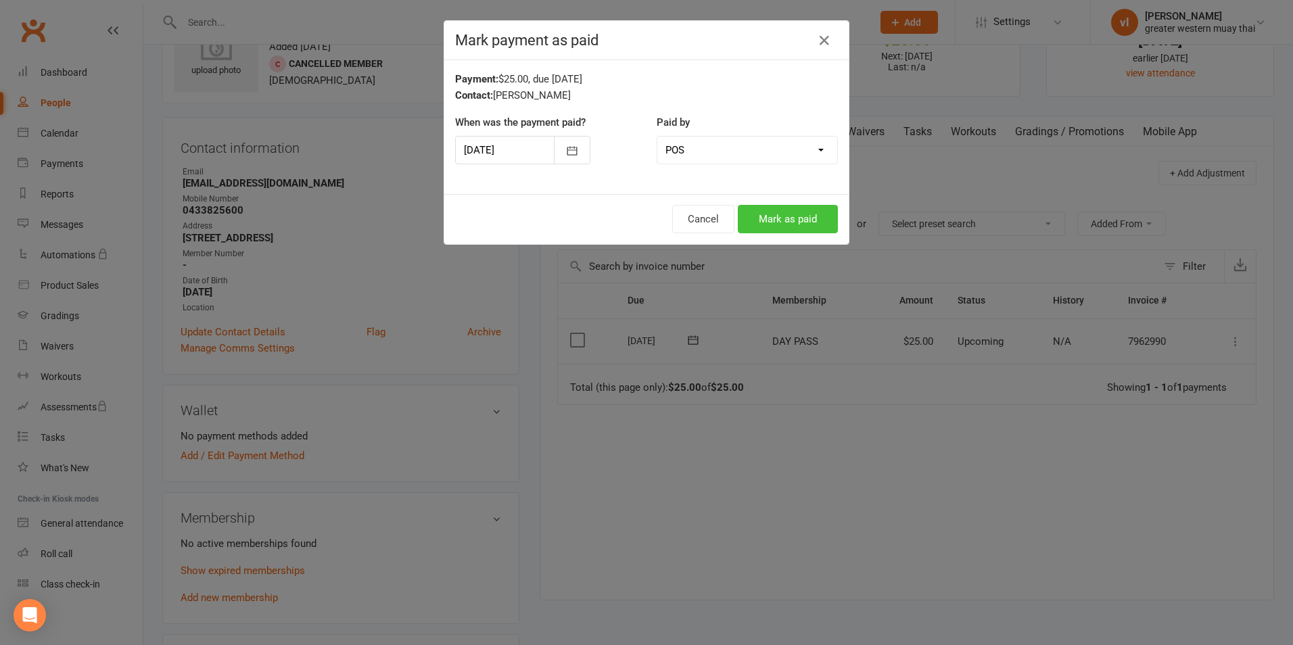
click at [773, 209] on button "Mark as paid" at bounding box center [788, 219] width 100 height 28
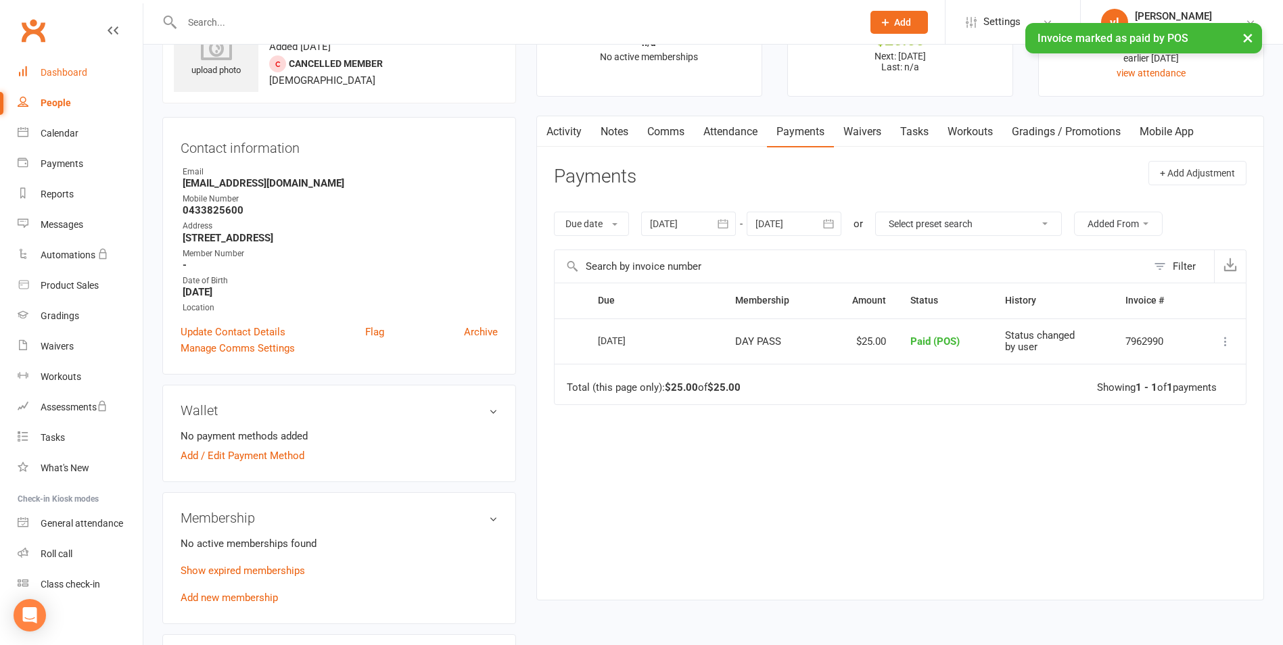
click at [90, 64] on link "Dashboard" at bounding box center [80, 72] width 125 height 30
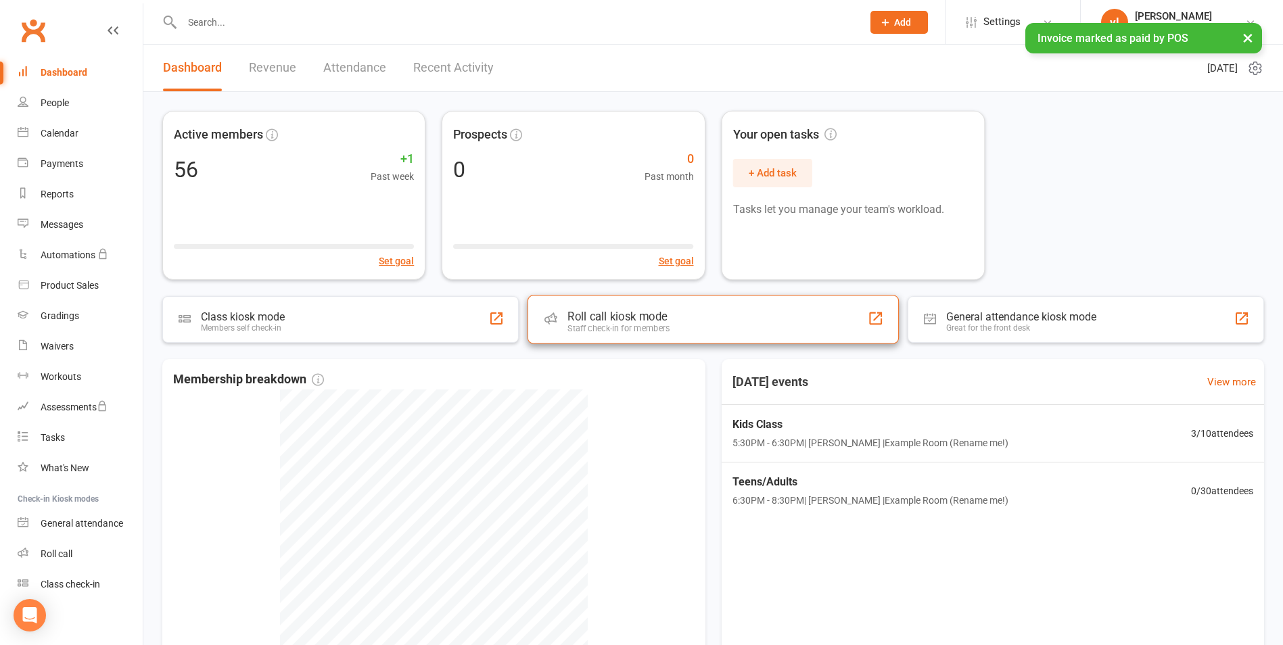
click at [757, 309] on div "Roll call kiosk mode Staff check-in for members" at bounding box center [713, 320] width 371 height 49
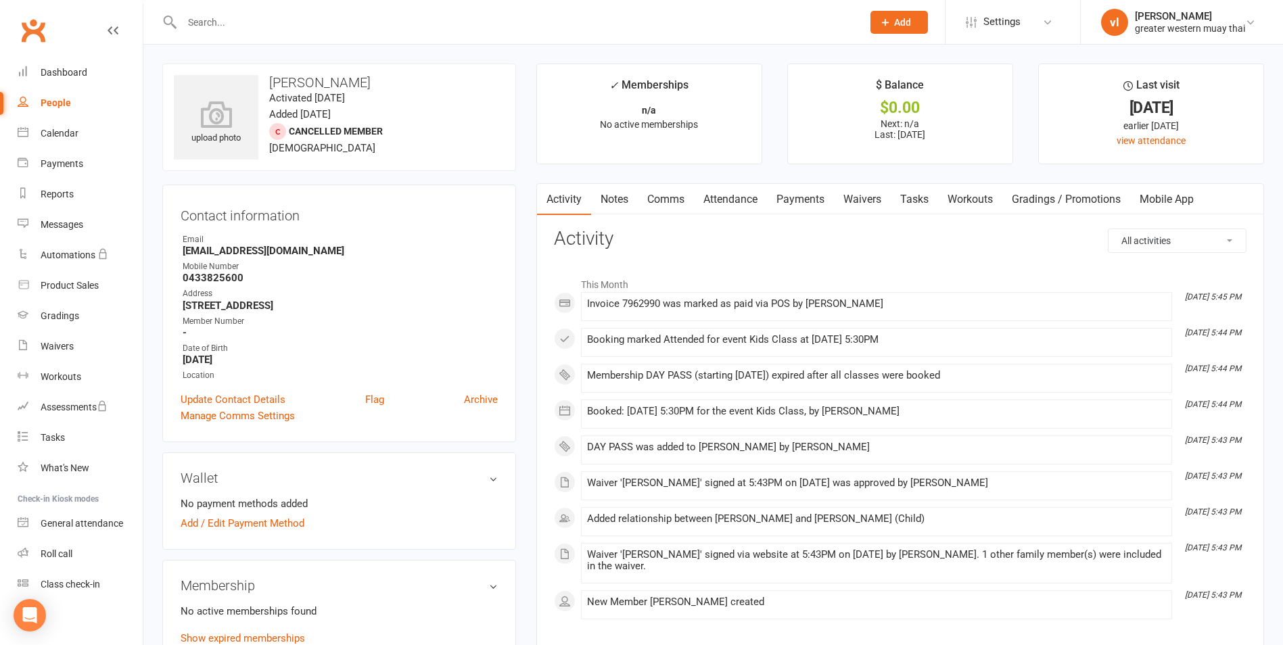
click at [820, 203] on link "Payments" at bounding box center [800, 199] width 67 height 31
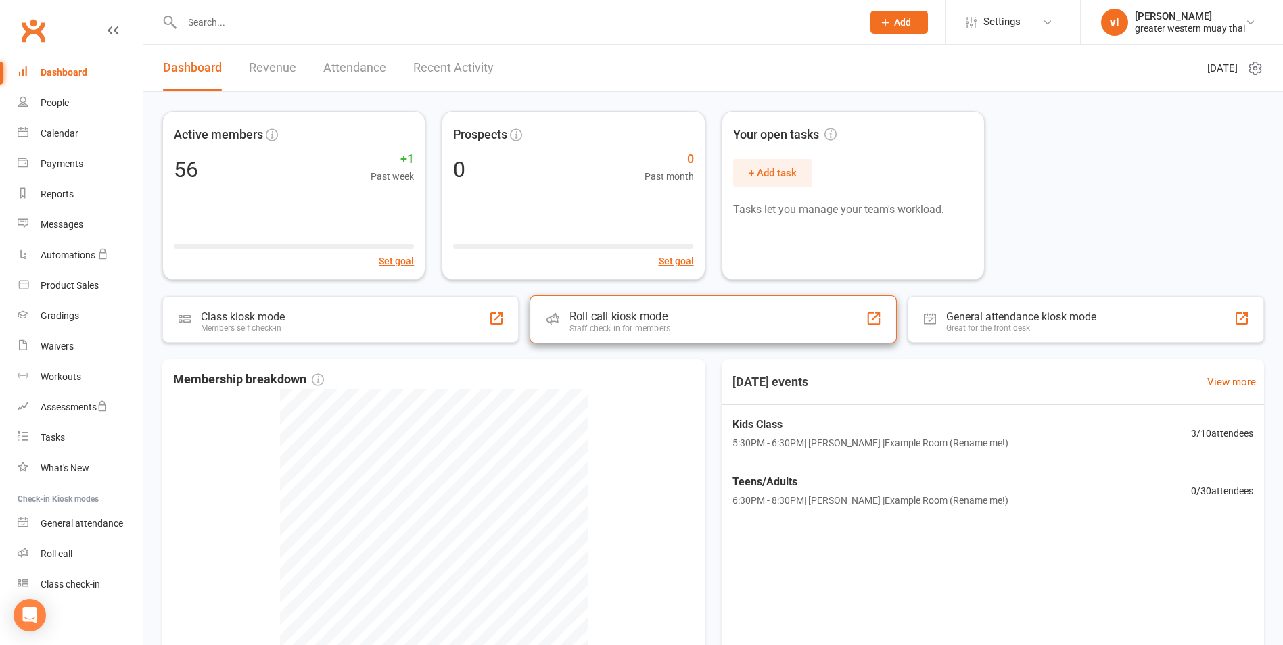
click at [635, 308] on div "Roll call kiosk mode Staff check-in for members" at bounding box center [713, 320] width 367 height 48
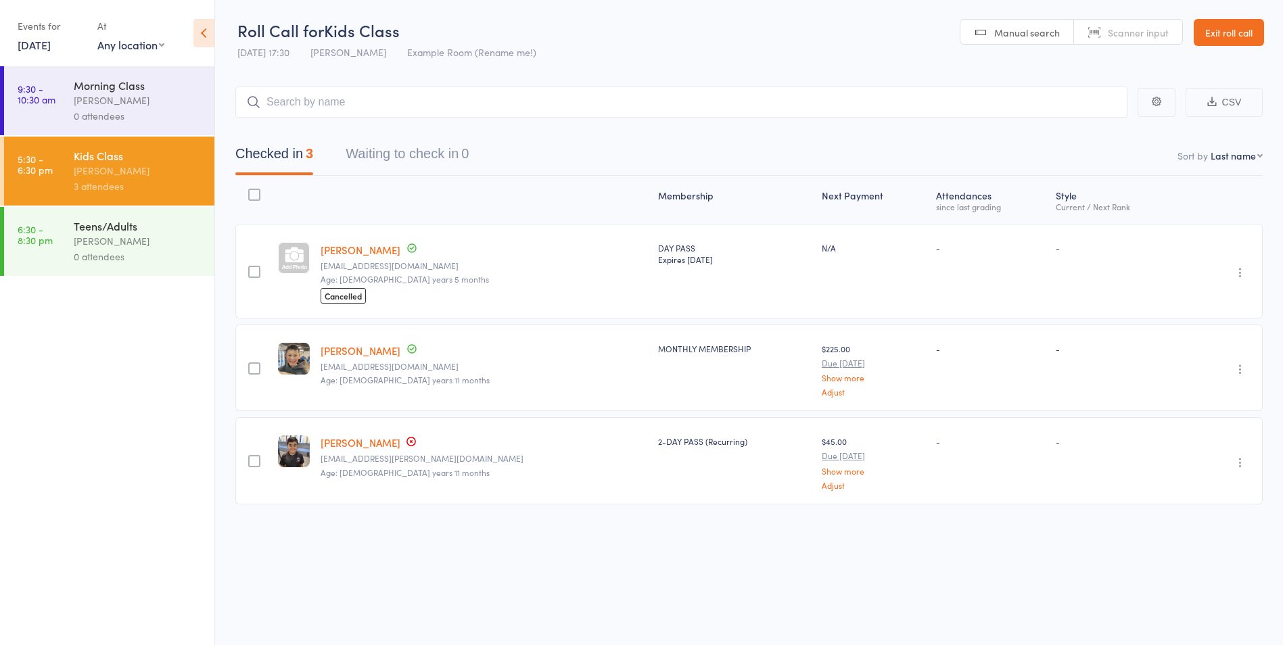
click at [1237, 23] on link "Exit roll call" at bounding box center [1229, 32] width 70 height 27
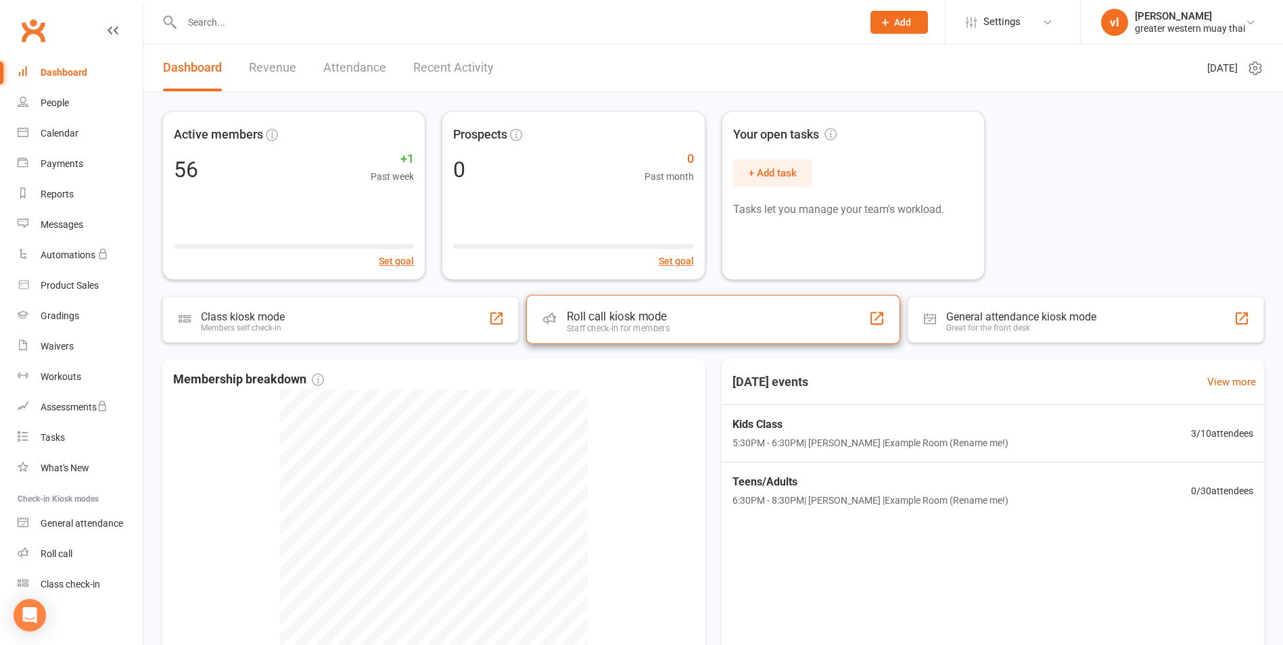
click at [726, 321] on div "Roll call kiosk mode Staff check-in for members" at bounding box center [713, 319] width 374 height 49
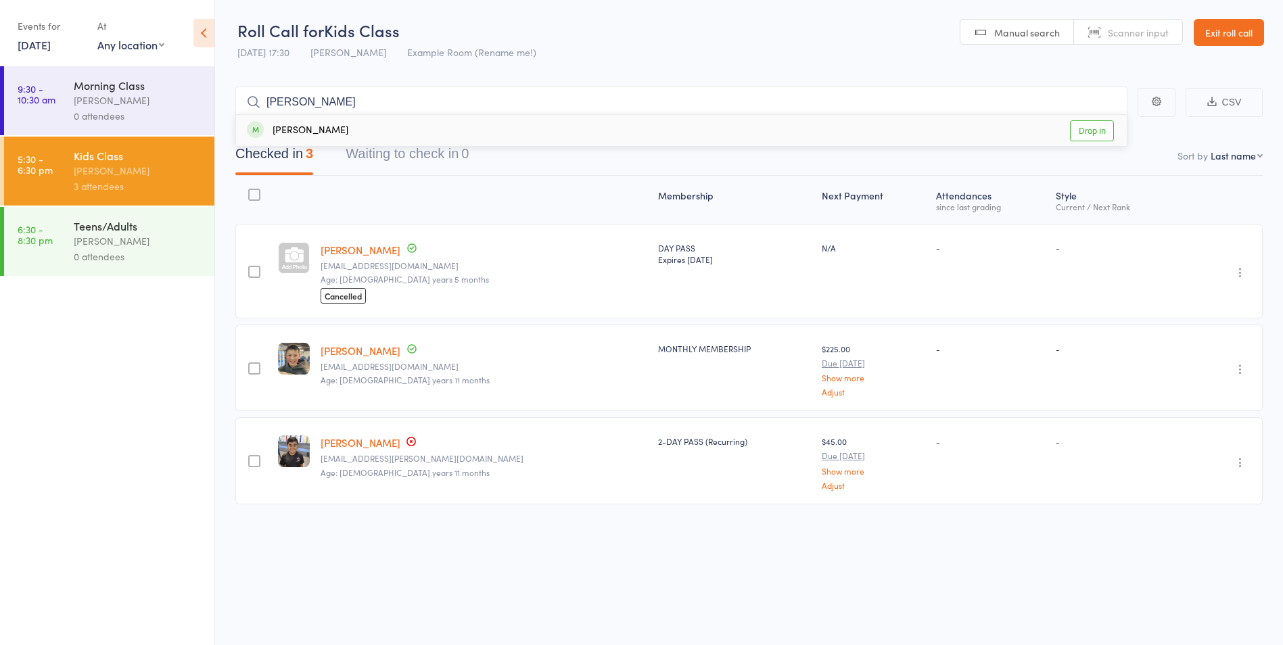
type input "[PERSON_NAME]"
click at [1098, 128] on link "Drop in" at bounding box center [1092, 130] width 44 height 21
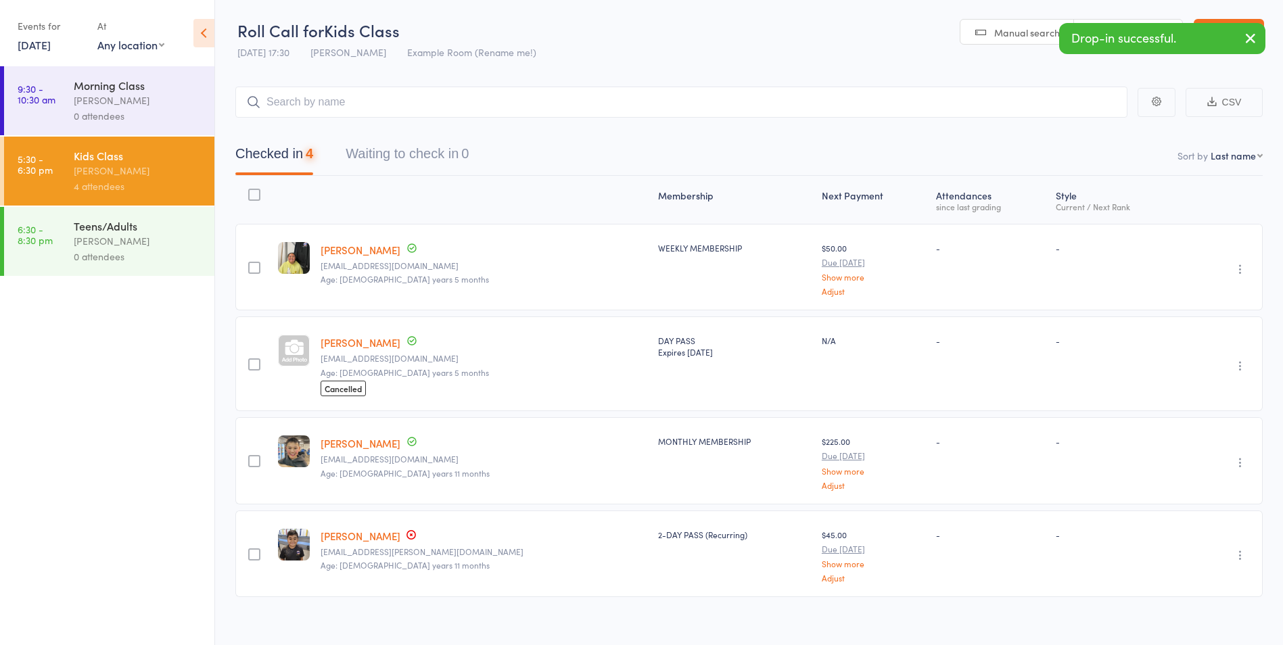
click at [1246, 30] on icon "button" at bounding box center [1250, 38] width 16 height 17
click at [1236, 29] on link "Exit roll call" at bounding box center [1229, 32] width 70 height 27
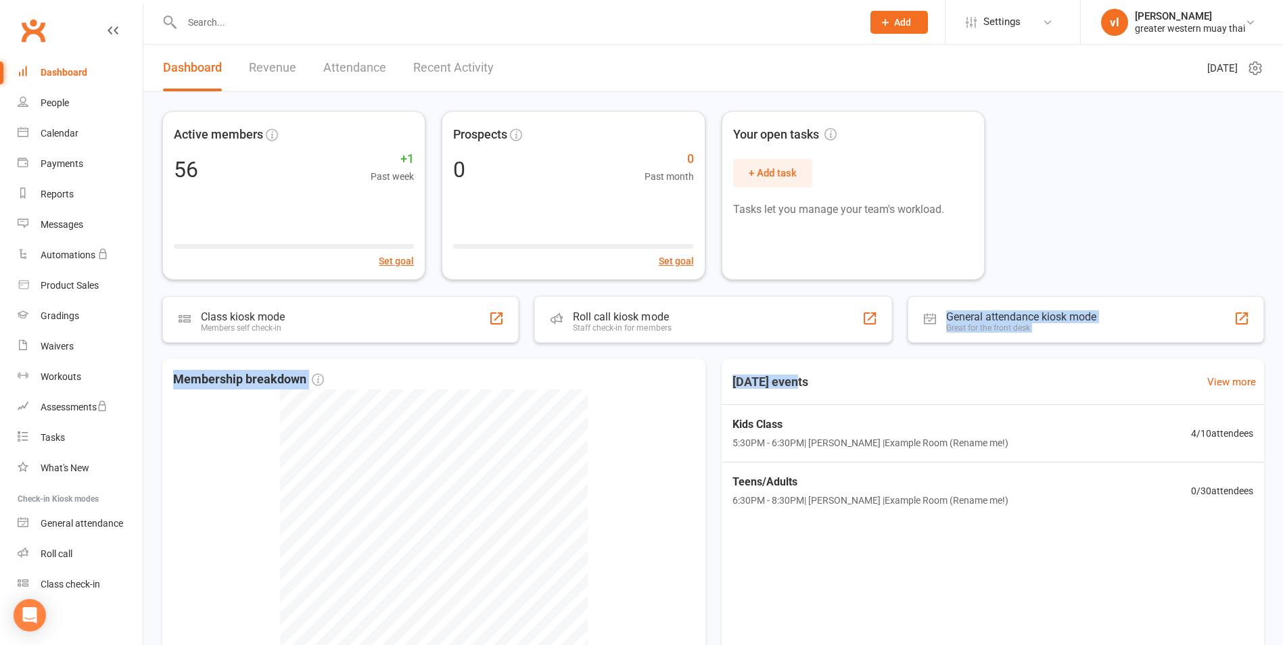
click at [795, 346] on div "Active members 56 +1 Past week Set goal Prospects 0 0 Past month Set goal Your …" at bounding box center [713, 416] width 1140 height 648
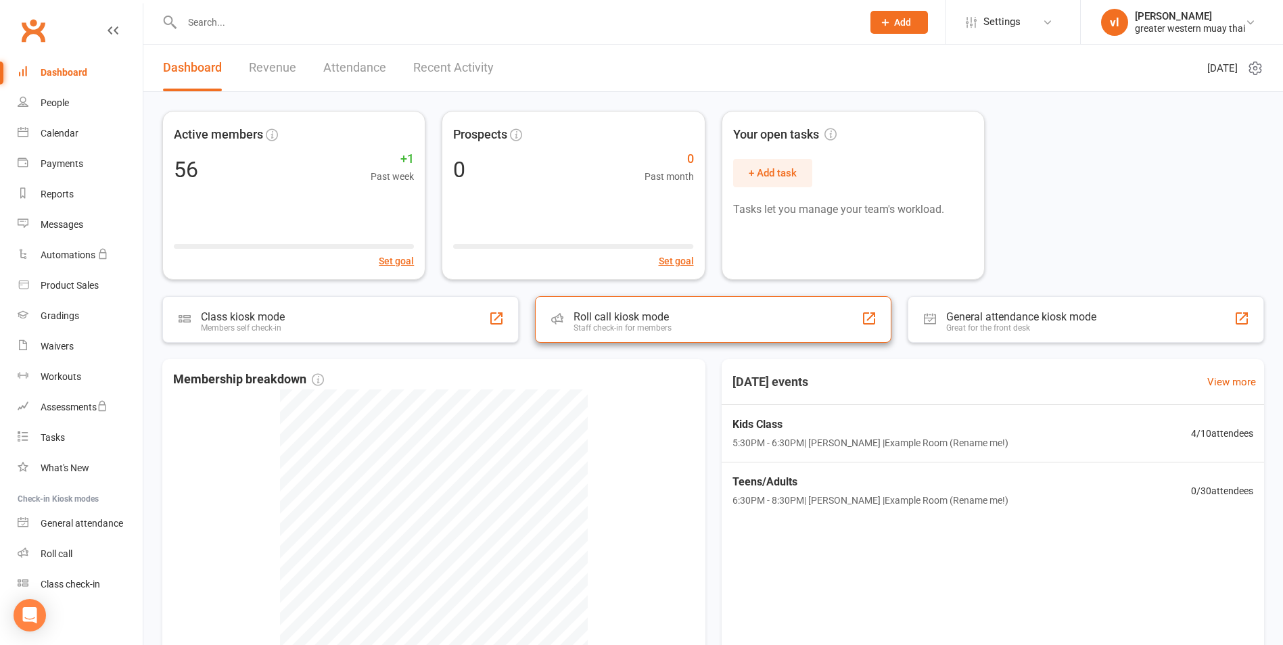
drag, startPoint x: 795, startPoint y: 346, endPoint x: 732, endPoint y: 303, distance: 75.4
click at [732, 303] on div "Roll call kiosk mode Staff check-in for members" at bounding box center [713, 319] width 356 height 47
click at [743, 308] on div "Roll call kiosk mode Staff check-in for members" at bounding box center [713, 319] width 374 height 49
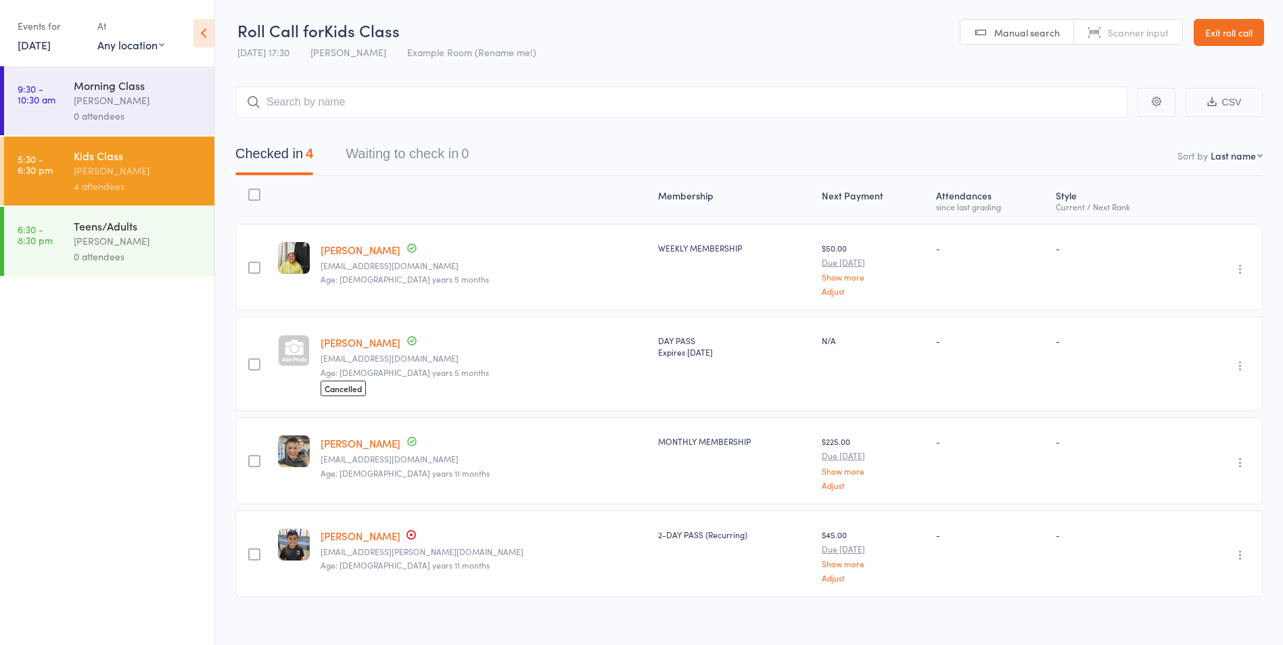
click at [136, 236] on div "[PERSON_NAME]" at bounding box center [138, 241] width 129 height 16
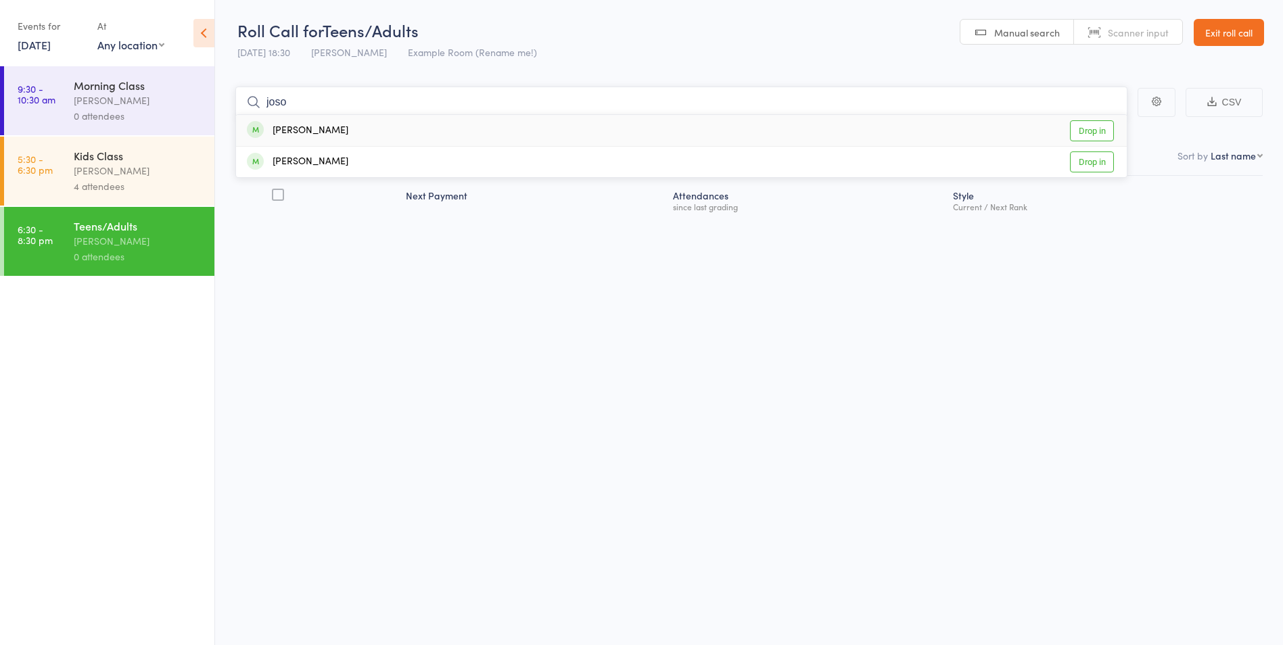
type input "joso"
click at [1100, 126] on link "Drop in" at bounding box center [1092, 130] width 44 height 21
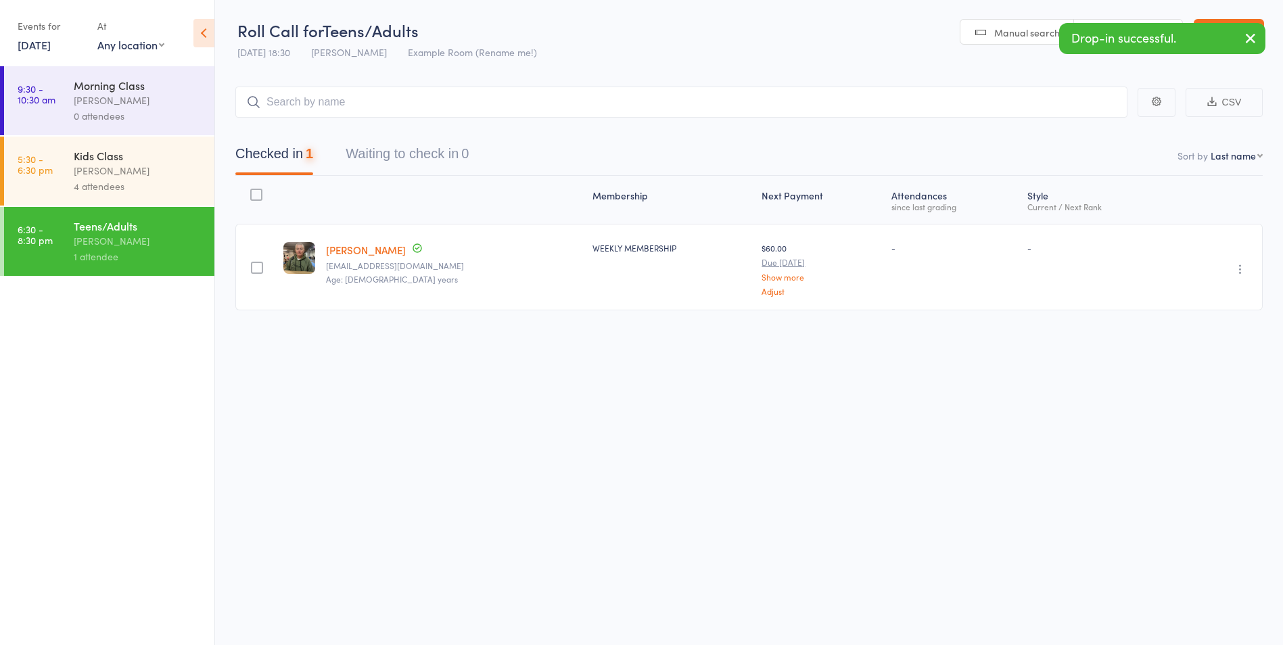
click at [1261, 39] on button "button" at bounding box center [1251, 39] width 30 height 31
click at [1248, 38] on link "Exit roll call" at bounding box center [1229, 32] width 70 height 27
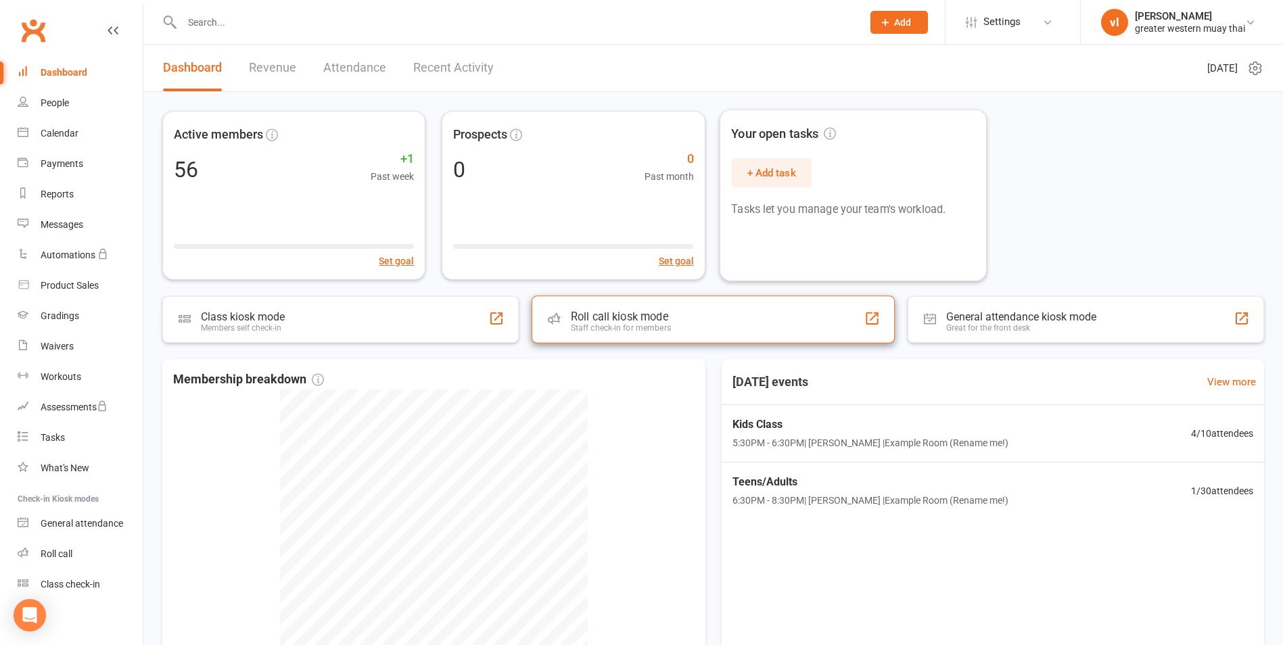
click at [768, 317] on div "Roll call kiosk mode Staff check-in for members" at bounding box center [713, 319] width 363 height 47
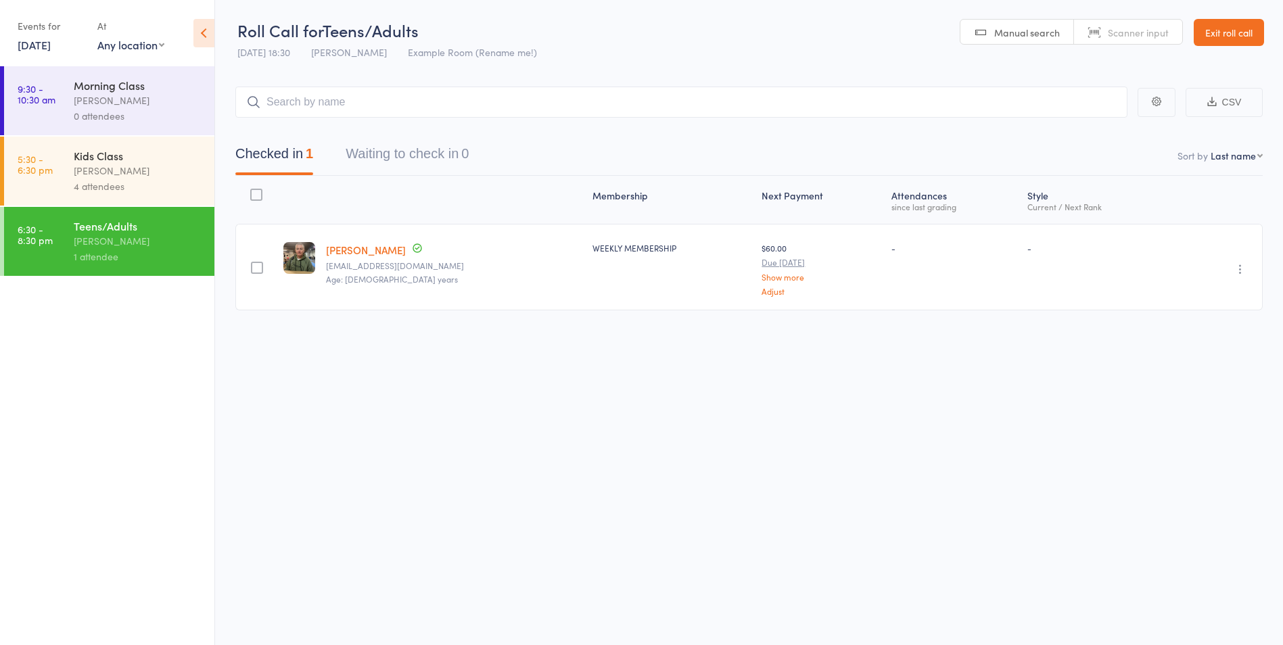
click at [540, 89] on input "search" at bounding box center [681, 102] width 892 height 31
type input "arnav"
click at [1091, 135] on link "Drop in" at bounding box center [1092, 130] width 44 height 21
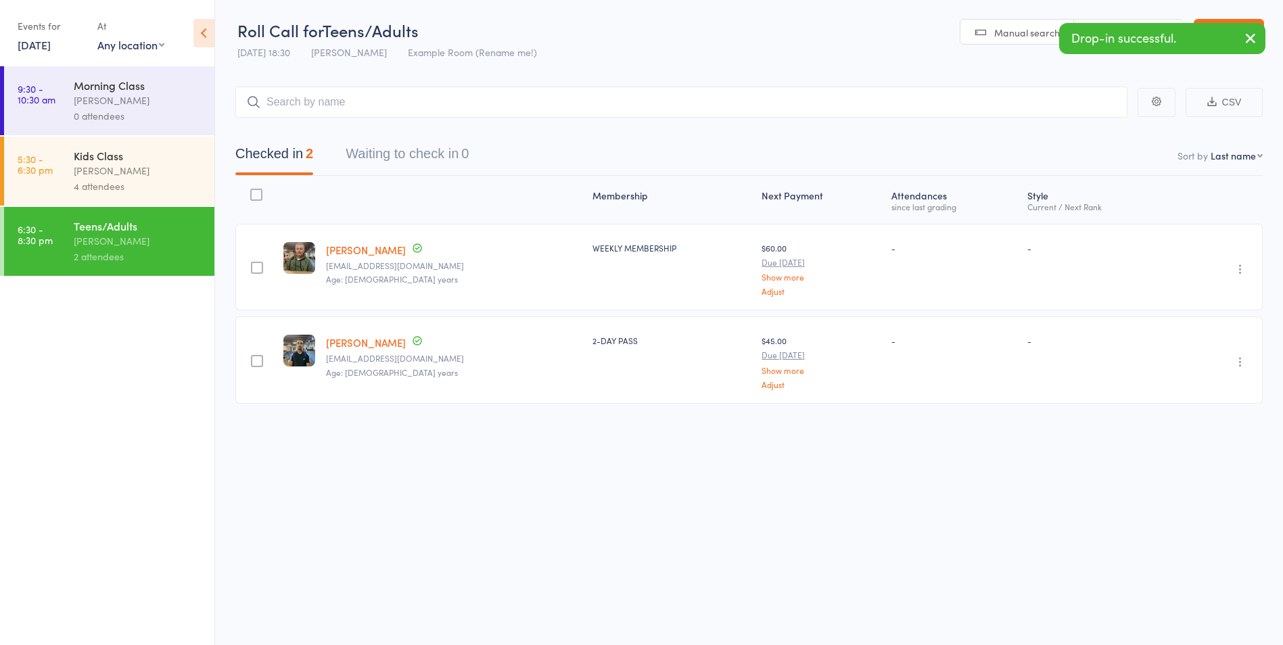
click at [362, 344] on link "[PERSON_NAME]" at bounding box center [366, 342] width 80 height 14
click at [403, 137] on div "Checked in 2 Waiting to check in 0" at bounding box center [748, 147] width 1027 height 58
drag, startPoint x: 417, startPoint y: 55, endPoint x: 412, endPoint y: 66, distance: 11.5
click at [413, 64] on div "Roll Call for Teens/Adults 15 Aug 18:30 vince latorre Example Room (Rename me!)" at bounding box center [387, 42] width 300 height 47
drag, startPoint x: 412, startPoint y: 66, endPoint x: 371, endPoint y: 97, distance: 52.1
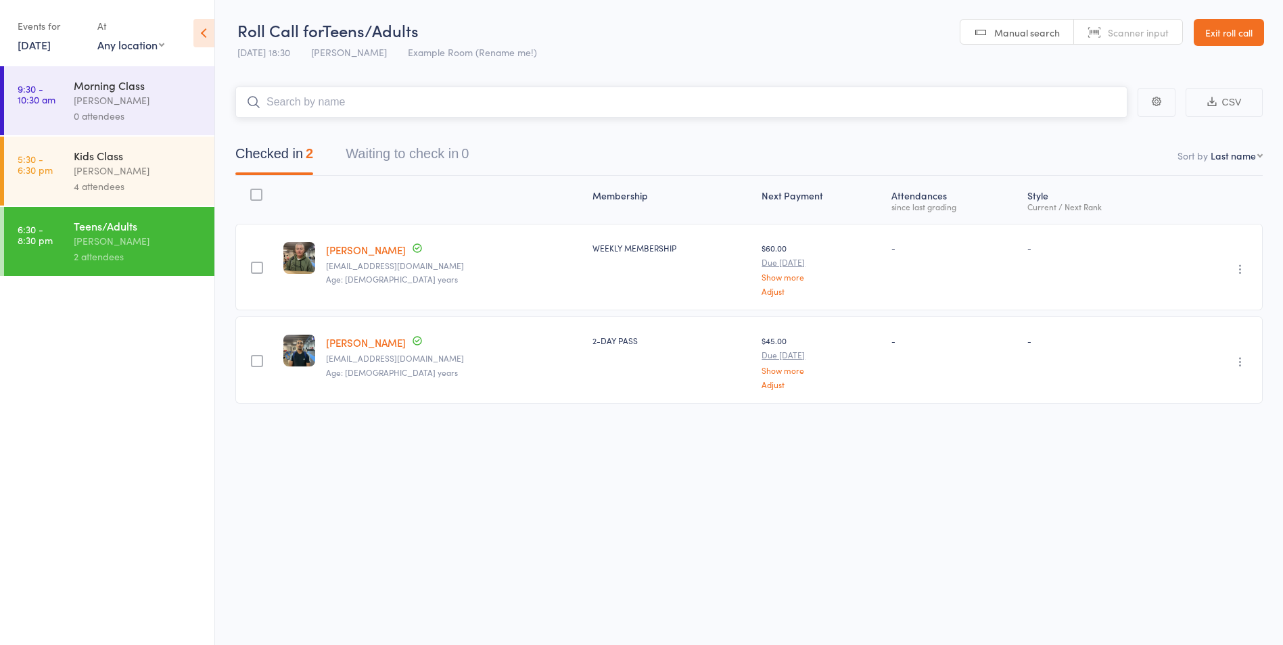
click at [375, 94] on input "search" at bounding box center [681, 102] width 892 height 31
click at [369, 97] on input "search" at bounding box center [681, 102] width 892 height 31
type input "jord"
click at [1086, 127] on link "Drop in" at bounding box center [1092, 130] width 44 height 21
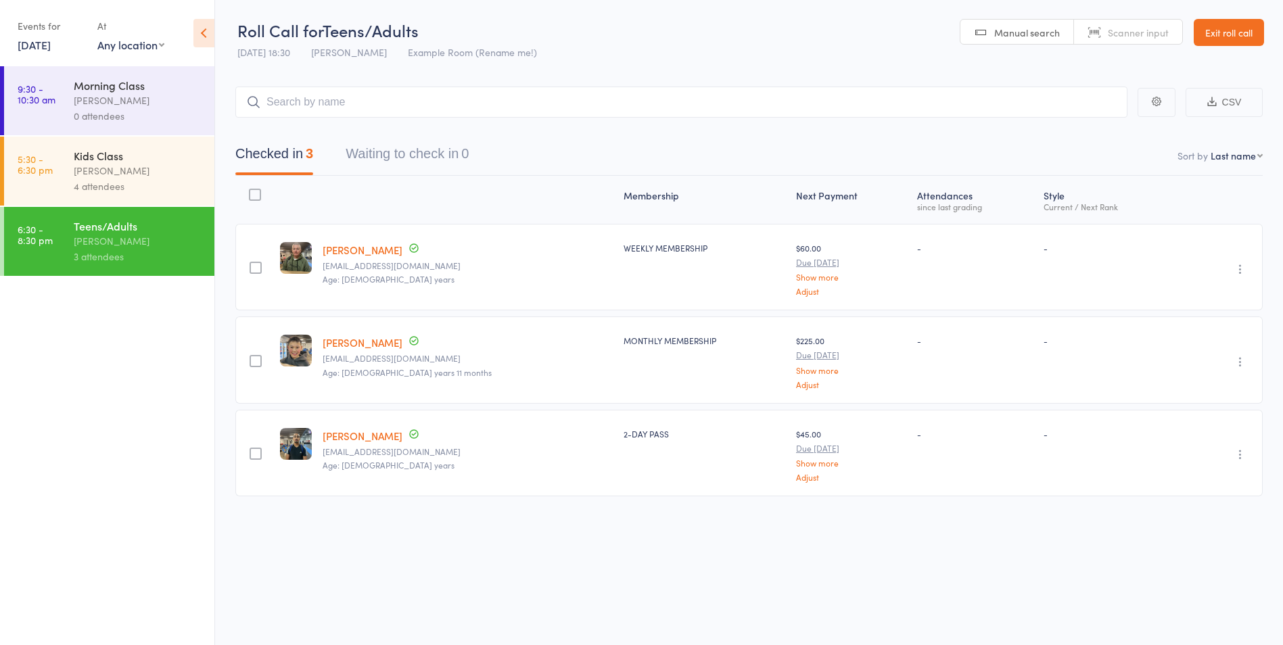
drag, startPoint x: 444, startPoint y: 124, endPoint x: 450, endPoint y: 101, distance: 23.8
click at [444, 124] on div "Checked in 3 Waiting to check in 0" at bounding box center [748, 147] width 1027 height 58
click at [450, 101] on input "search" at bounding box center [681, 102] width 892 height 31
click at [379, 116] on input "search" at bounding box center [681, 102] width 892 height 31
type input "jord"
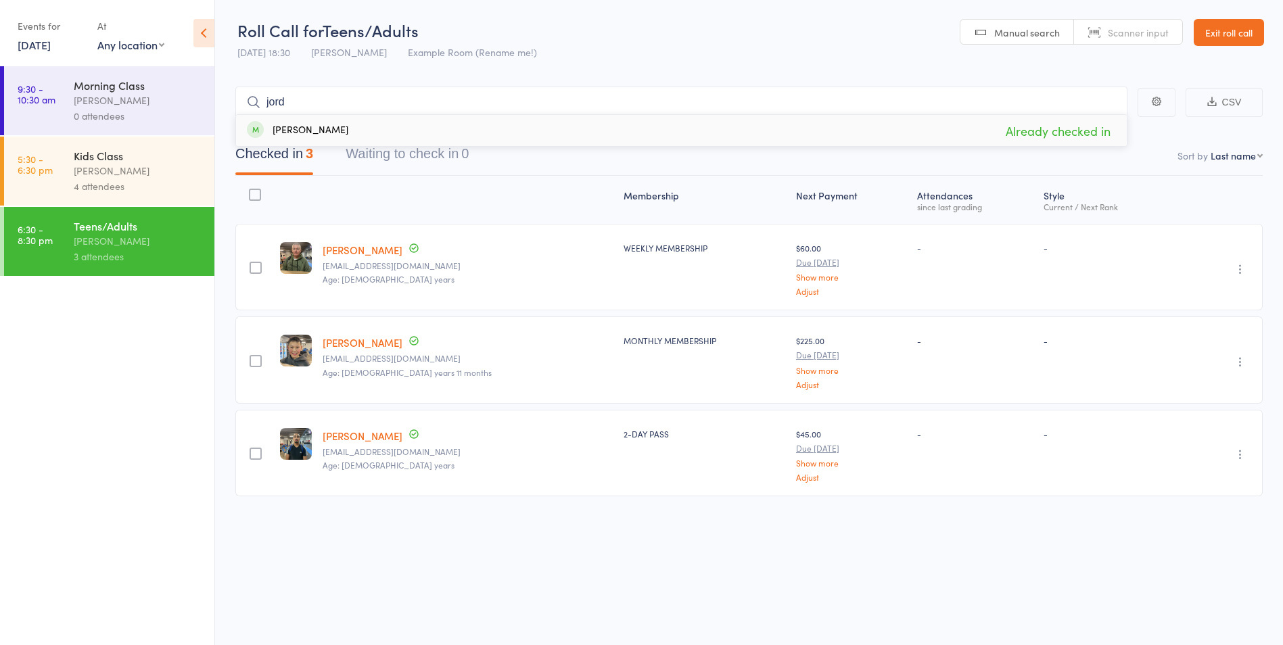
click at [1224, 38] on link "Exit roll call" at bounding box center [1229, 32] width 70 height 27
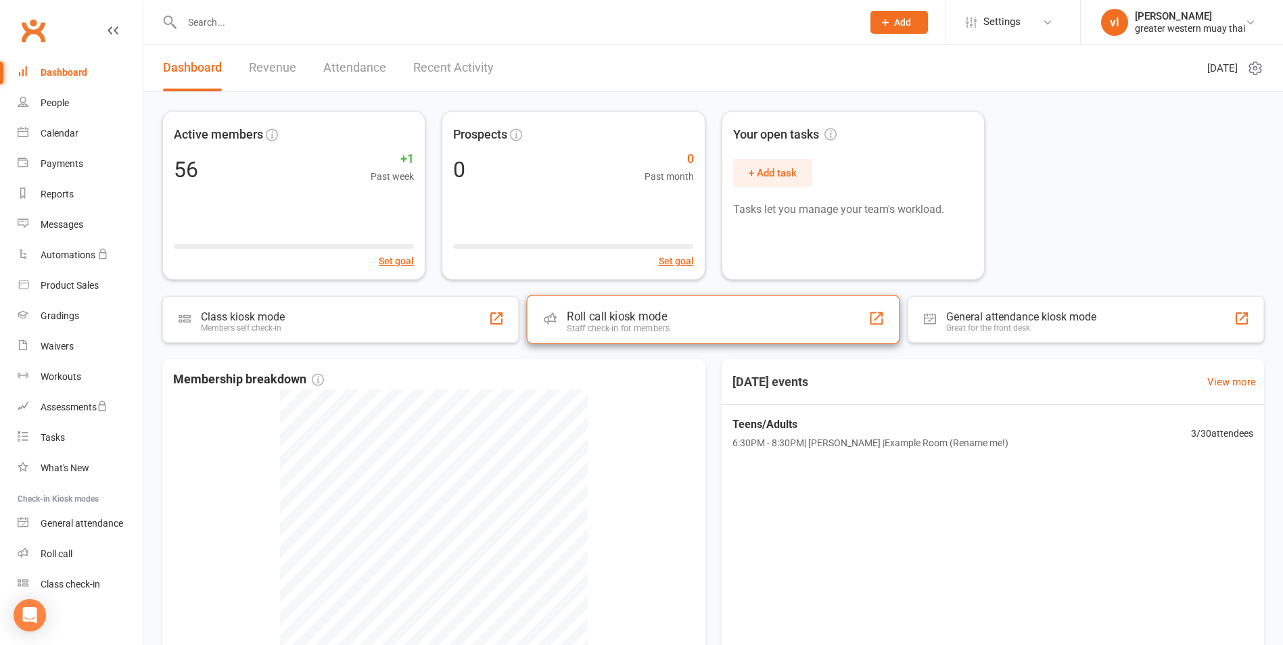
click at [590, 335] on div "Roll call kiosk mode Staff check-in for members" at bounding box center [713, 319] width 373 height 49
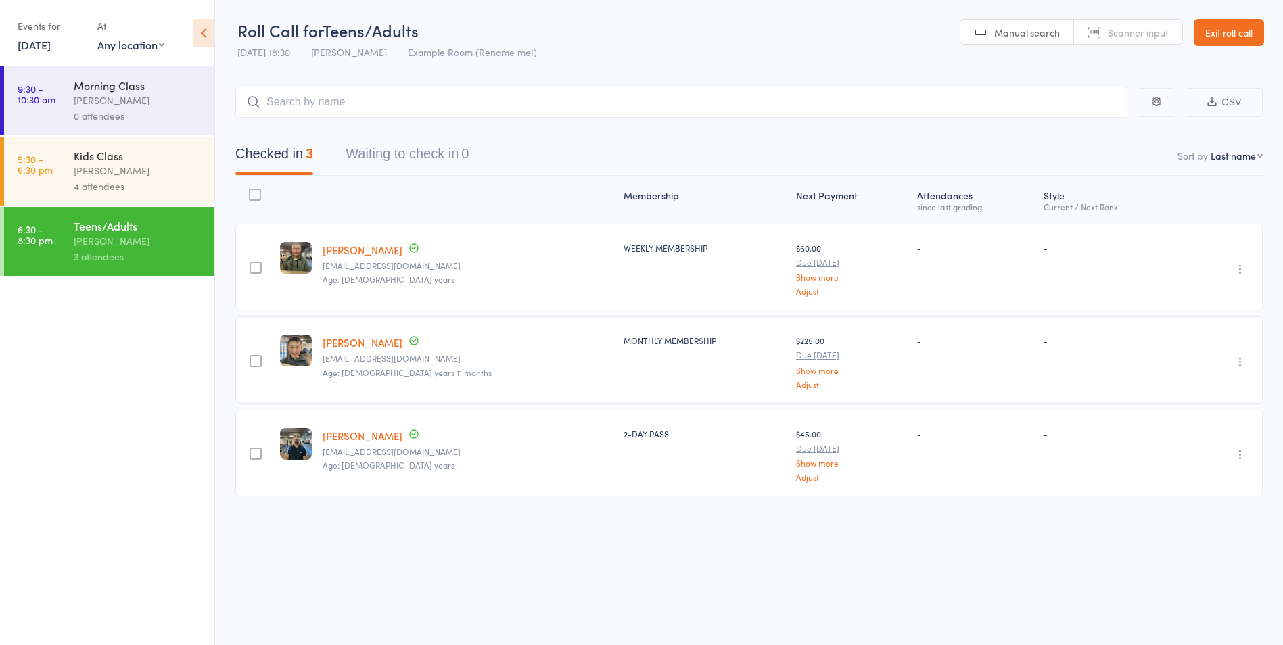
click at [164, 157] on div "Kids Class" at bounding box center [138, 155] width 129 height 15
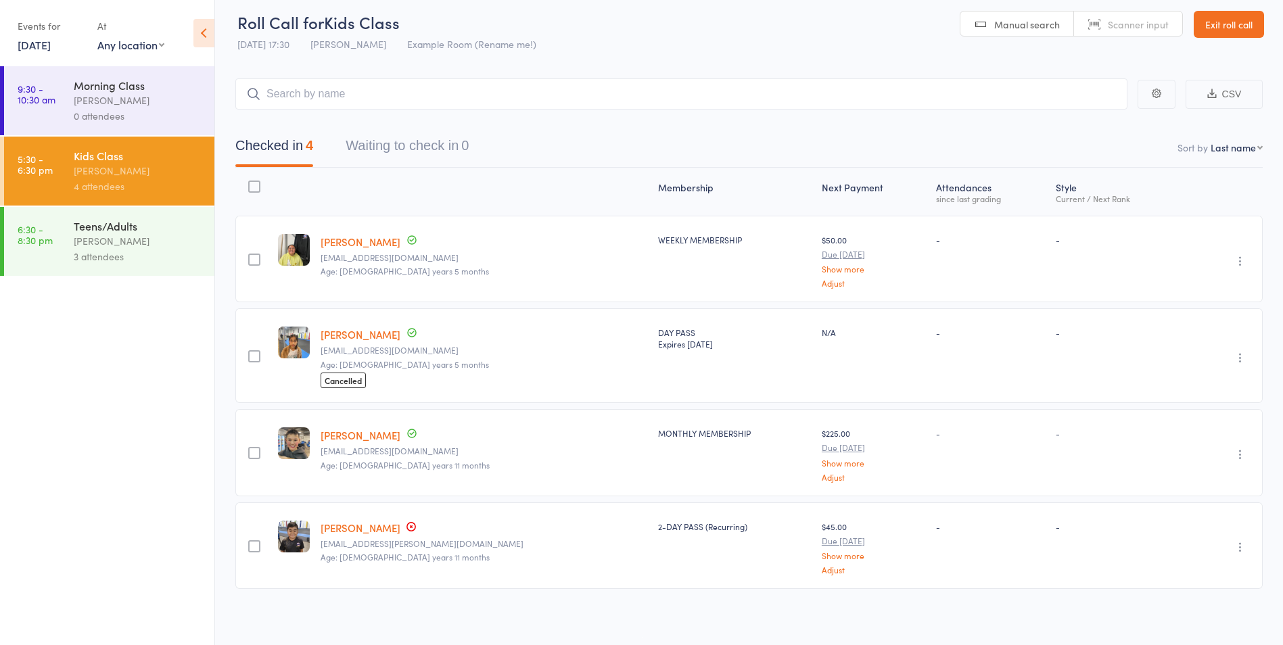
scroll to position [10, 0]
click at [365, 526] on link "[PERSON_NAME]" at bounding box center [361, 526] width 80 height 14
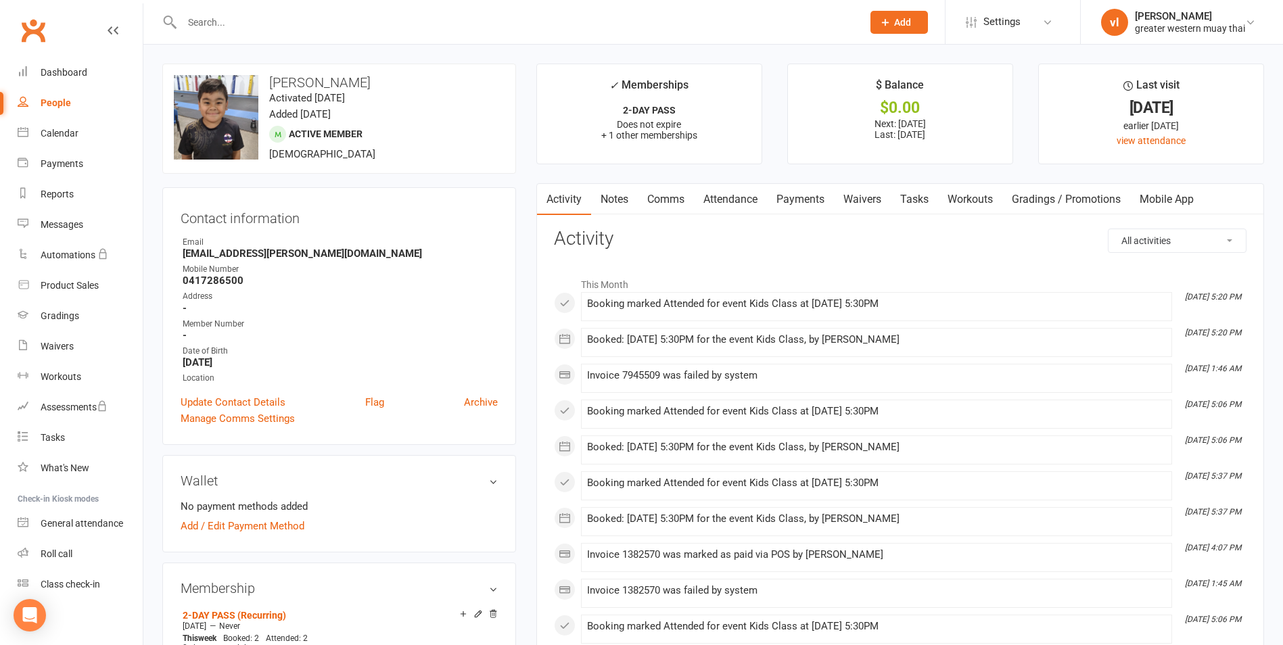
click at [820, 197] on link "Payments" at bounding box center [800, 199] width 67 height 31
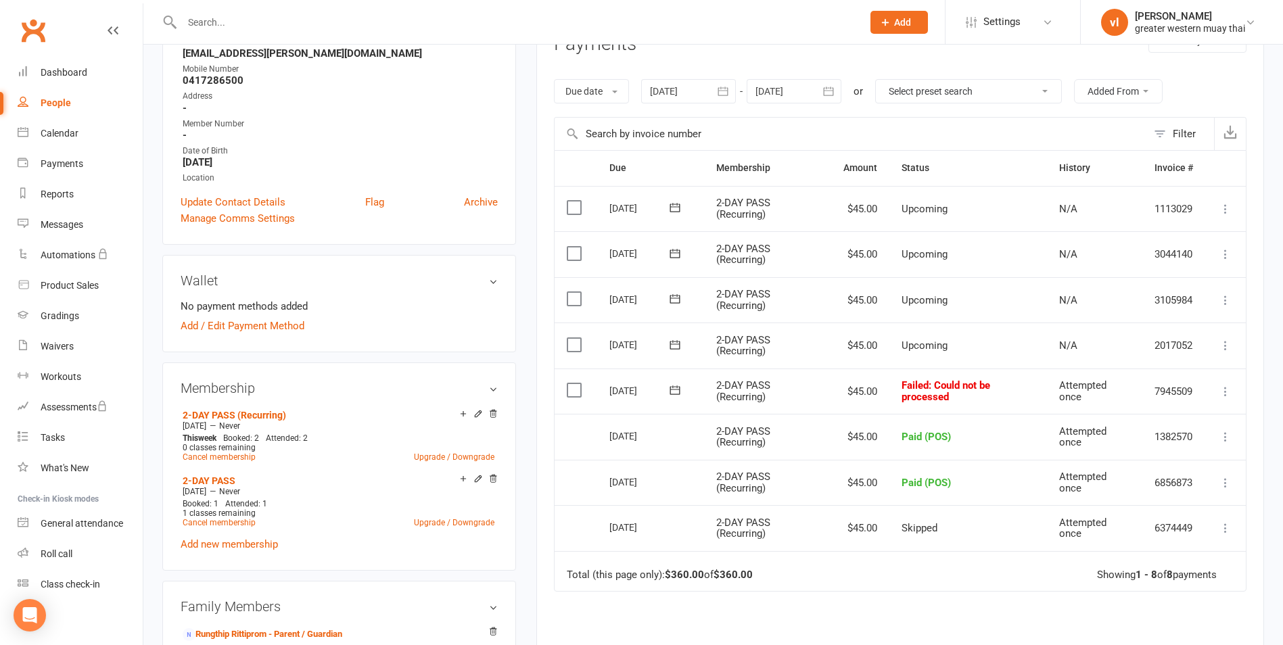
scroll to position [203, 0]
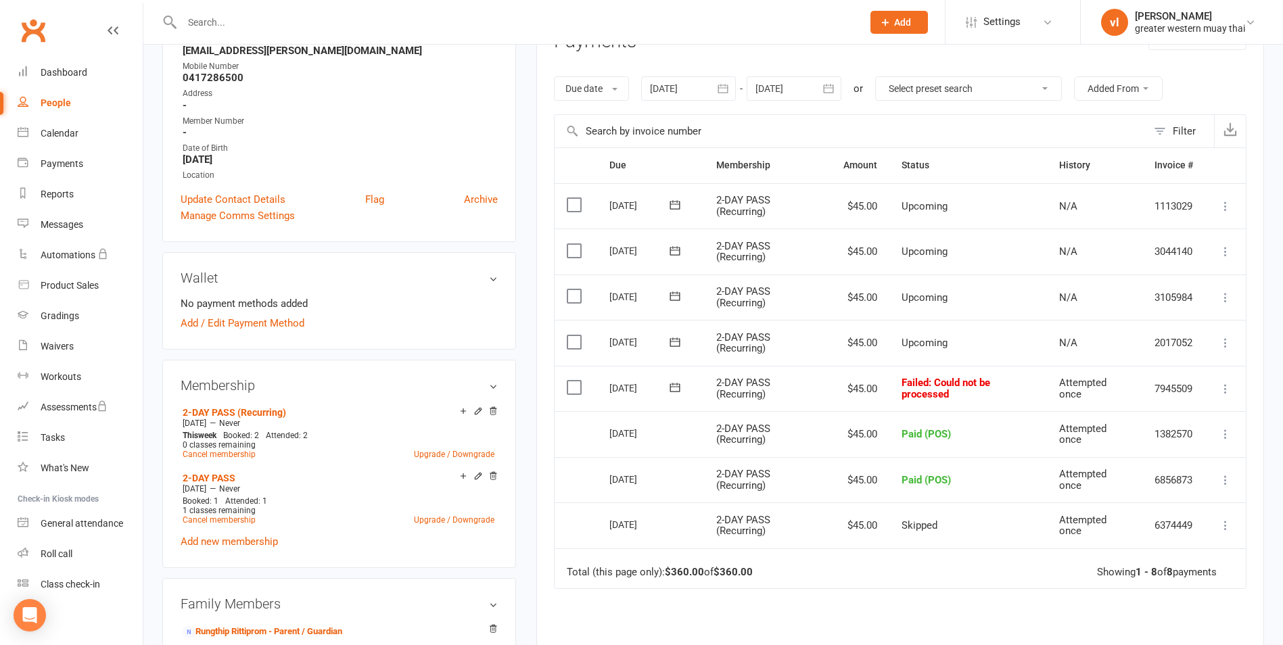
click at [1229, 392] on icon at bounding box center [1226, 389] width 14 height 14
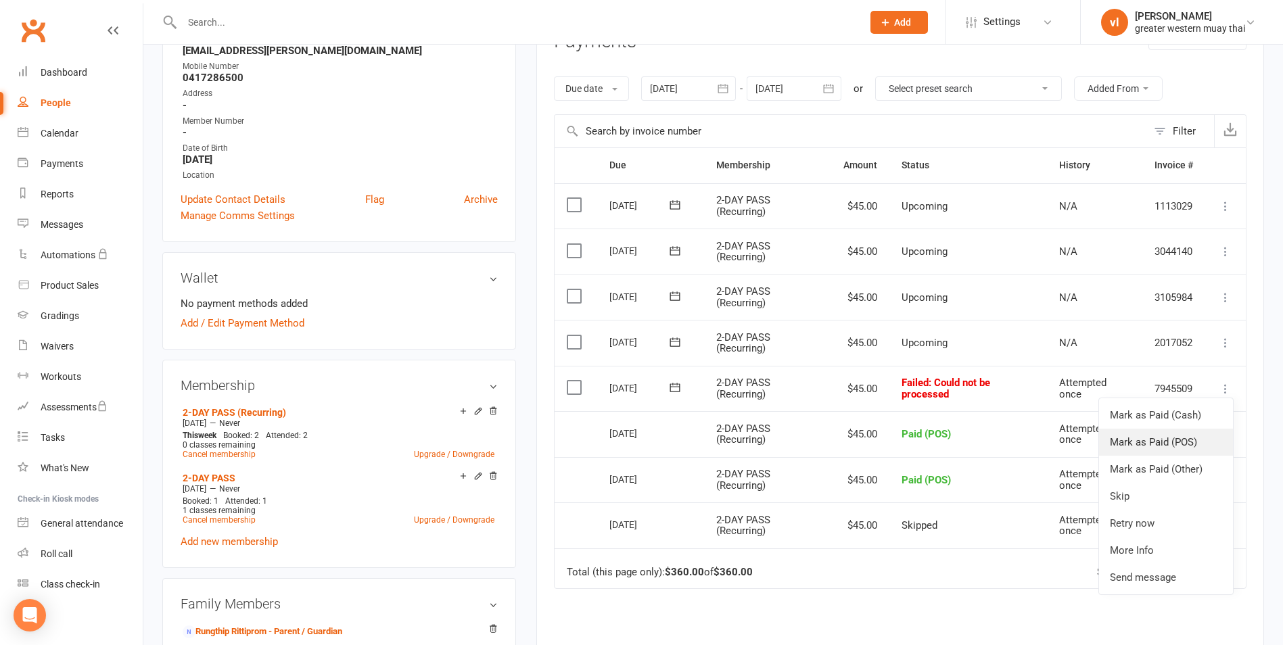
click at [1165, 448] on link "Mark as Paid (POS)" at bounding box center [1166, 442] width 134 height 27
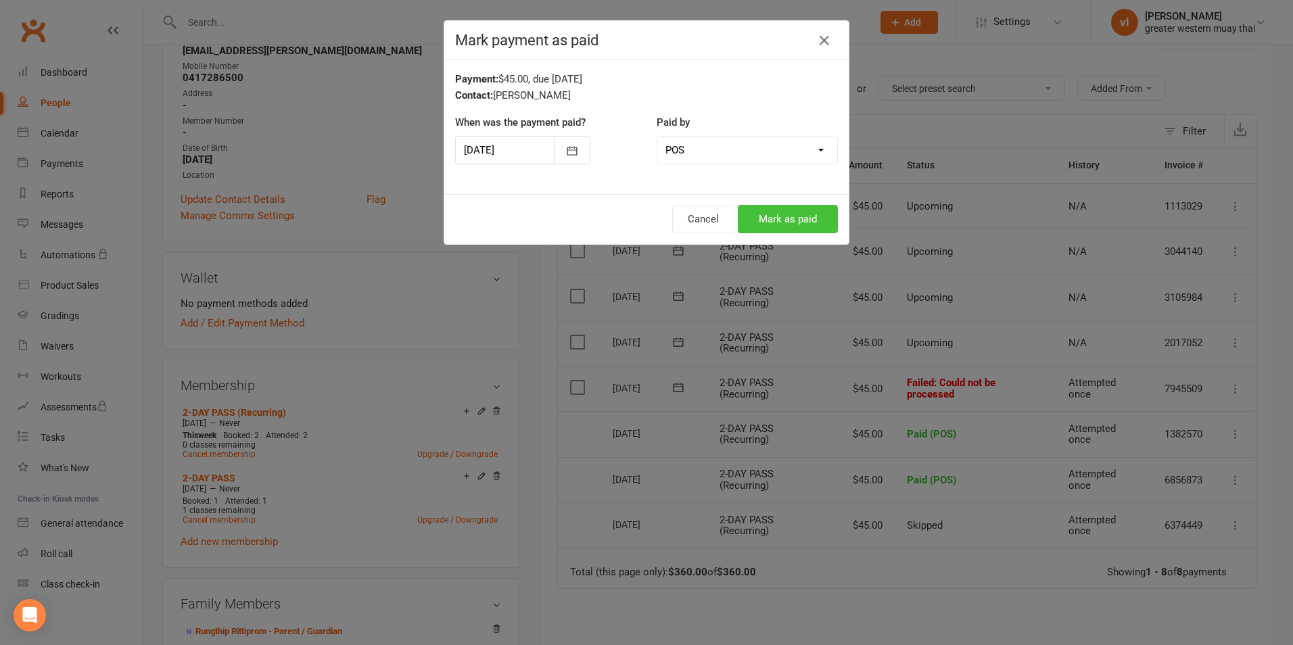
click at [787, 231] on button "Mark as paid" at bounding box center [788, 219] width 100 height 28
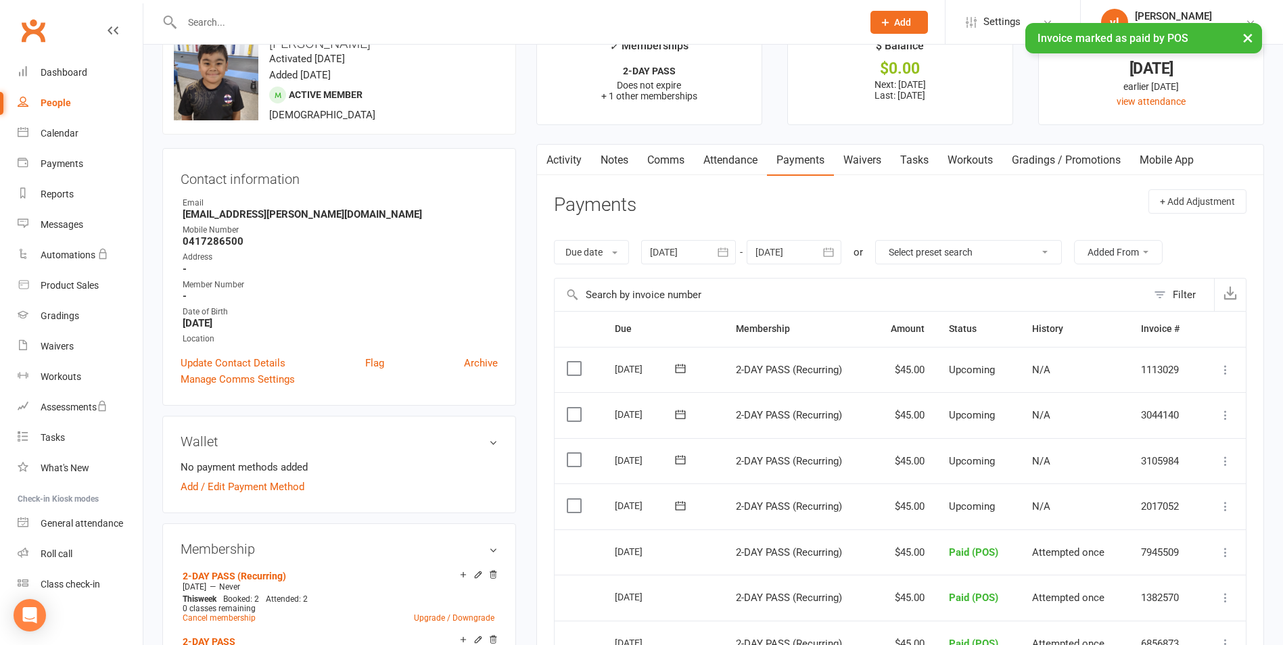
scroll to position [0, 0]
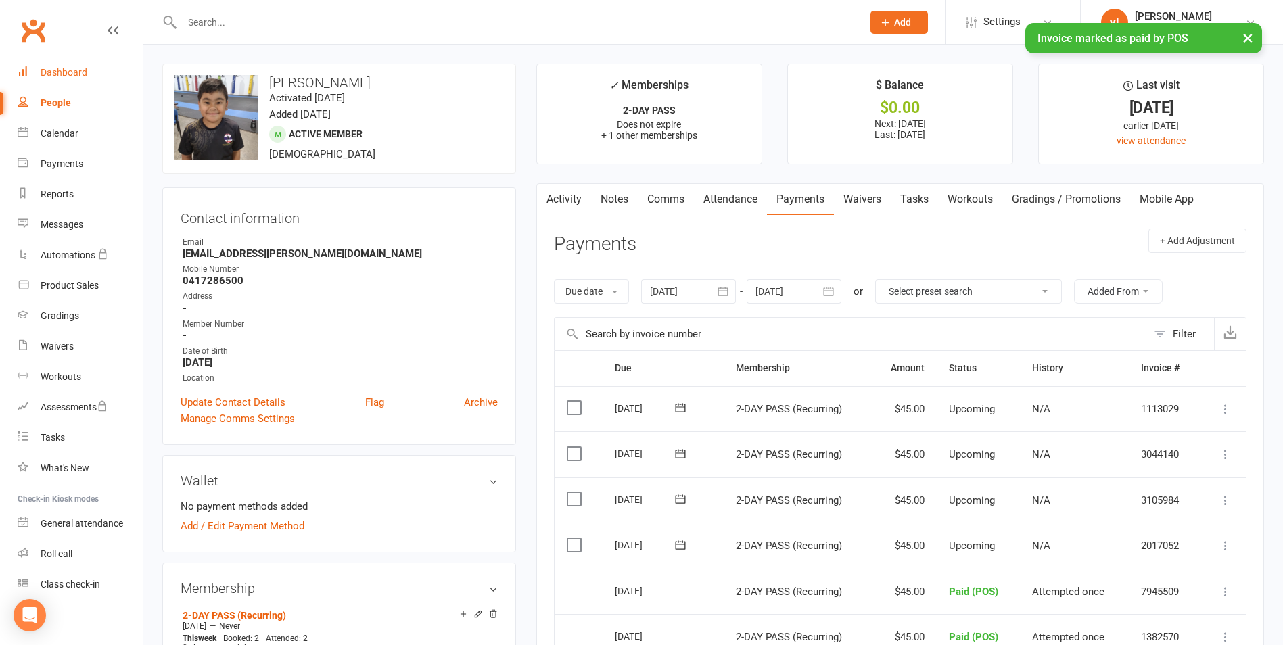
click at [103, 74] on link "Dashboard" at bounding box center [80, 72] width 125 height 30
